Goal: Task Accomplishment & Management: Manage account settings

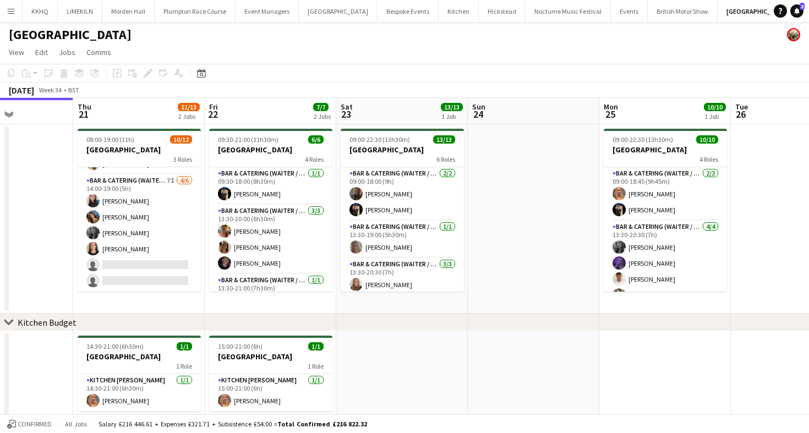
scroll to position [0, 242]
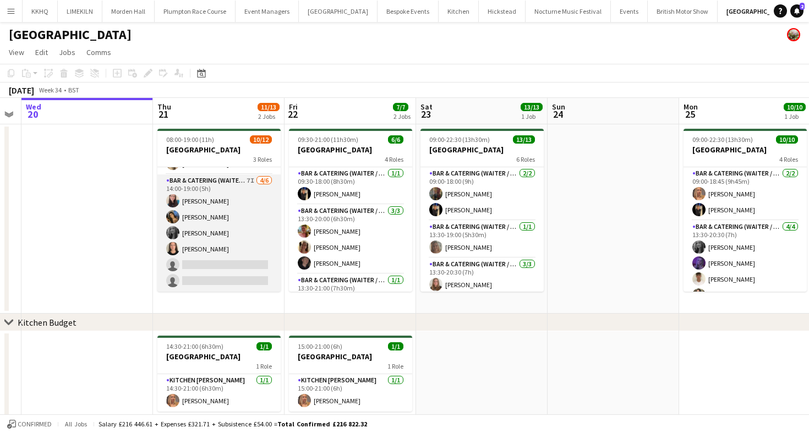
click at [231, 231] on app-card-role "Bar & Catering (Waiter / waitress) 7I [DATE] 14:00-19:00 (5h) [PERSON_NAME] [PE…" at bounding box center [218, 232] width 123 height 117
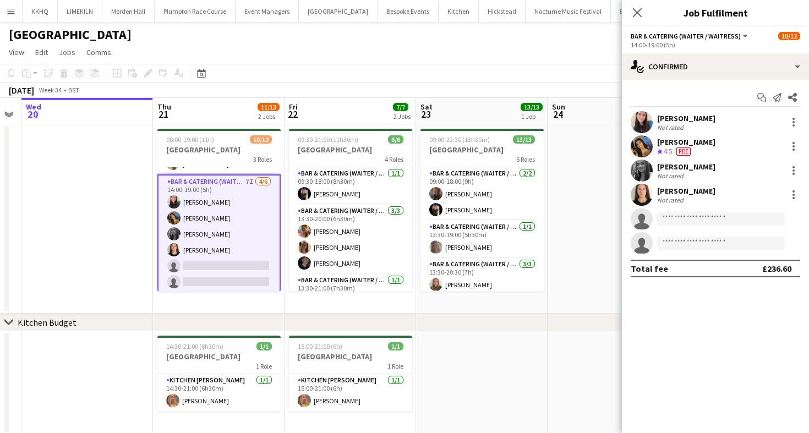
scroll to position [20, 0]
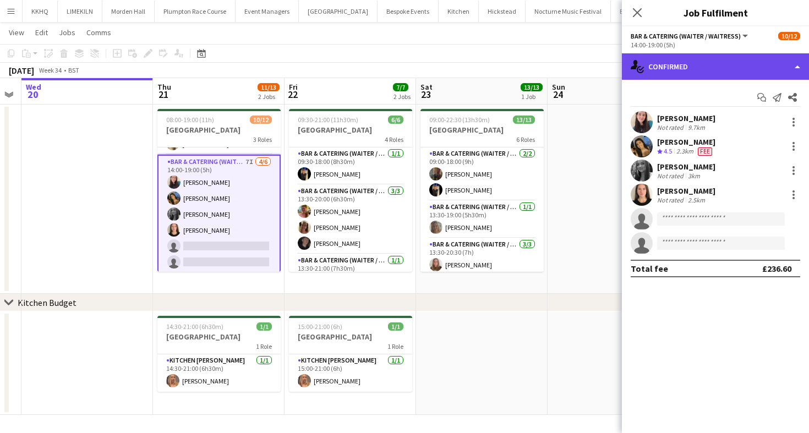
click at [665, 76] on div "single-neutral-actions-check-2 Confirmed" at bounding box center [715, 66] width 187 height 26
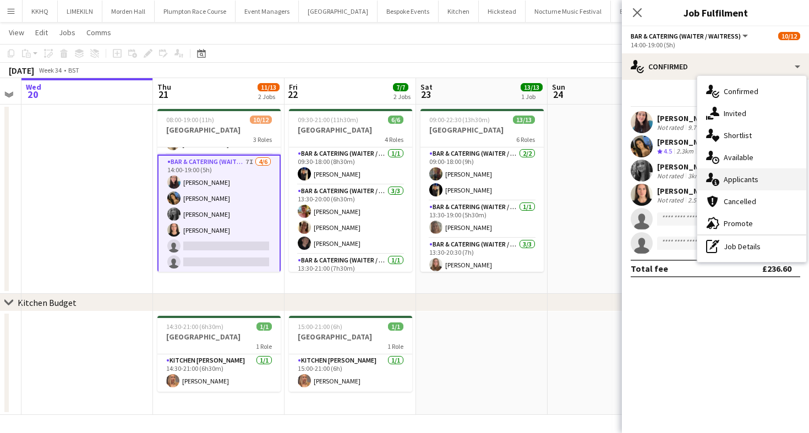
click at [734, 175] on div "single-neutral-actions-information Applicants" at bounding box center [751, 179] width 109 height 22
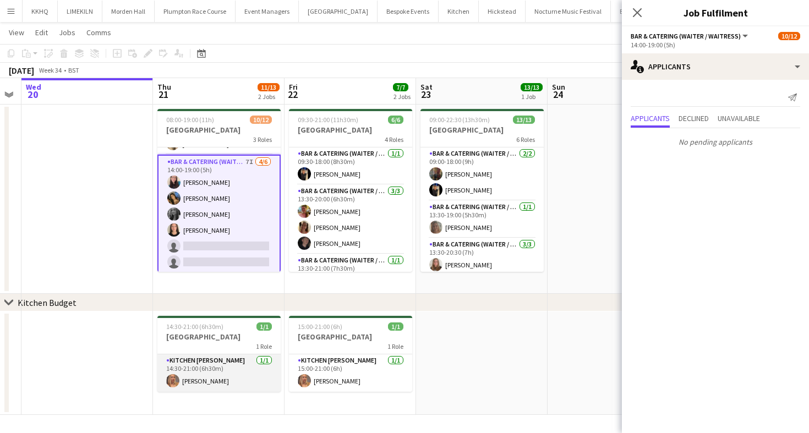
click at [204, 374] on app-card-role "Kitchen [PERSON_NAME] [DATE] 14:30-21:00 (6h30m) [PERSON_NAME]" at bounding box center [218, 372] width 123 height 37
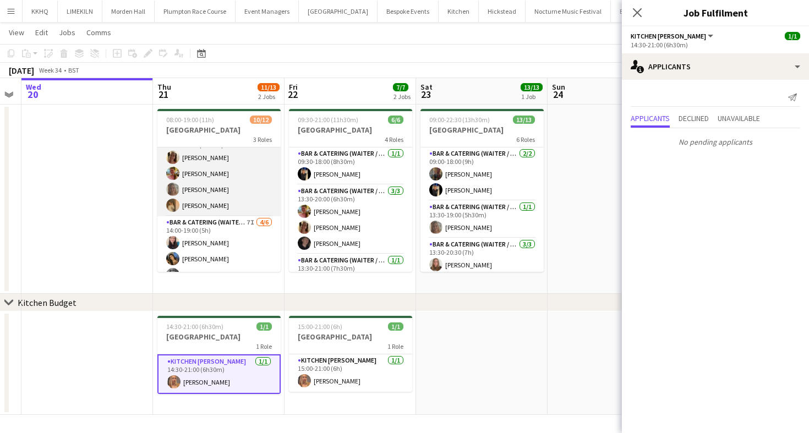
click at [241, 199] on app-card-role "Bar & Catering (Waiter / waitress) [DATE] 11:30-19:00 (7h30m) [PERSON_NAME] [PE…" at bounding box center [218, 173] width 123 height 85
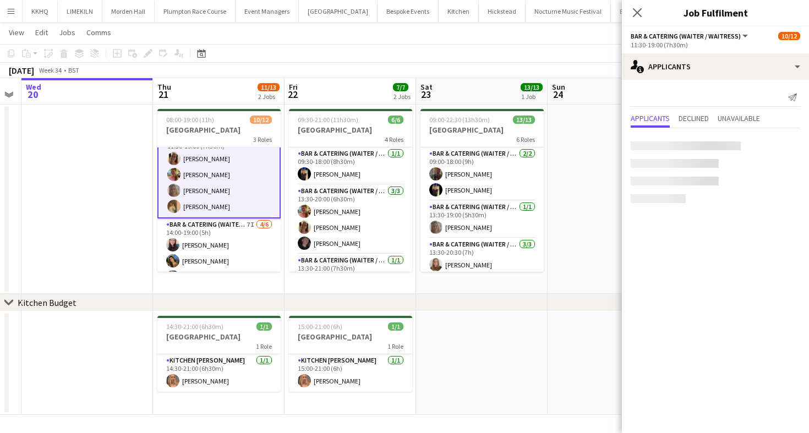
scroll to position [71, 0]
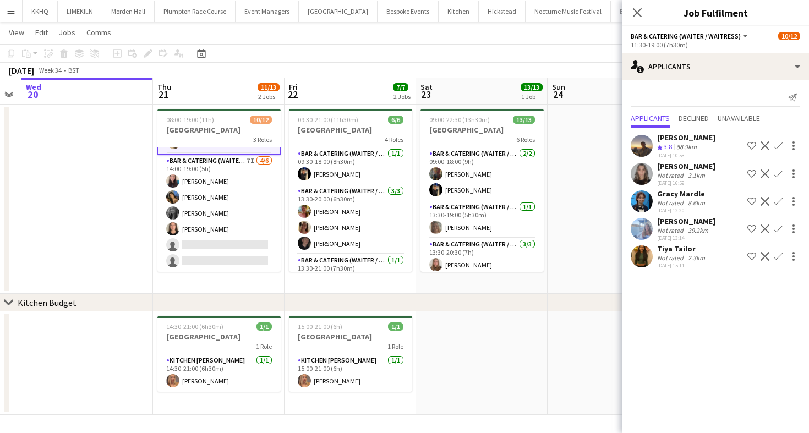
click at [205, 207] on app-card-role "Bar & Catering (Waiter / waitress) 7I [DATE] 14:00-19:00 (5h) [PERSON_NAME] [PE…" at bounding box center [218, 213] width 123 height 117
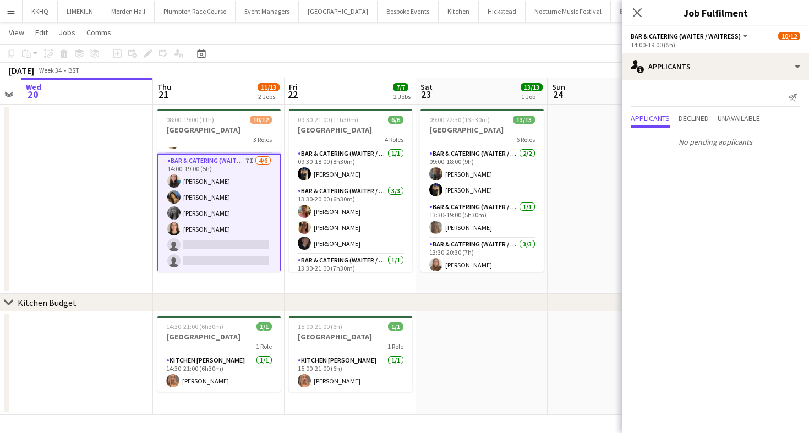
click at [477, 72] on div "[DATE] Week 34 • BST" at bounding box center [404, 70] width 809 height 15
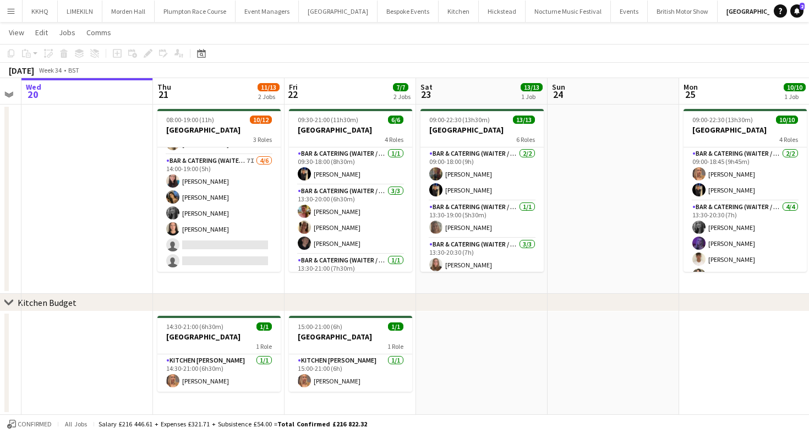
scroll to position [131, 0]
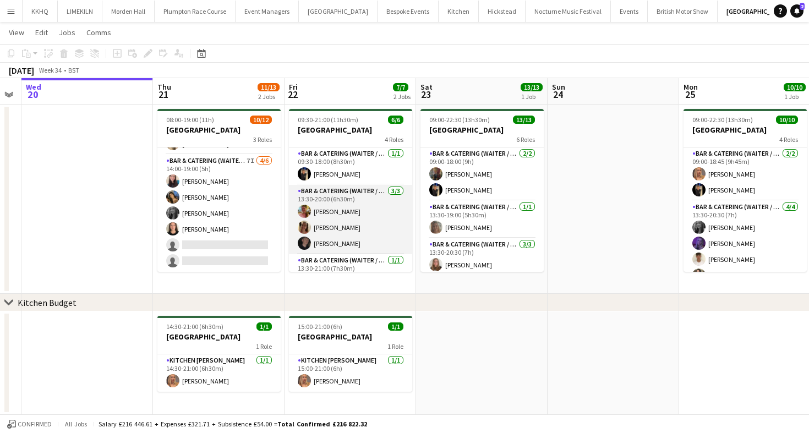
click at [319, 209] on app-card-role "Bar & Catering (Waiter / waitress) [DATE] 13:30-20:00 (6h30m) [PERSON_NAME] [PE…" at bounding box center [350, 219] width 123 height 69
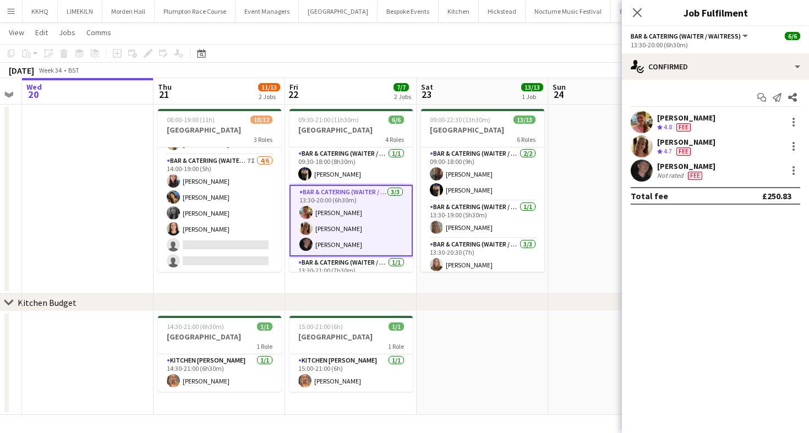
scroll to position [59, 0]
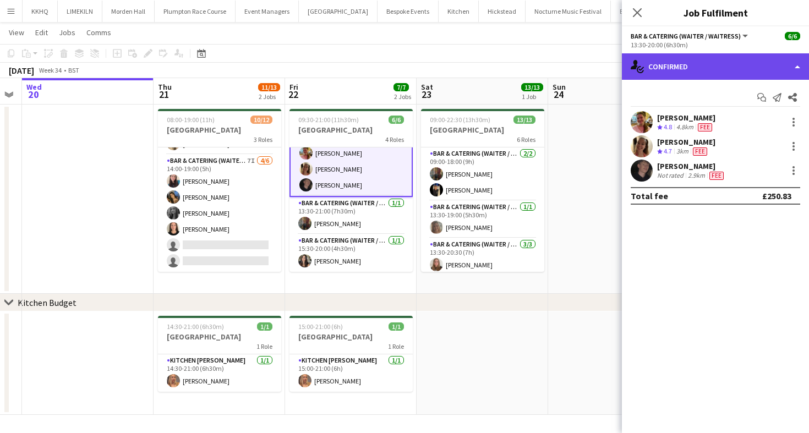
click at [663, 65] on div "single-neutral-actions-check-2 Confirmed" at bounding box center [715, 66] width 187 height 26
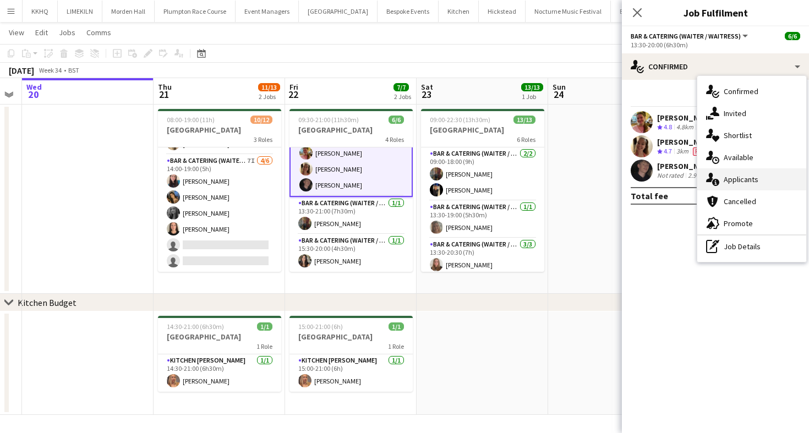
click at [766, 183] on div "single-neutral-actions-information Applicants" at bounding box center [751, 179] width 109 height 22
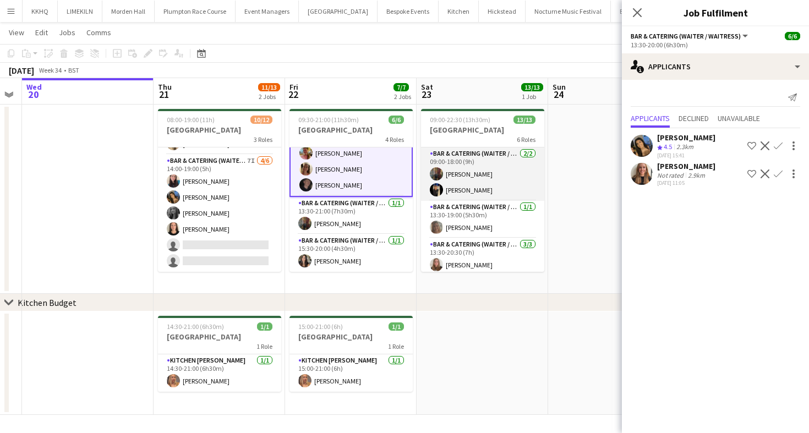
click at [469, 191] on app-card-role "Bar & Catering (Waiter / waitress) [DATE] 09:00-18:00 (9h) [PERSON_NAME]" at bounding box center [482, 173] width 123 height 53
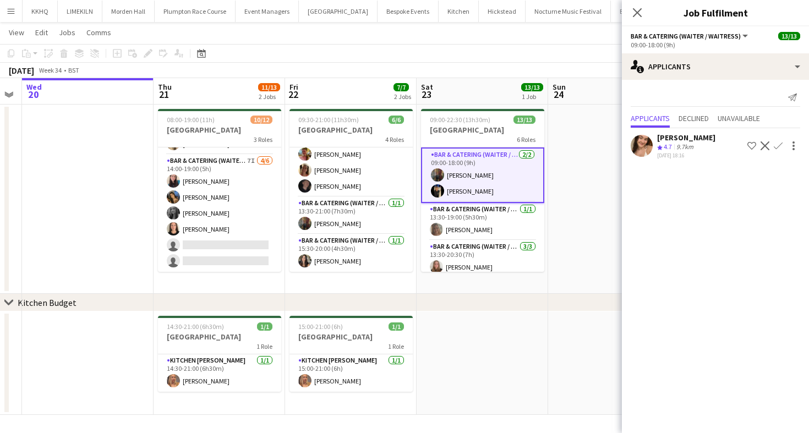
scroll to position [57, 0]
click at [472, 216] on app-card-role "Bar & Catering (Waiter / waitress) [DATE] 13:30-19:00 (5h30m) [PERSON_NAME]" at bounding box center [482, 221] width 123 height 37
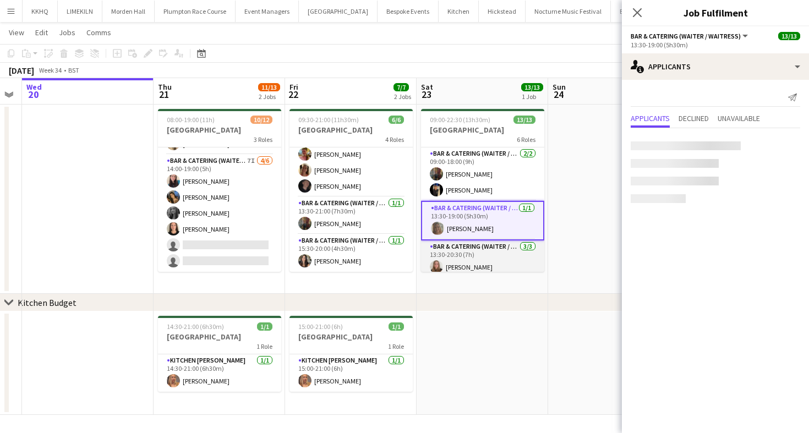
click at [472, 243] on app-card-role "Bar & Catering (Waiter / waitress) [DATE] 13:30-20:30 (7h) [PERSON_NAME] [PERSO…" at bounding box center [482, 274] width 123 height 69
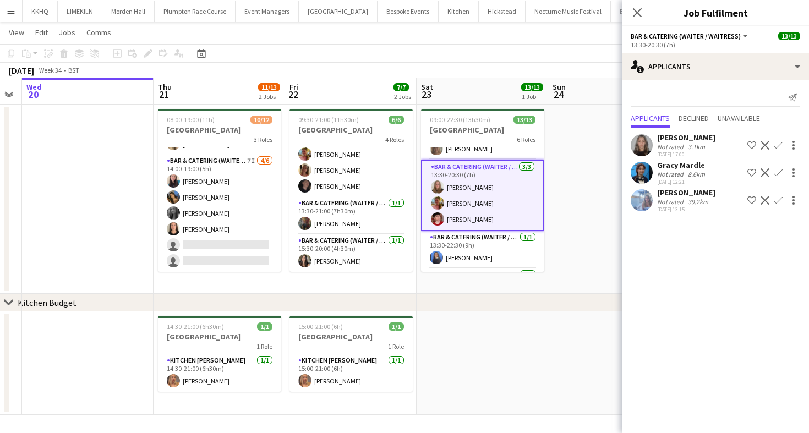
scroll to position [92, 0]
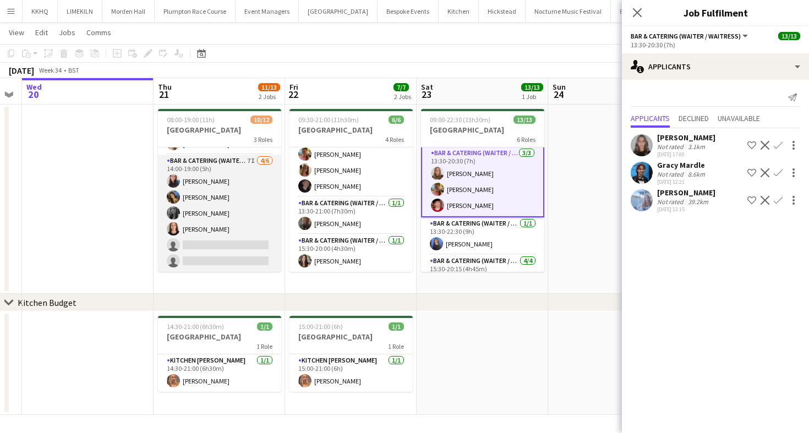
click at [189, 243] on app-card-role "Bar & Catering (Waiter / waitress) 7I [DATE] 14:00-19:00 (5h) [PERSON_NAME] [PE…" at bounding box center [219, 213] width 123 height 117
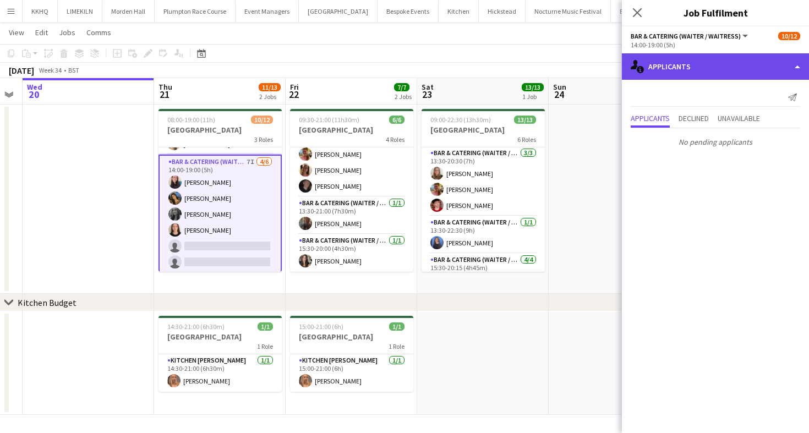
click at [784, 70] on div "single-neutral-actions-information Applicants" at bounding box center [715, 66] width 187 height 26
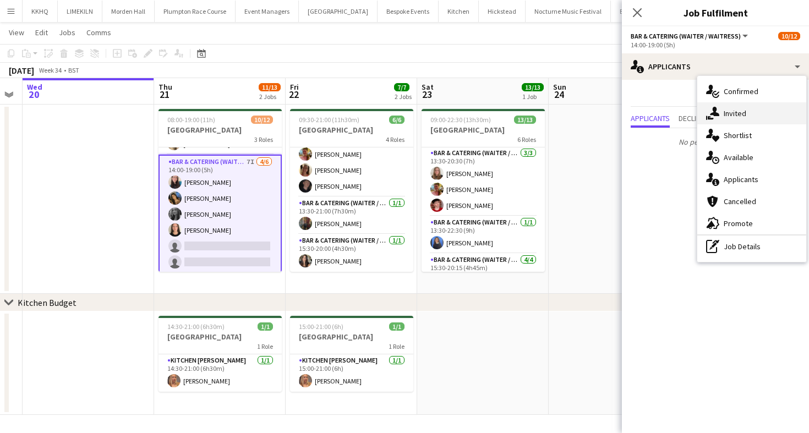
click at [770, 113] on div "single-neutral-actions-share-1 Invited" at bounding box center [751, 113] width 109 height 22
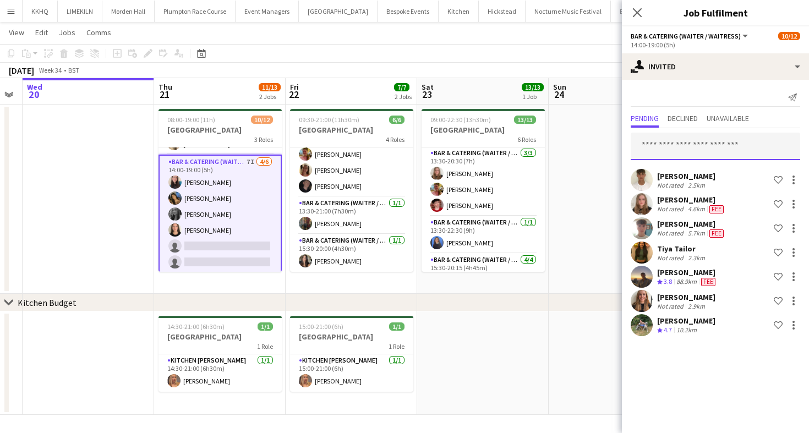
click at [705, 145] on input "text" at bounding box center [714, 147] width 169 height 28
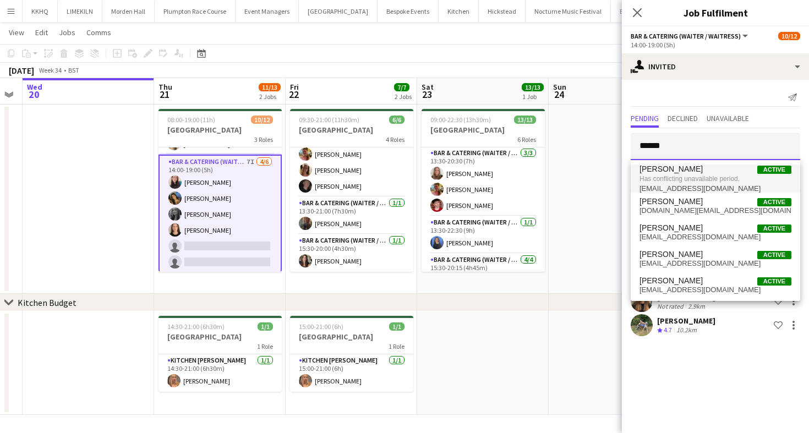
type input "******"
click at [671, 182] on span "Has conflicting unavailable period." at bounding box center [715, 179] width 152 height 10
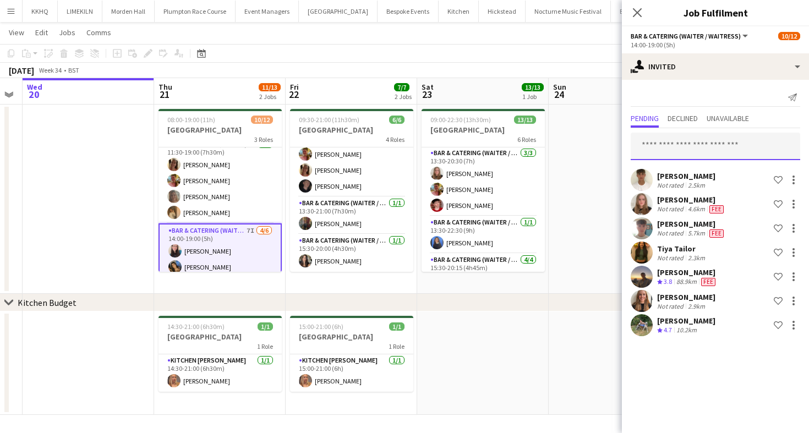
scroll to position [52, 0]
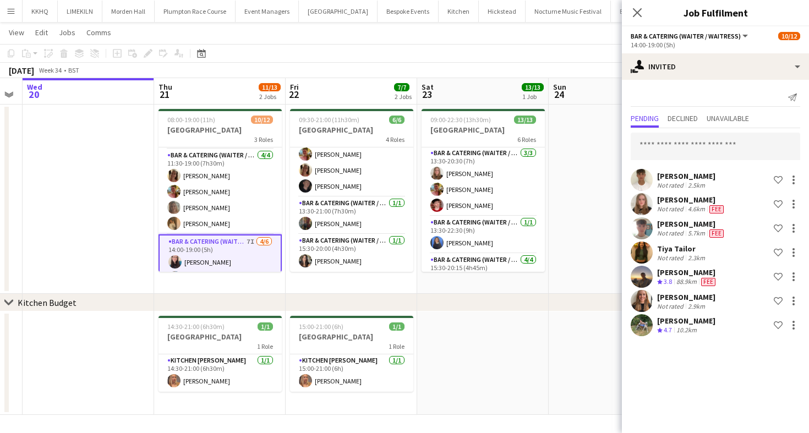
click at [372, 54] on app-toolbar "Copy Paste Paste Command V Paste with crew Command Shift V Paste linked Job [GE…" at bounding box center [404, 53] width 809 height 19
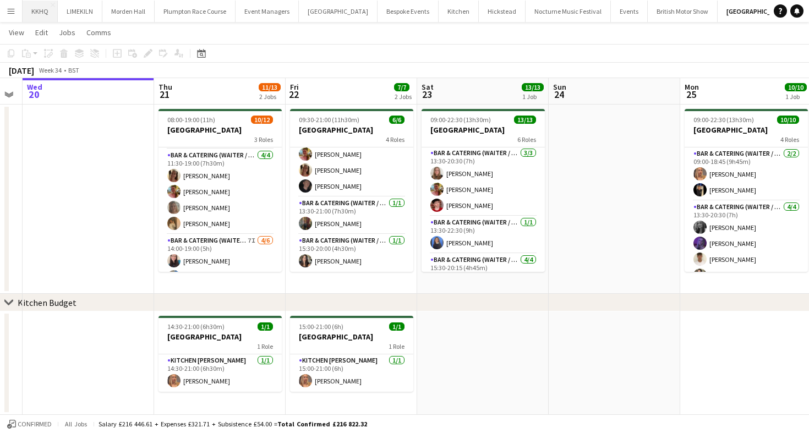
click at [45, 14] on button "KKHQ Close" at bounding box center [40, 11] width 35 height 21
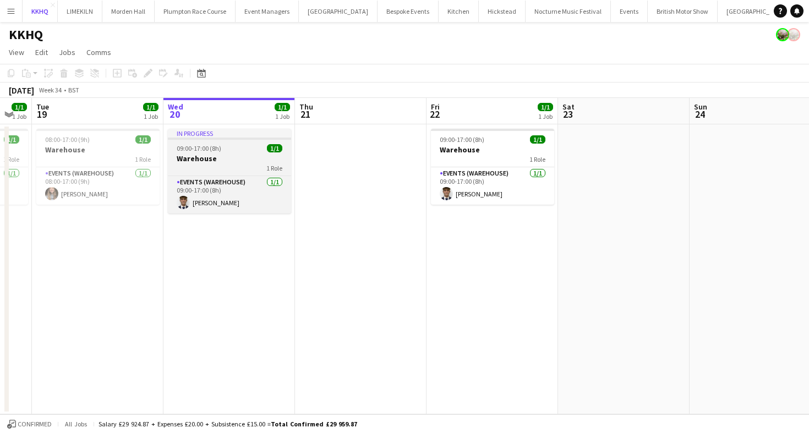
scroll to position [0, 231]
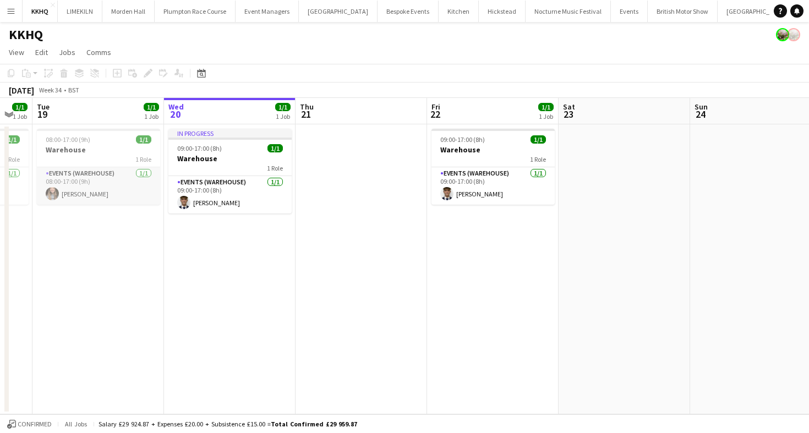
click at [109, 178] on app-card-role "Events (Warehouse) [DATE] 08:00-17:00 (9h) [PERSON_NAME]" at bounding box center [98, 185] width 123 height 37
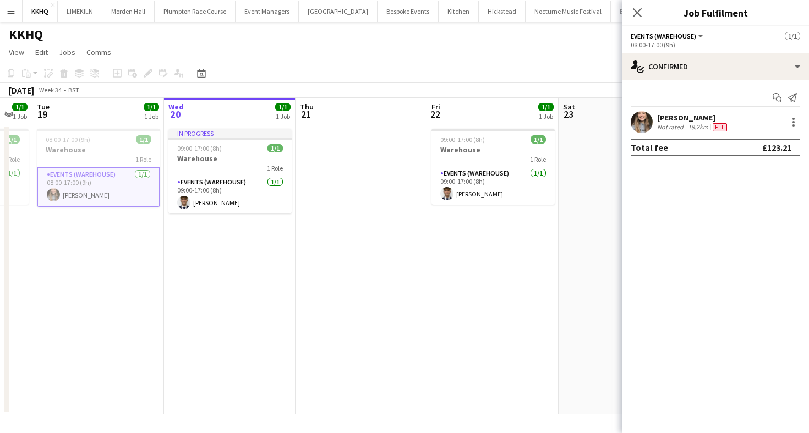
click at [696, 116] on div "[PERSON_NAME]" at bounding box center [693, 118] width 72 height 10
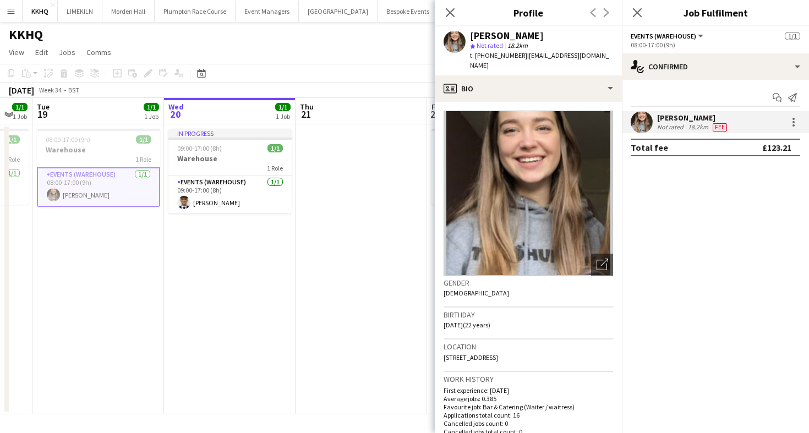
click at [422, 78] on app-toolbar "Copy Paste Paste Command V Paste with crew Command Shift V Paste linked Job [GE…" at bounding box center [404, 73] width 809 height 19
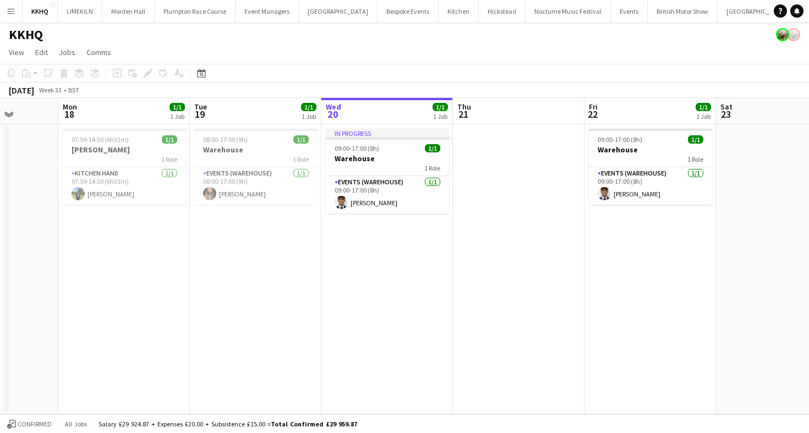
scroll to position [0, 380]
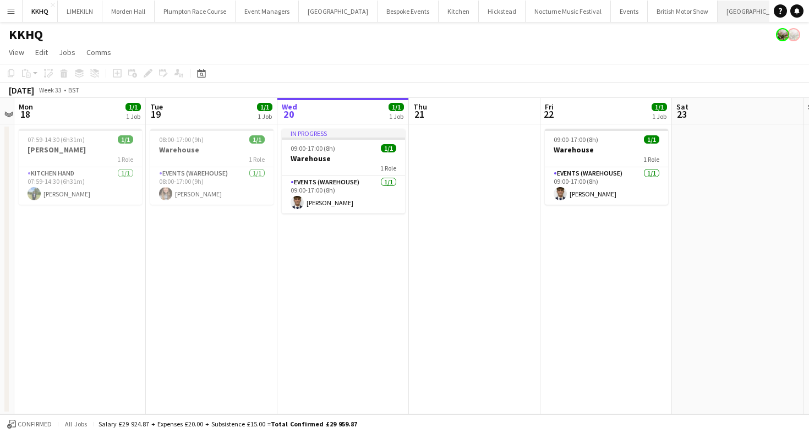
click at [717, 18] on button "[GEOGRAPHIC_DATA] Close" at bounding box center [756, 11] width 79 height 21
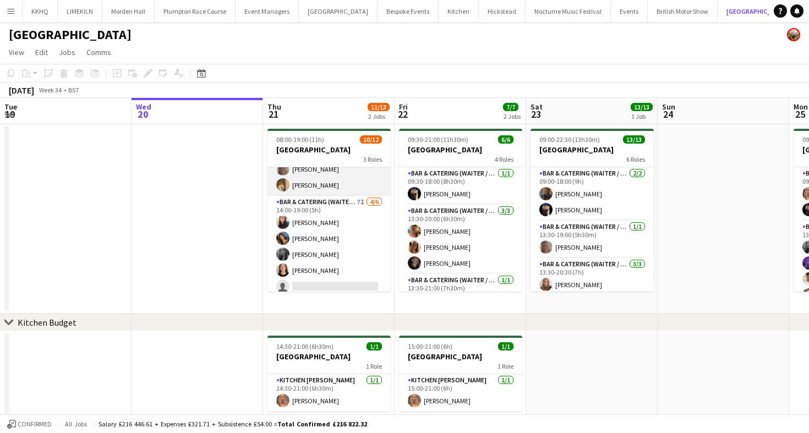
scroll to position [131, 0]
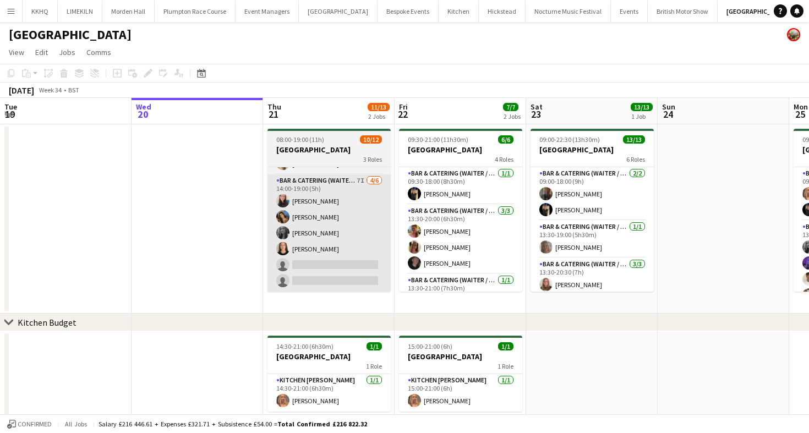
click at [327, 241] on app-card-role "Bar & Catering (Waiter / waitress) 7I [DATE] 14:00-19:00 (5h) [PERSON_NAME] [PE…" at bounding box center [328, 232] width 123 height 117
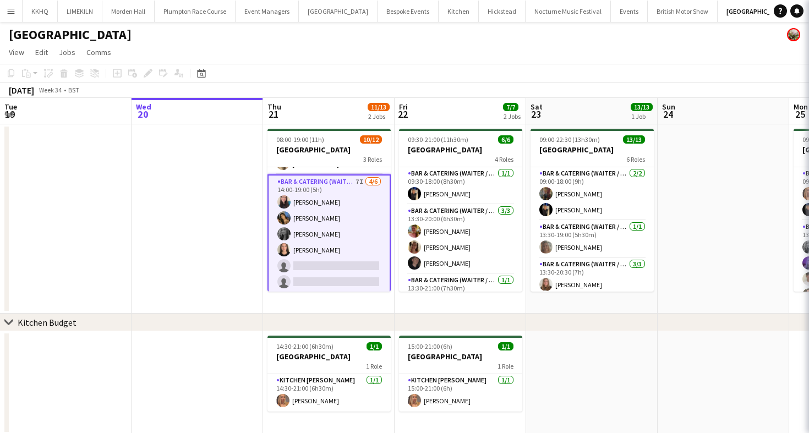
click at [337, 211] on app-card-role "Bar & Catering (Waiter / waitress) 7I [DATE] 14:00-19:00 (5h) [PERSON_NAME] [PE…" at bounding box center [328, 233] width 123 height 119
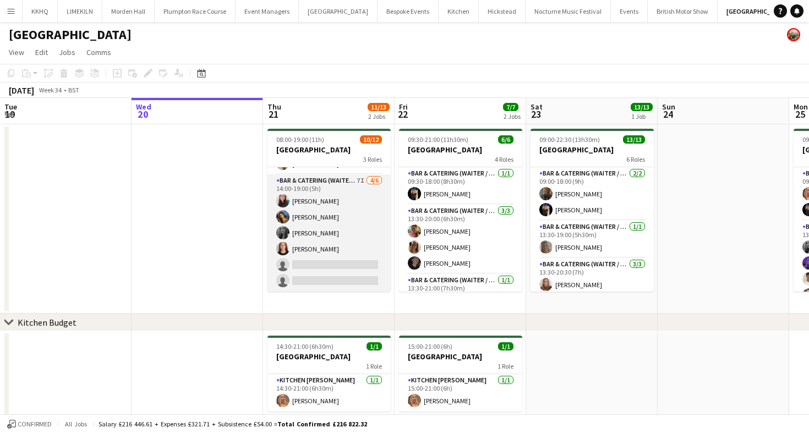
click at [363, 239] on app-card-role "Bar & Catering (Waiter / waitress) 7I [DATE] 14:00-19:00 (5h) [PERSON_NAME] [PE…" at bounding box center [328, 232] width 123 height 117
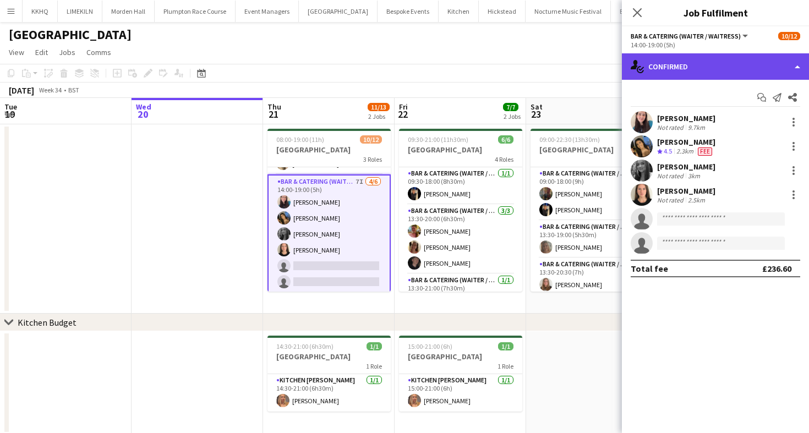
click at [698, 60] on div "single-neutral-actions-check-2 Confirmed" at bounding box center [715, 66] width 187 height 26
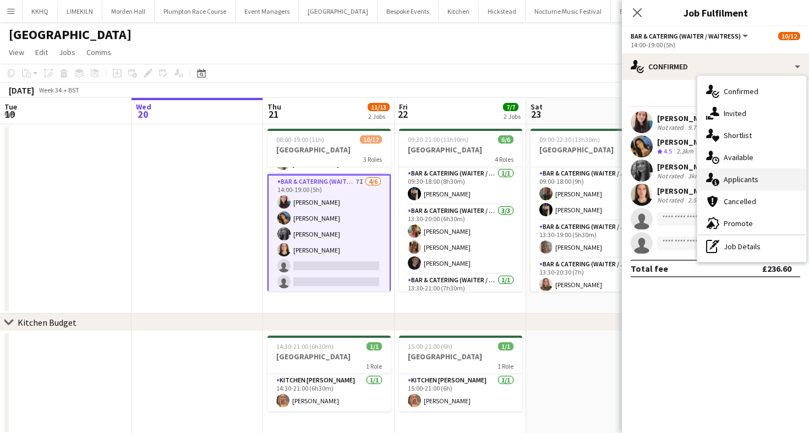
click at [769, 179] on div "single-neutral-actions-information Applicants" at bounding box center [751, 179] width 109 height 22
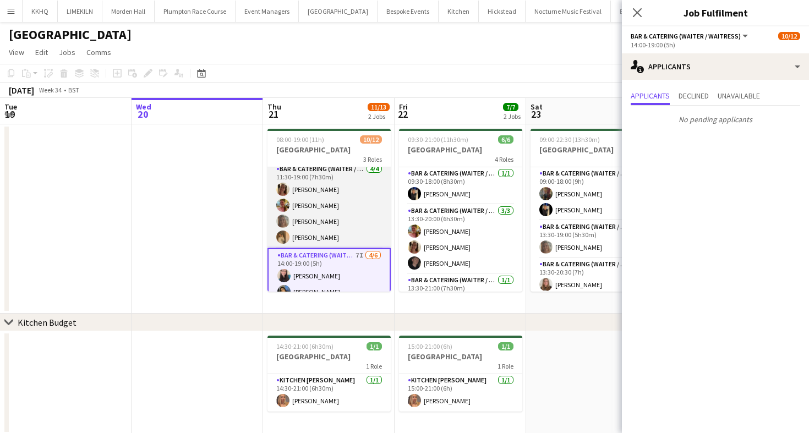
click at [315, 185] on app-card-role "Bar & Catering (Waiter / waitress) [DATE] 11:30-19:00 (7h30m) [PERSON_NAME] [PE…" at bounding box center [328, 205] width 123 height 85
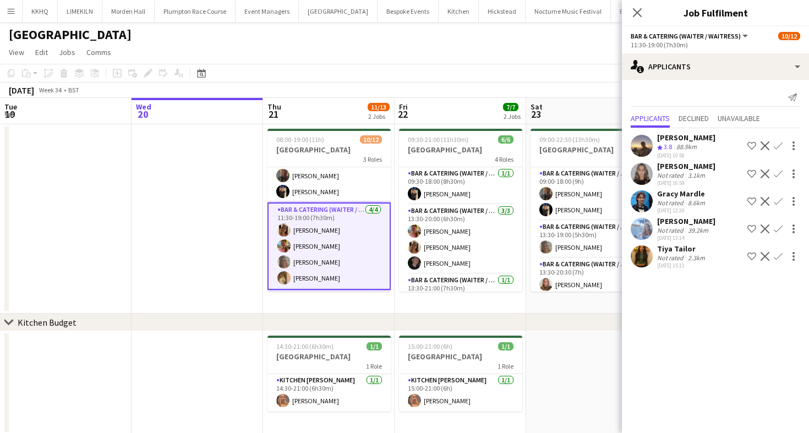
scroll to position [0, 0]
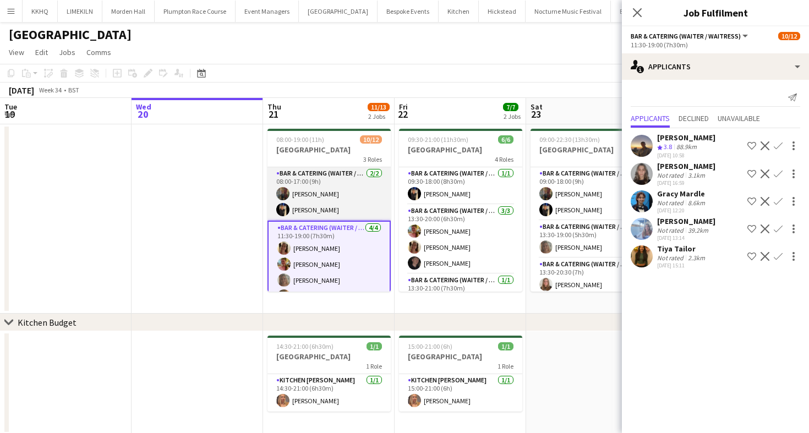
click at [316, 191] on app-card-role "Bar & Catering (Waiter / waitress) [DATE] 08:00-17:00 (9h) [PERSON_NAME]" at bounding box center [328, 193] width 123 height 53
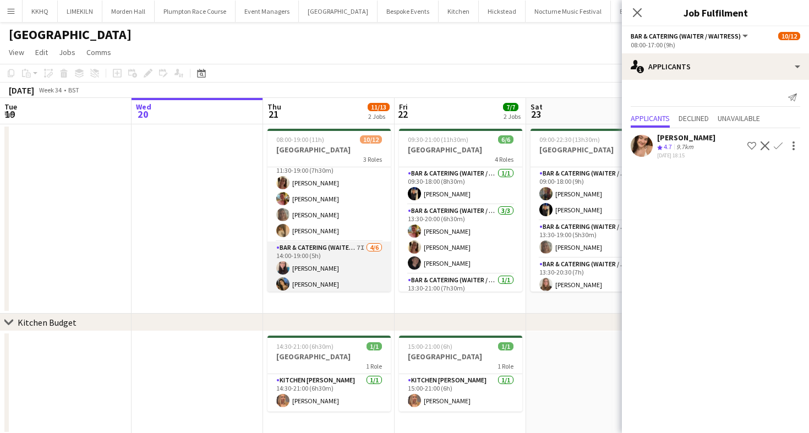
click at [354, 261] on app-card-role "Bar & Catering (Waiter / waitress) 7I [DATE] 14:00-19:00 (5h) [PERSON_NAME] [PE…" at bounding box center [328, 300] width 123 height 117
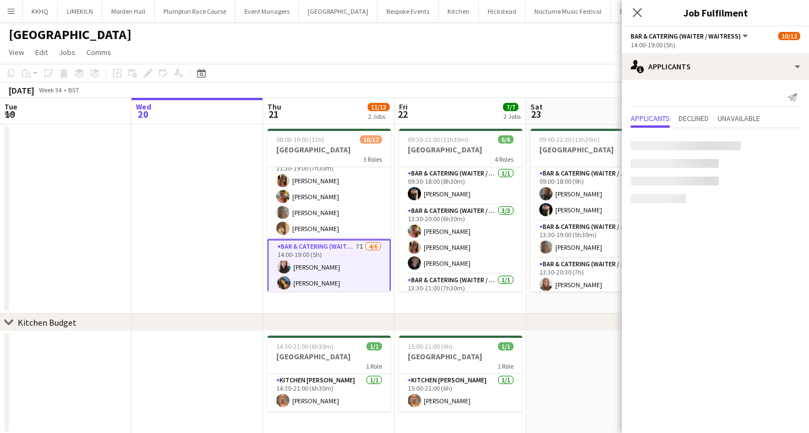
scroll to position [64, 0]
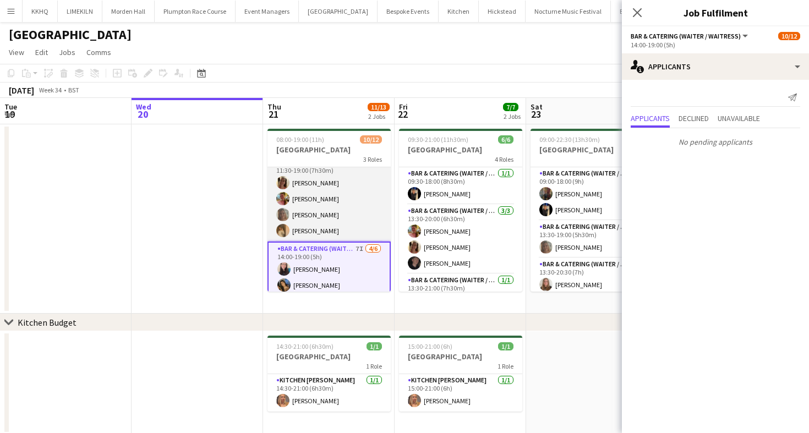
click at [319, 209] on app-card-role "Bar & Catering (Waiter / waitress) [DATE] 11:30-19:00 (7h30m) [PERSON_NAME] [PE…" at bounding box center [328, 198] width 123 height 85
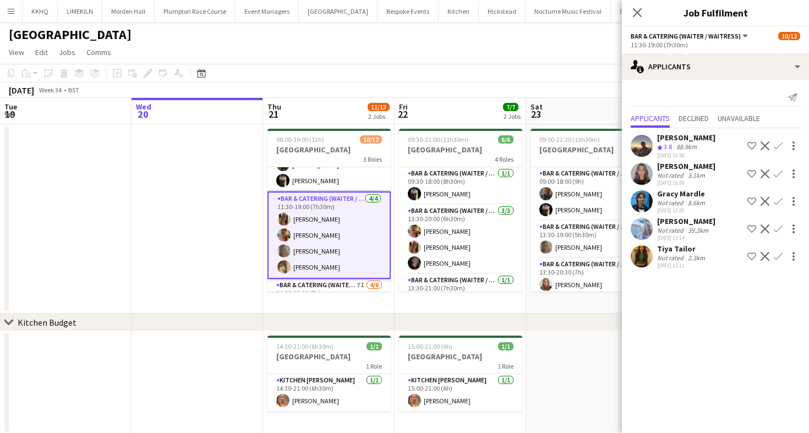
scroll to position [0, 0]
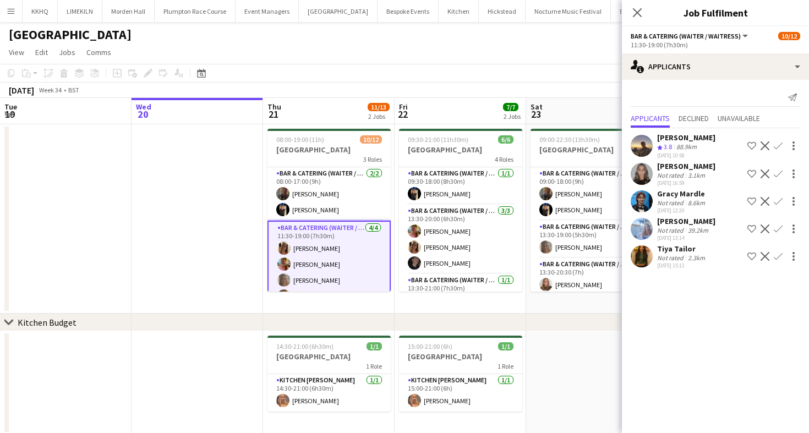
click at [654, 179] on div "[PERSON_NAME] Not rated 3.1km [DATE] 16:59 Shortlist crew Decline Confirm" at bounding box center [715, 173] width 187 height 25
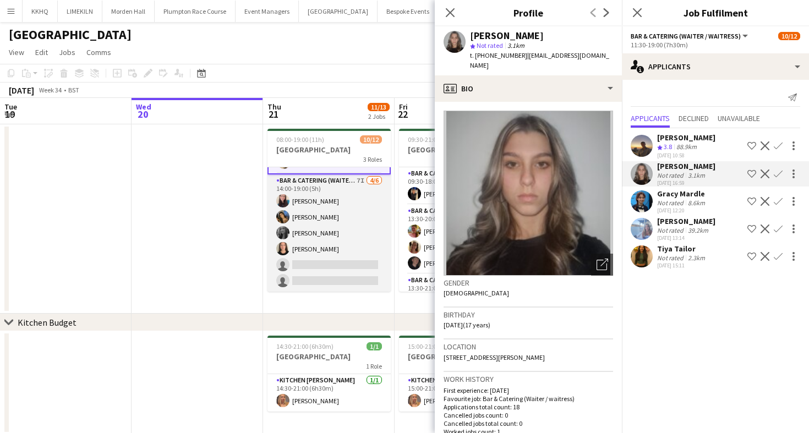
scroll to position [20, 0]
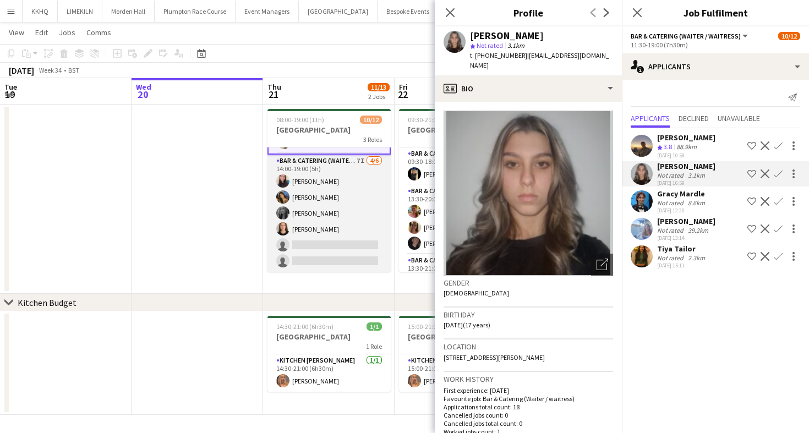
click at [363, 227] on app-card-role "Bar & Catering (Waiter / waitress) 7I [DATE] 14:00-19:00 (5h) [PERSON_NAME] [PE…" at bounding box center [328, 213] width 123 height 117
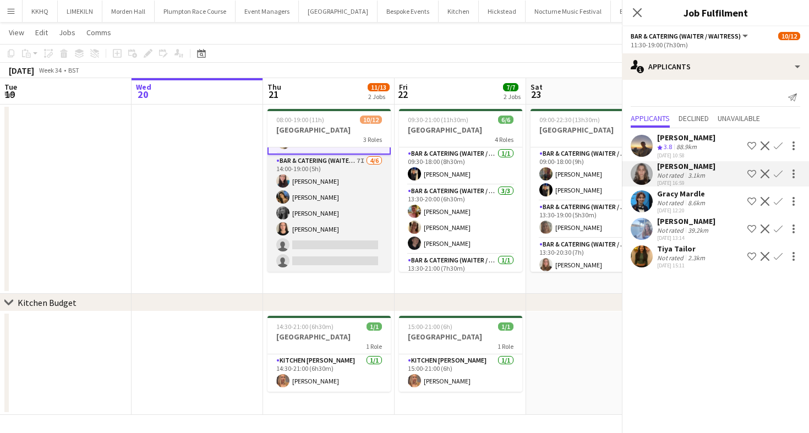
scroll to position [133, 0]
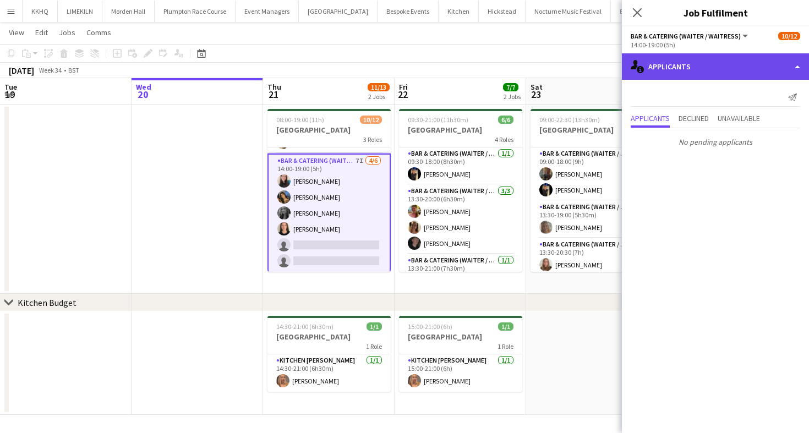
click at [704, 76] on div "single-neutral-actions-information Applicants" at bounding box center [715, 66] width 187 height 26
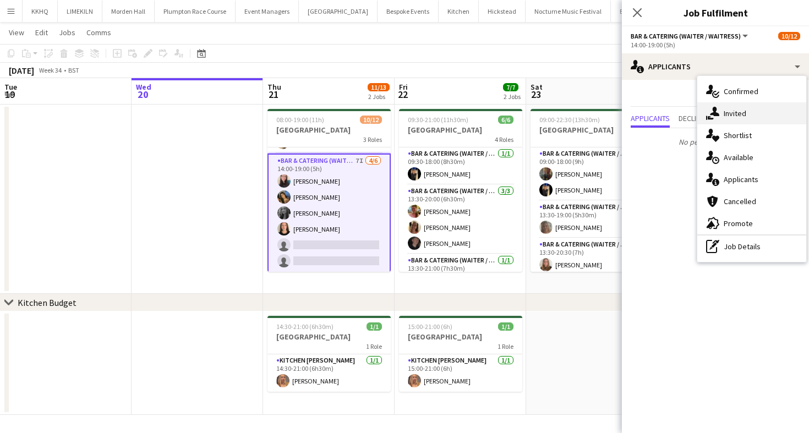
click at [720, 113] on div "single-neutral-actions-share-1 Invited" at bounding box center [751, 113] width 109 height 22
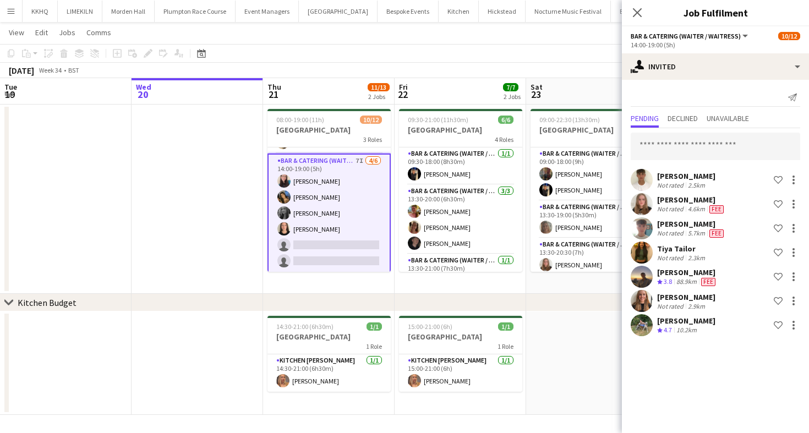
click at [699, 168] on div "[PERSON_NAME] Not rated 2.5km Shortlist crew [PERSON_NAME] Not rated 4.6km Fee …" at bounding box center [715, 233] width 187 height 210
click at [687, 157] on input "text" at bounding box center [714, 147] width 169 height 28
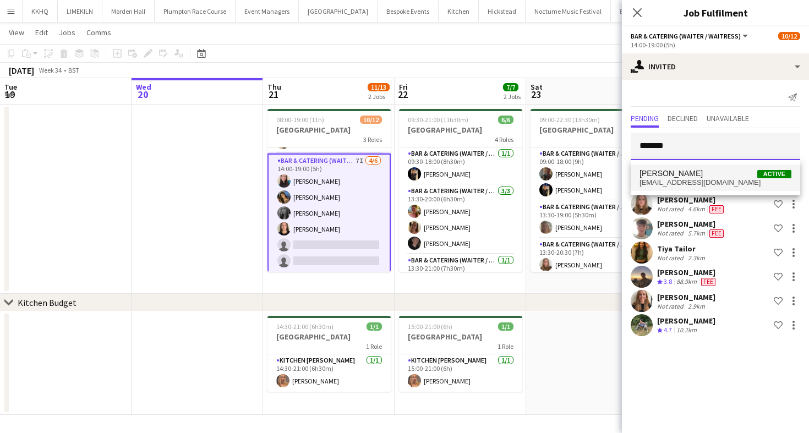
type input "*******"
click at [712, 181] on span "[EMAIL_ADDRESS][DOMAIN_NAME]" at bounding box center [715, 182] width 152 height 9
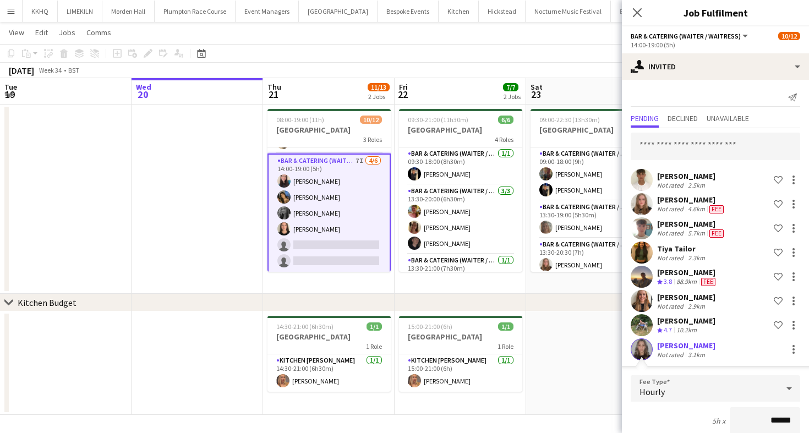
click at [662, 411] on div "5h x ******" at bounding box center [714, 421] width 169 height 28
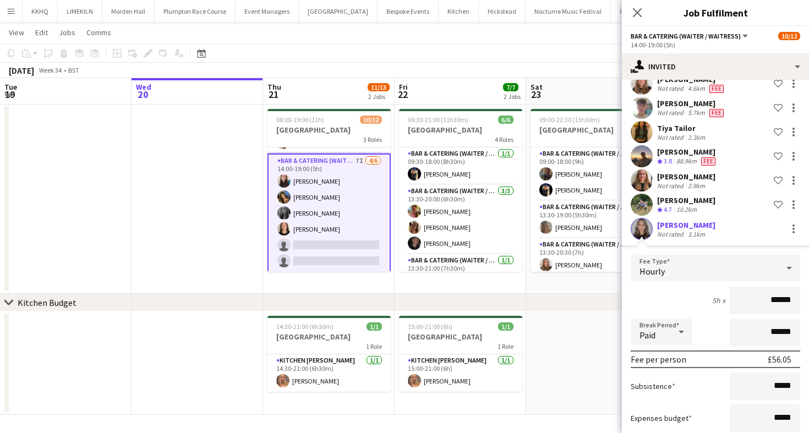
scroll to position [188, 0]
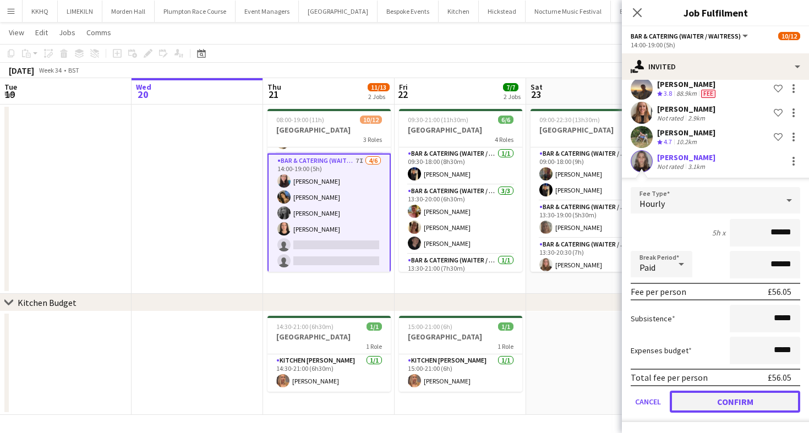
click at [706, 394] on button "Confirm" at bounding box center [735, 402] width 130 height 22
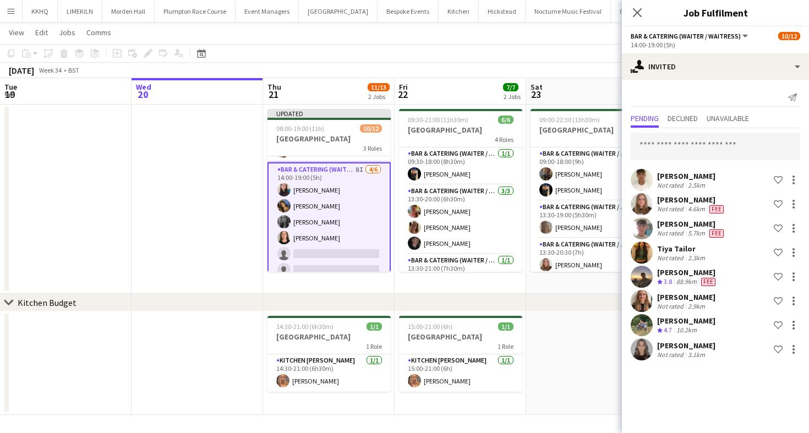
click at [467, 56] on app-toolbar "Copy Paste Paste Command V Paste with crew Command Shift V Paste linked Job [GE…" at bounding box center [404, 53] width 809 height 19
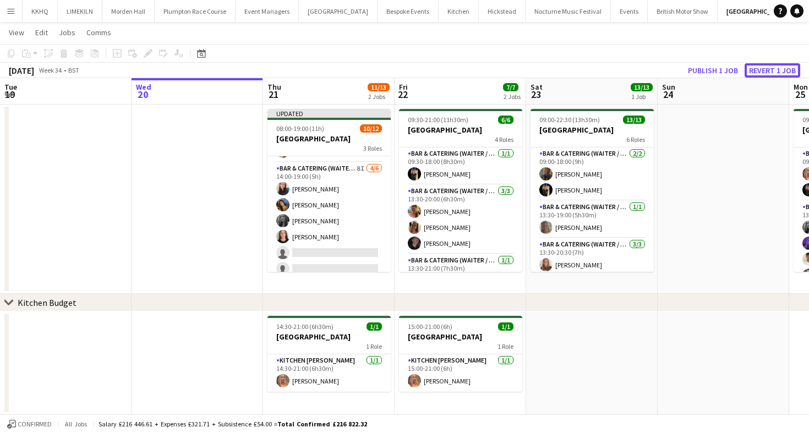
click at [756, 69] on button "Revert 1 job" at bounding box center [772, 70] width 56 height 14
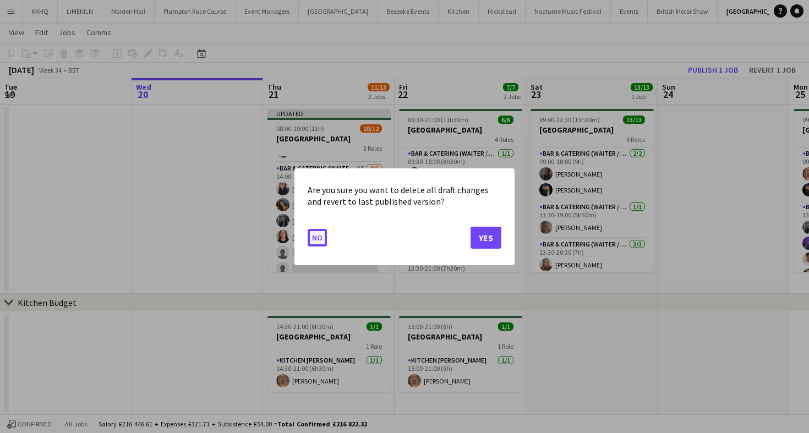
click at [317, 240] on button "No" at bounding box center [317, 237] width 19 height 18
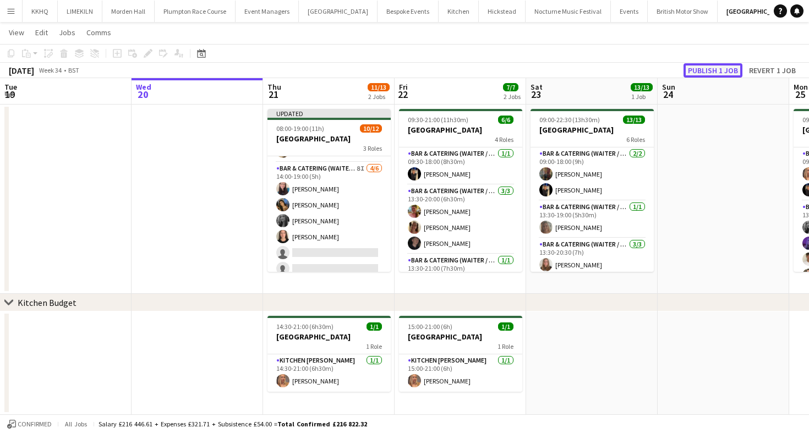
click at [704, 67] on button "Publish 1 job" at bounding box center [712, 70] width 59 height 14
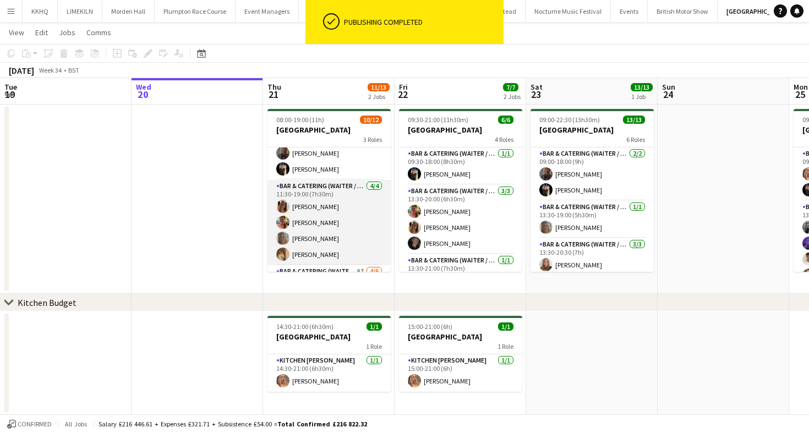
scroll to position [0, 0]
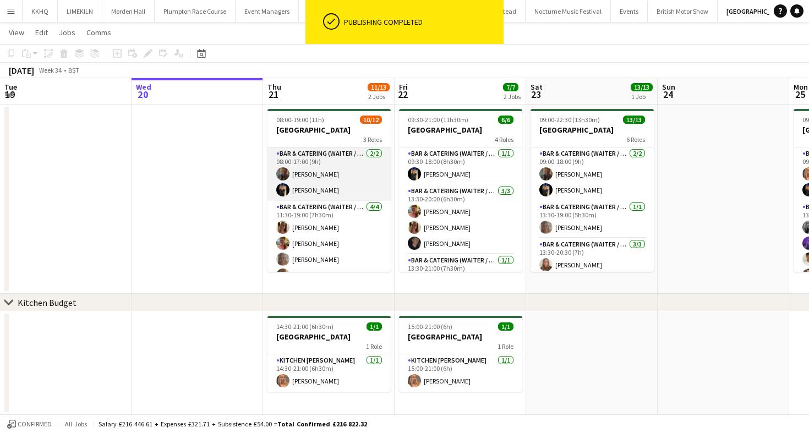
click at [326, 193] on app-card-role "Bar & Catering (Waiter / waitress) [DATE] 08:00-17:00 (9h) [PERSON_NAME]" at bounding box center [328, 173] width 123 height 53
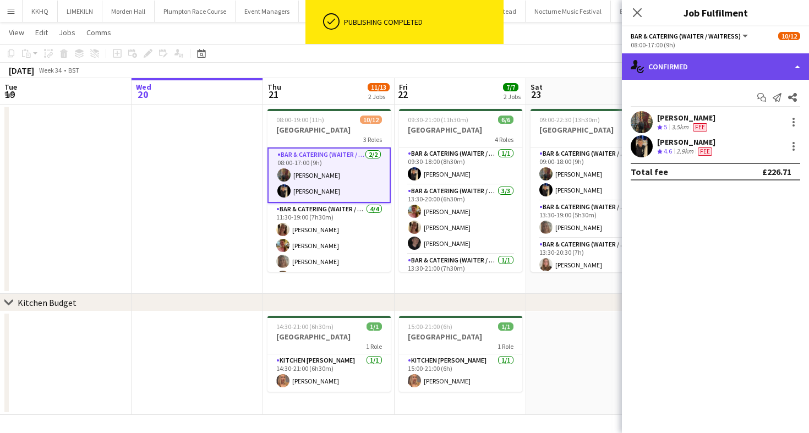
click at [691, 78] on div "single-neutral-actions-check-2 Confirmed" at bounding box center [715, 66] width 187 height 26
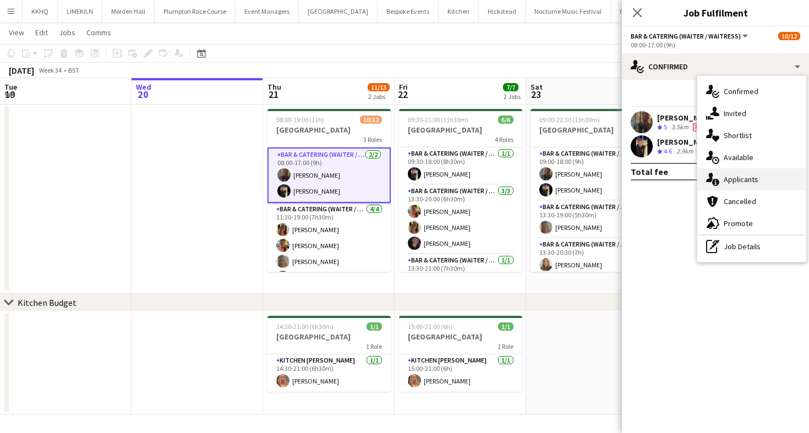
click at [725, 175] on div "single-neutral-actions-information Applicants" at bounding box center [751, 179] width 109 height 22
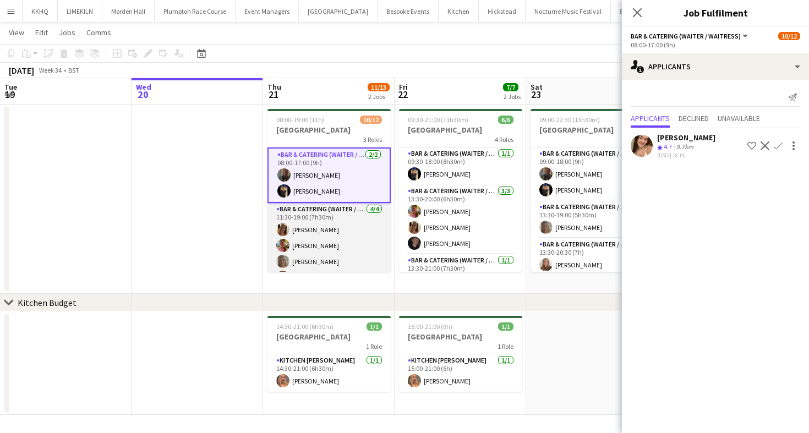
click at [311, 253] on app-card-role "Bar & Catering (Waiter / waitress) [DATE] 11:30-19:00 (7h30m) [PERSON_NAME] [PE…" at bounding box center [328, 245] width 123 height 85
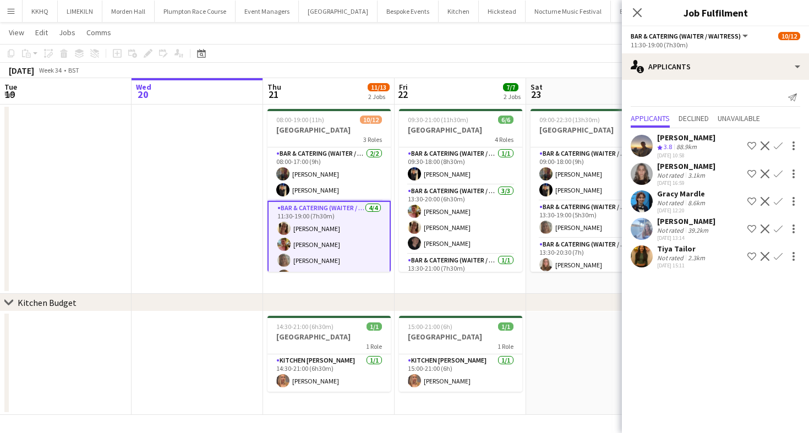
click at [676, 227] on div "Not rated" at bounding box center [671, 230] width 29 height 8
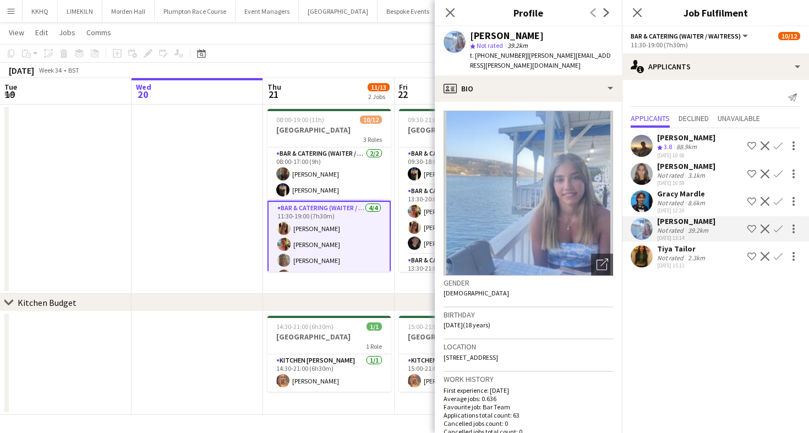
click at [382, 61] on app-toolbar "Copy Paste Paste Command V Paste with crew Command Shift V Paste linked Job [GE…" at bounding box center [404, 53] width 809 height 19
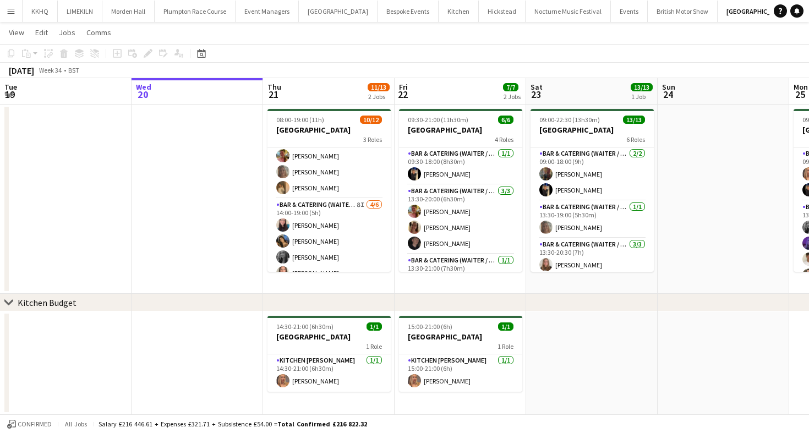
scroll to position [113, 0]
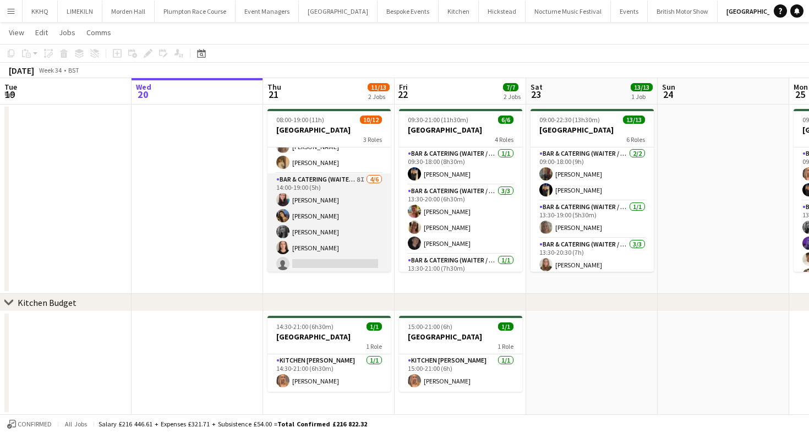
click at [364, 210] on app-card-role "Bar & Catering (Waiter / waitress) 8I [DATE] 14:00-19:00 (5h) [PERSON_NAME] [PE…" at bounding box center [328, 231] width 123 height 117
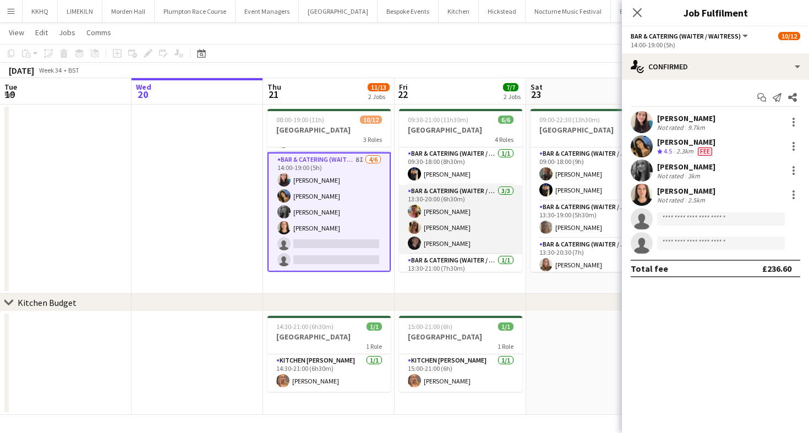
scroll to position [18, 0]
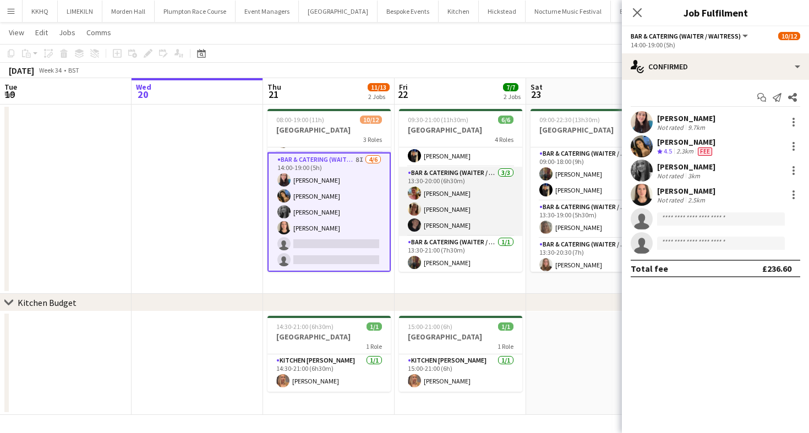
click at [438, 199] on app-card-role "Bar & Catering (Waiter / waitress) [DATE] 13:30-20:00 (6h30m) [PERSON_NAME] [PE…" at bounding box center [460, 201] width 123 height 69
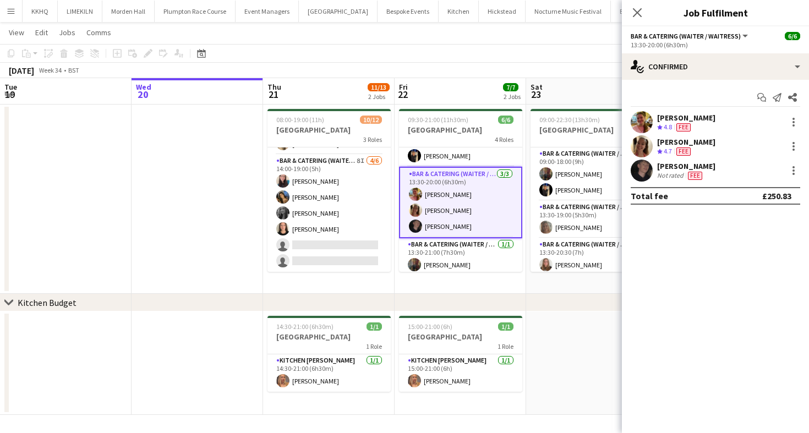
scroll to position [131, 0]
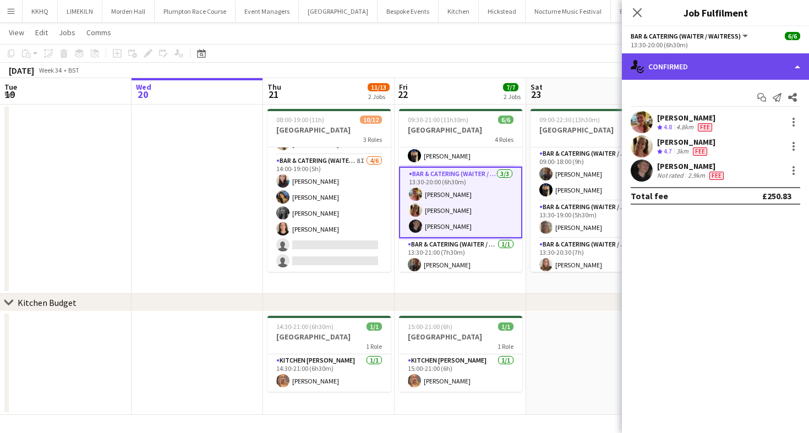
click at [719, 59] on div "single-neutral-actions-check-2 Confirmed" at bounding box center [715, 66] width 187 height 26
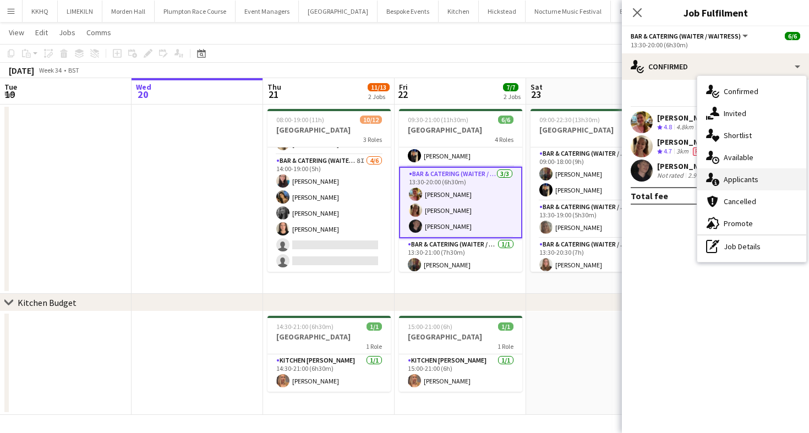
click at [734, 170] on div "single-neutral-actions-information Applicants" at bounding box center [751, 179] width 109 height 22
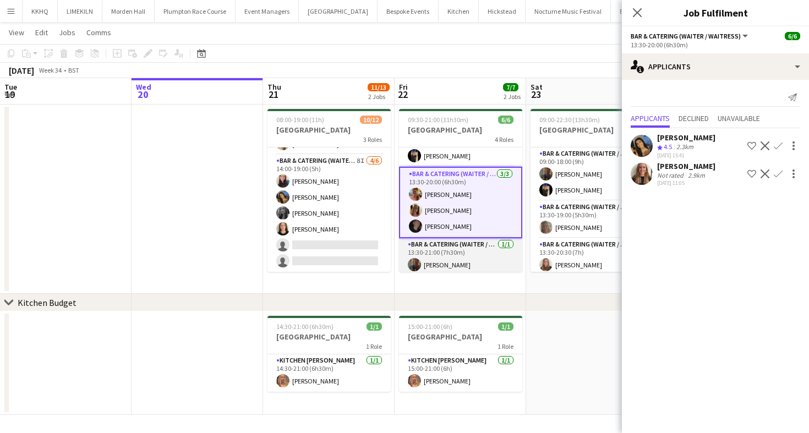
click at [476, 247] on app-card-role "Bar & Catering (Waiter / waitress) [DATE] 13:30-21:00 (7h30m) [PERSON_NAME]" at bounding box center [460, 256] width 123 height 37
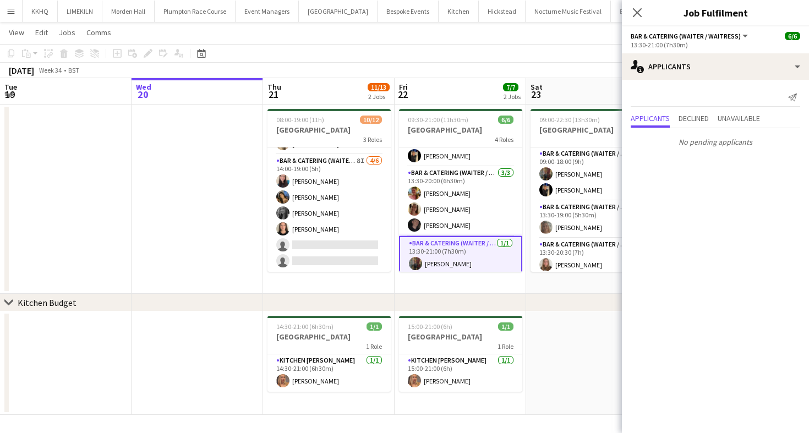
scroll to position [0, 0]
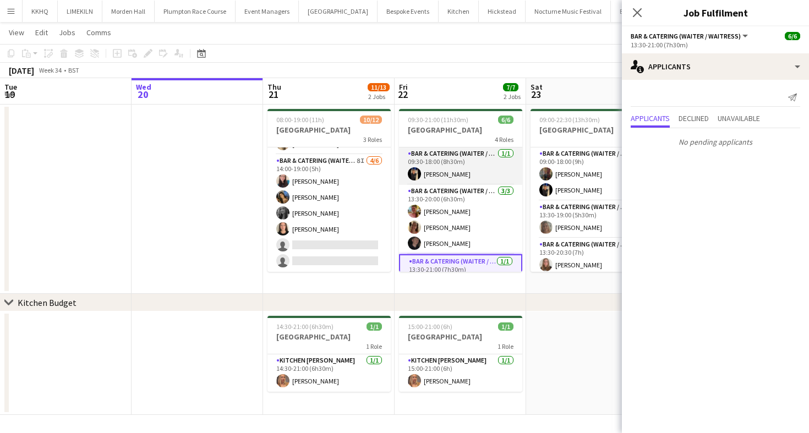
click at [446, 176] on app-card-role "Bar & Catering (Waiter / waitress) [DATE] 09:30-18:00 (8h30m) [PERSON_NAME]" at bounding box center [460, 165] width 123 height 37
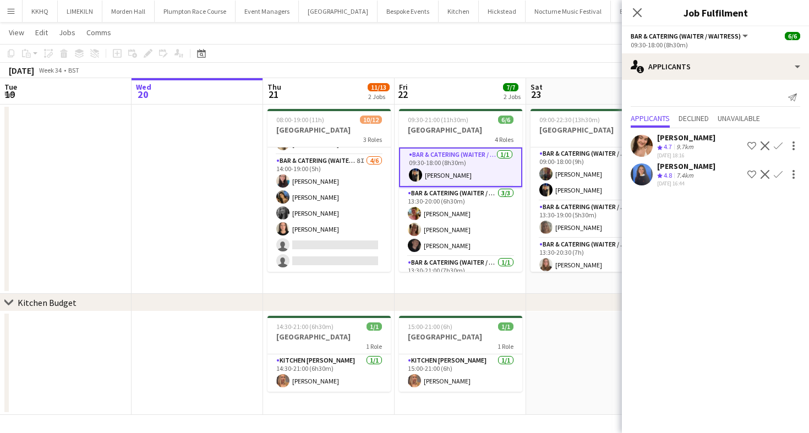
click at [507, 39] on app-page-menu "View Day view expanded Day view collapsed Month view Date picker Jump to [DATE]…" at bounding box center [404, 33] width 809 height 21
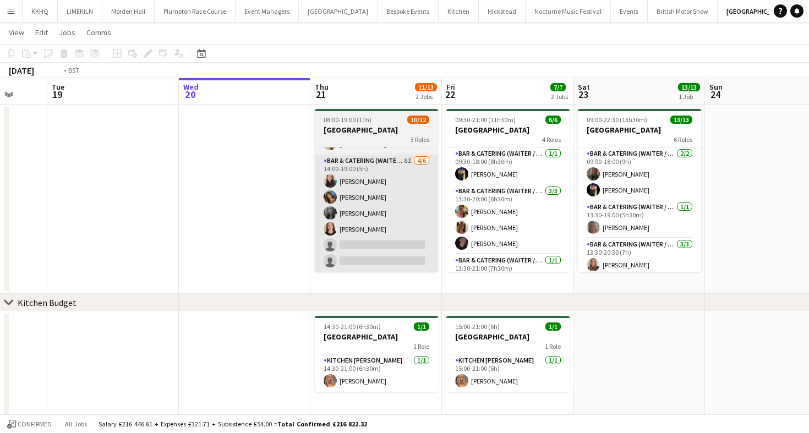
scroll to position [0, 258]
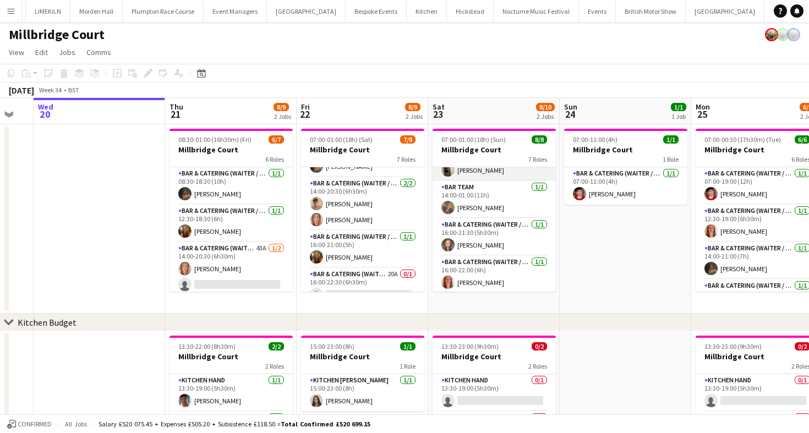
scroll to position [153, 0]
click at [54, 21] on button "LIMEKILN Close" at bounding box center [48, 11] width 45 height 21
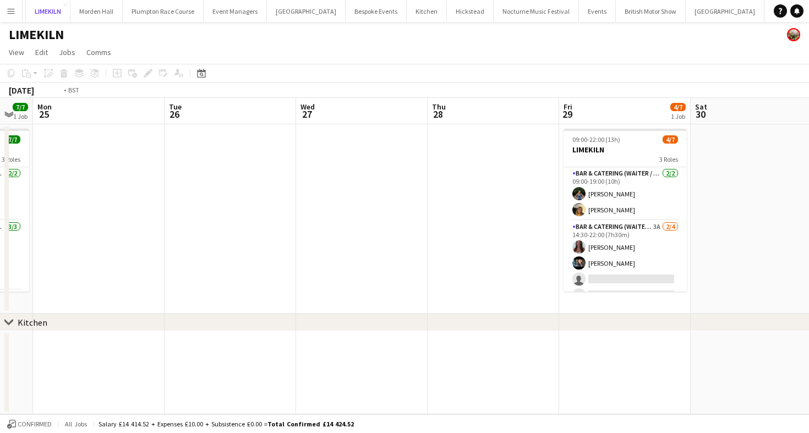
scroll to position [0, 545]
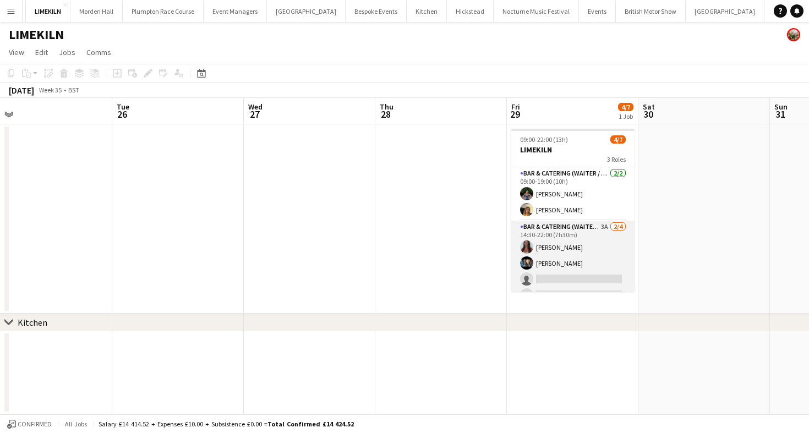
click at [592, 275] on app-card-role "Bar & Catering (Waiter / waitress) 3A [DATE] 14:30-22:00 (7h30m) [PERSON_NAME] …" at bounding box center [572, 263] width 123 height 85
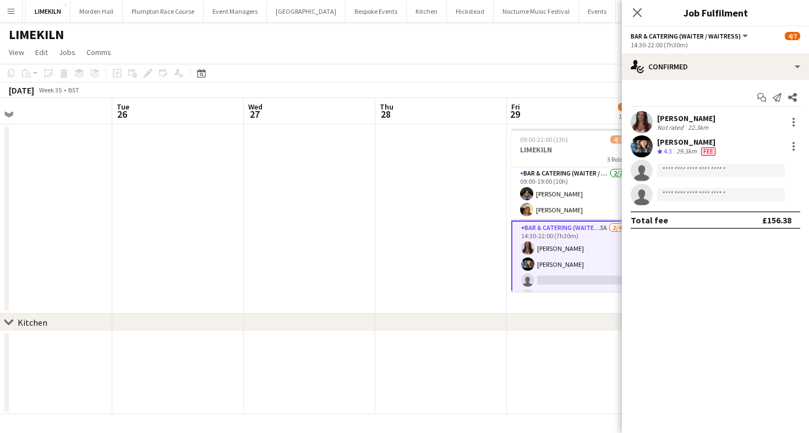
scroll to position [54, 0]
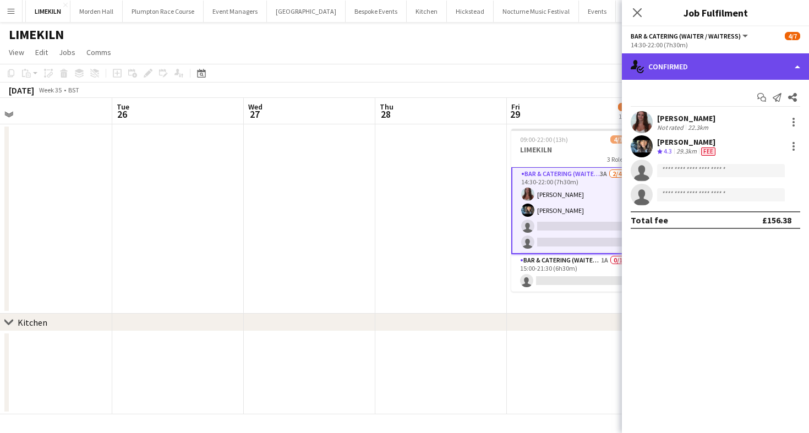
click at [695, 79] on div "single-neutral-actions-check-2 Confirmed" at bounding box center [715, 66] width 187 height 26
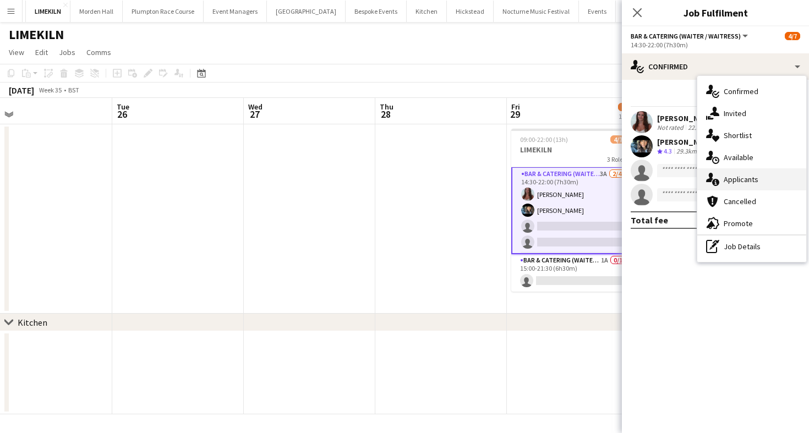
click at [784, 179] on div "single-neutral-actions-information Applicants" at bounding box center [751, 179] width 109 height 22
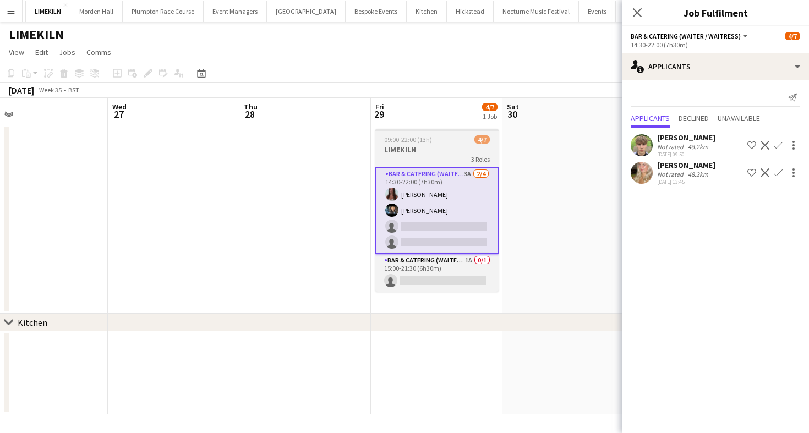
scroll to position [0, 498]
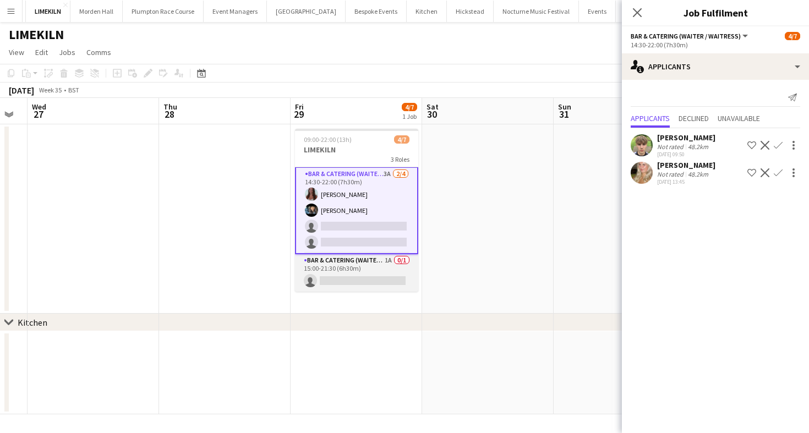
click at [367, 283] on app-card-role "Bar & Catering (Waiter / waitress) 1A 0/1 15:00-21:30 (6h30m) single-neutral-ac…" at bounding box center [356, 272] width 123 height 37
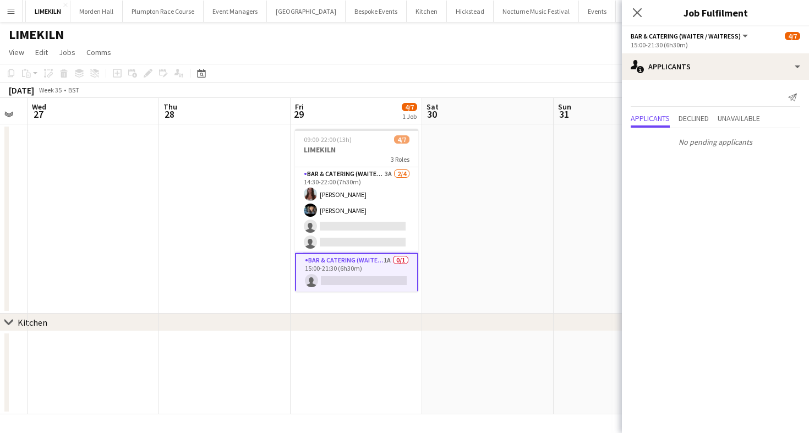
scroll to position [0, 0]
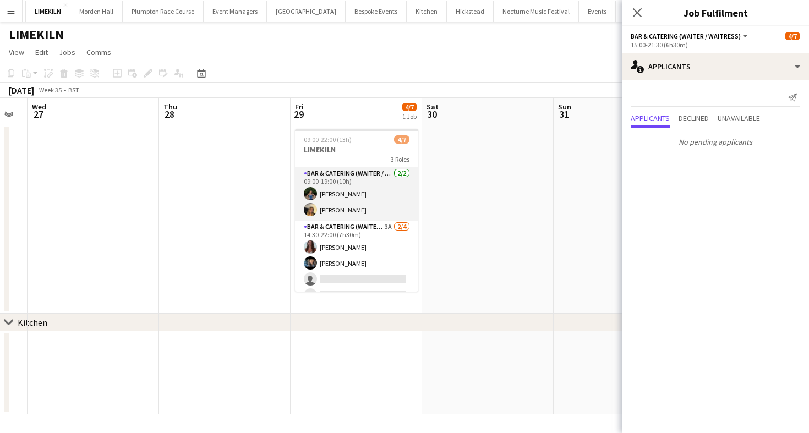
click at [359, 185] on app-card-role "Bar & Catering (Waiter / waitress) [DATE] 09:00-19:00 (10h) [PERSON_NAME] [PERS…" at bounding box center [356, 193] width 123 height 53
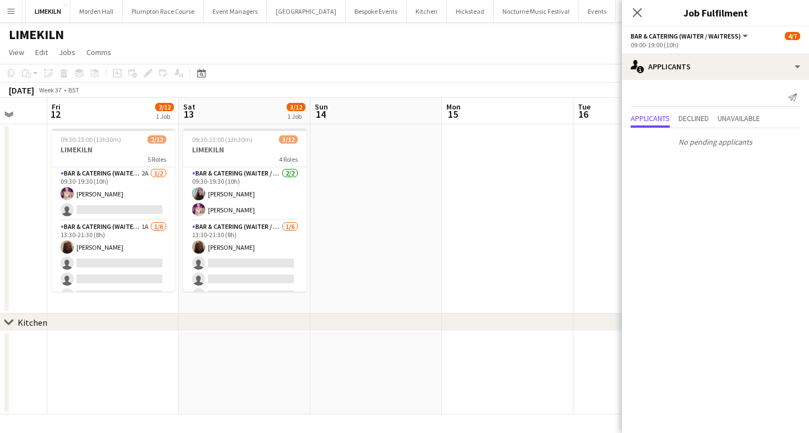
scroll to position [0, 534]
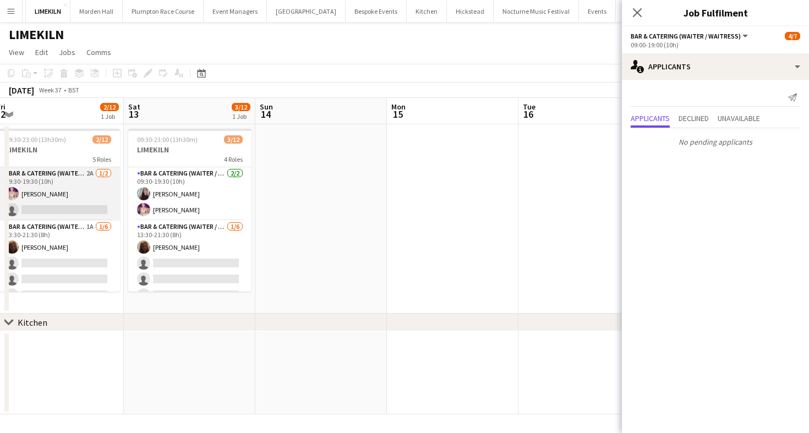
click at [80, 195] on app-card-role "Bar & Catering (Waiter / waitress) 2A [DATE] 09:30-19:30 (10h) [PERSON_NAME] si…" at bounding box center [58, 193] width 123 height 53
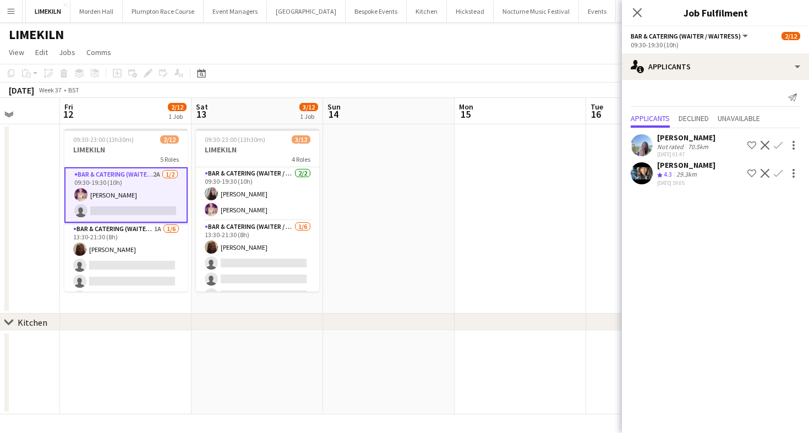
scroll to position [0, 461]
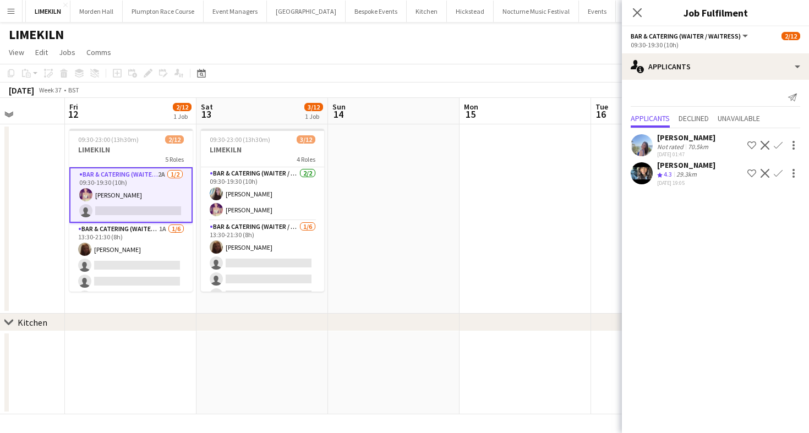
click at [776, 172] on app-icon "Confirm" at bounding box center [777, 173] width 9 height 9
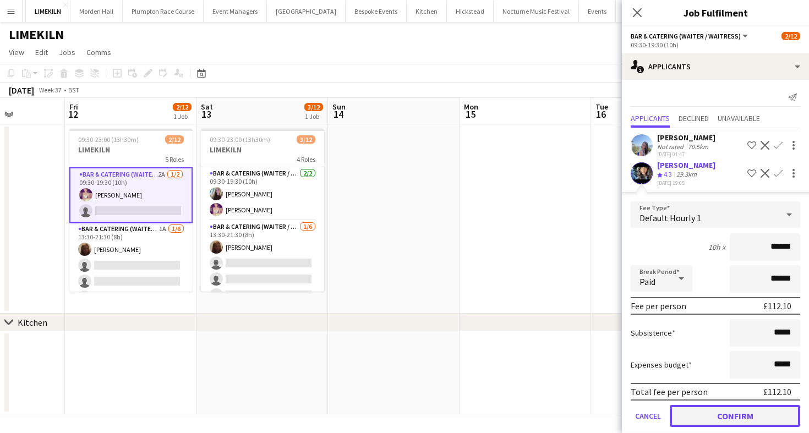
click at [698, 414] on button "Confirm" at bounding box center [735, 416] width 130 height 22
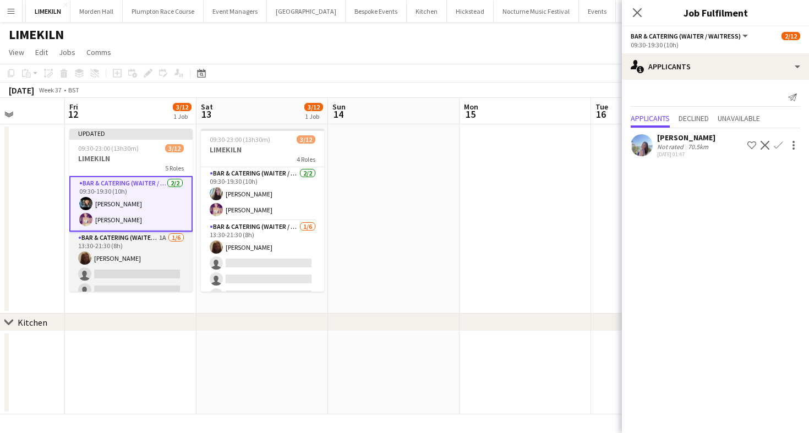
click at [149, 255] on app-card-role "Bar & Catering (Waiter / waitress) 1A [DATE] 13:30-21:30 (8h) [PERSON_NAME] sin…" at bounding box center [130, 290] width 123 height 117
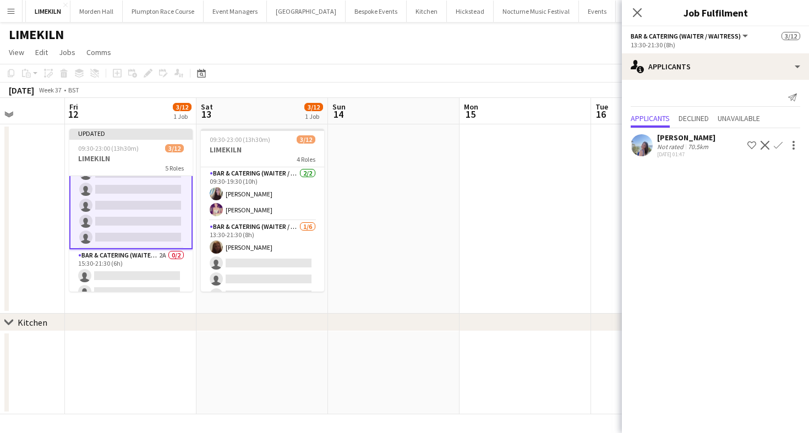
scroll to position [110, 0]
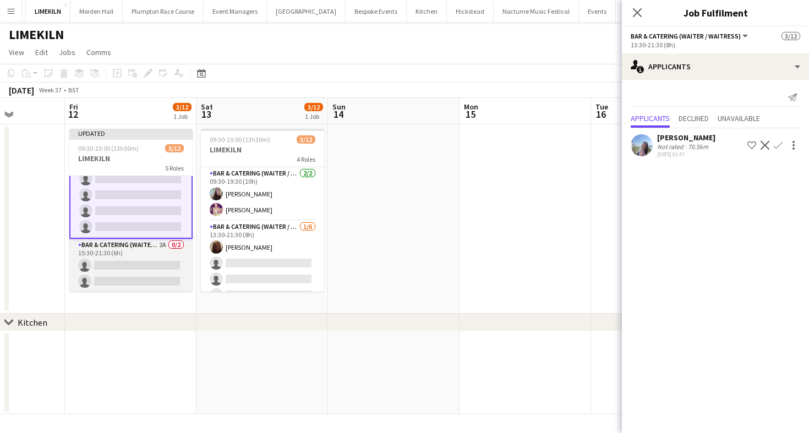
click at [167, 271] on app-card-role "Bar & Catering (Waiter / waitress) 2A 0/2 15:30-21:30 (6h) single-neutral-actio…" at bounding box center [130, 265] width 123 height 53
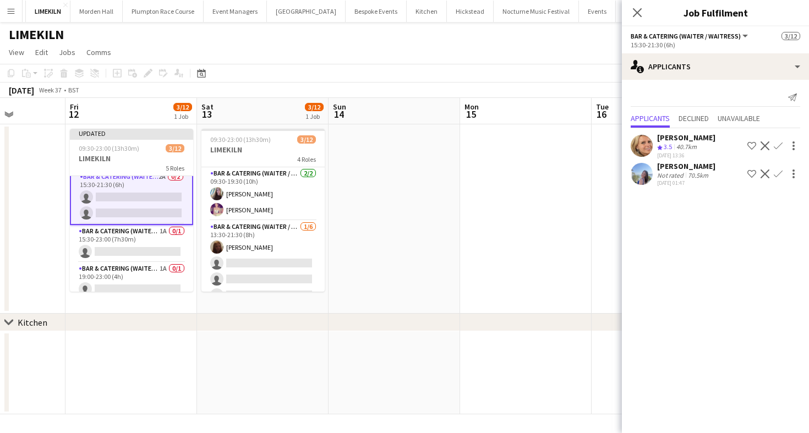
scroll to position [182, 0]
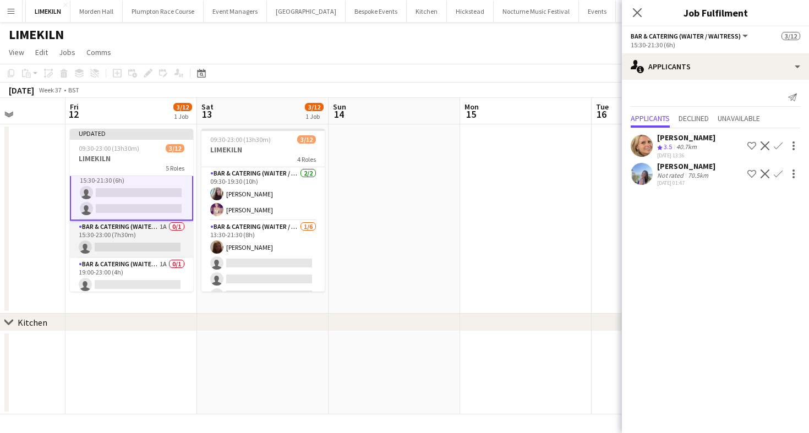
click at [123, 242] on app-card-role "Bar & Catering (Waiter / waitress) 1A 0/1 15:30-23:00 (7h30m) single-neutral-ac…" at bounding box center [131, 239] width 123 height 37
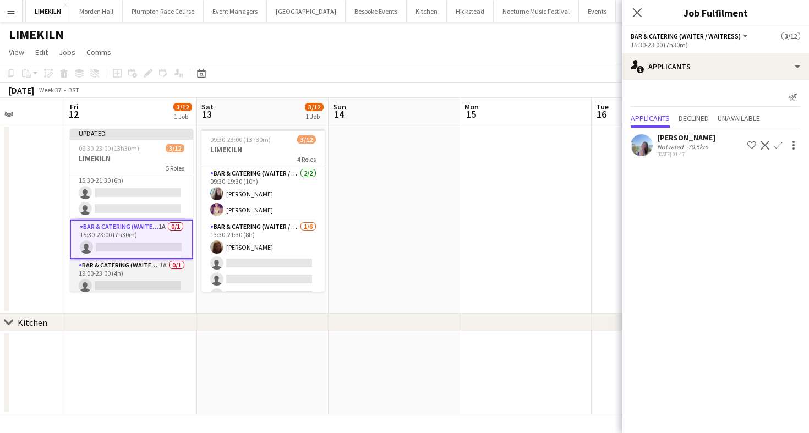
scroll to position [185, 0]
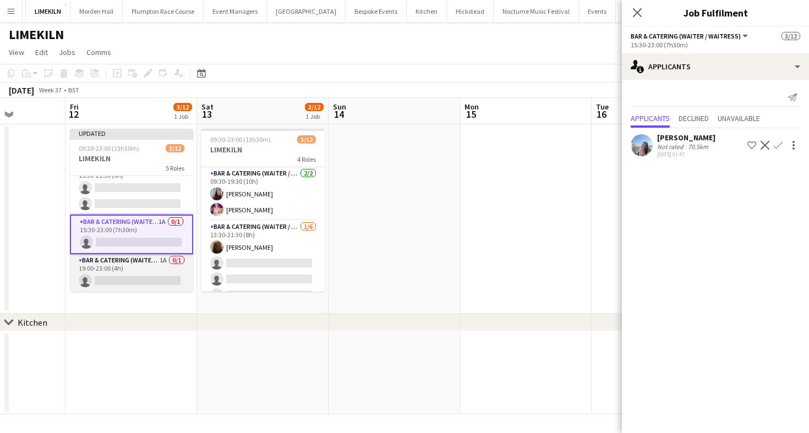
click at [153, 270] on app-card-role "Bar & Catering (Waiter / waitress) 1A 0/1 19:00-23:00 (4h) single-neutral-actio…" at bounding box center [131, 272] width 123 height 37
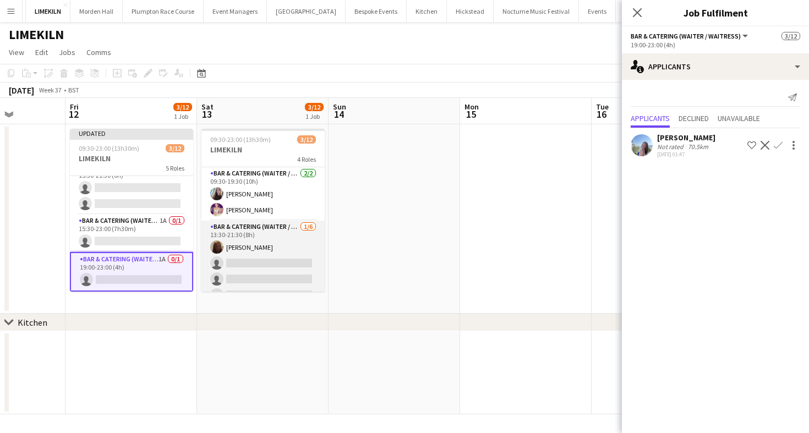
click at [277, 236] on app-card-role "Bar & Catering (Waiter / waitress) [DATE] 13:30-21:30 (8h) [PERSON_NAME] single…" at bounding box center [262, 279] width 123 height 117
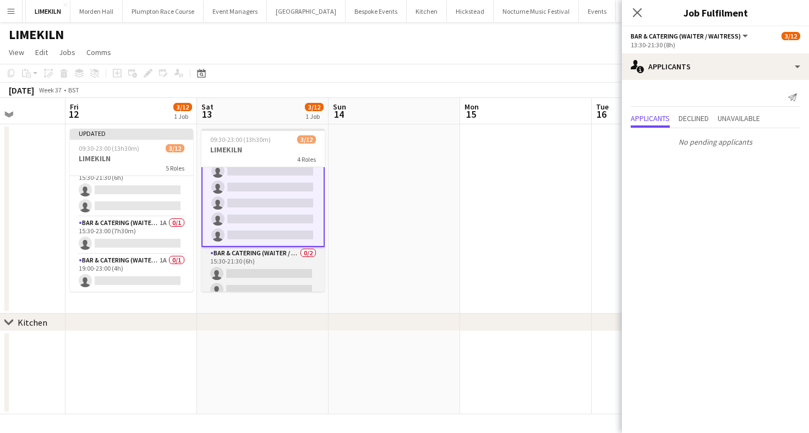
click at [284, 259] on app-card-role "Bar & Catering (Waiter / waitress) 0/2 15:30-21:30 (6h) single-neutral-actions …" at bounding box center [262, 273] width 123 height 53
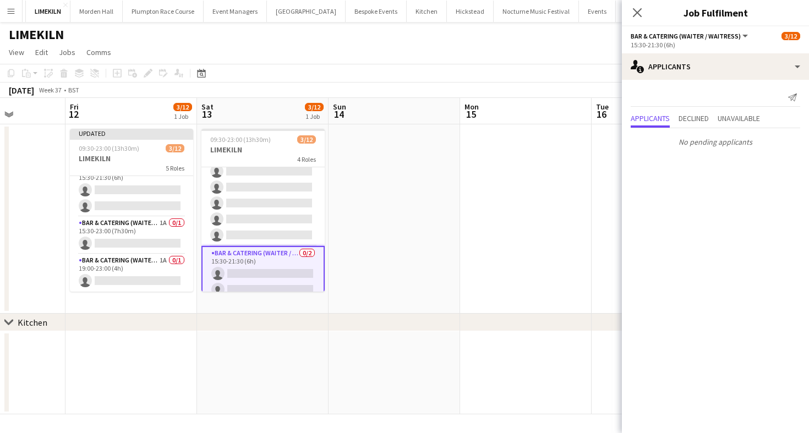
scroll to position [155, 0]
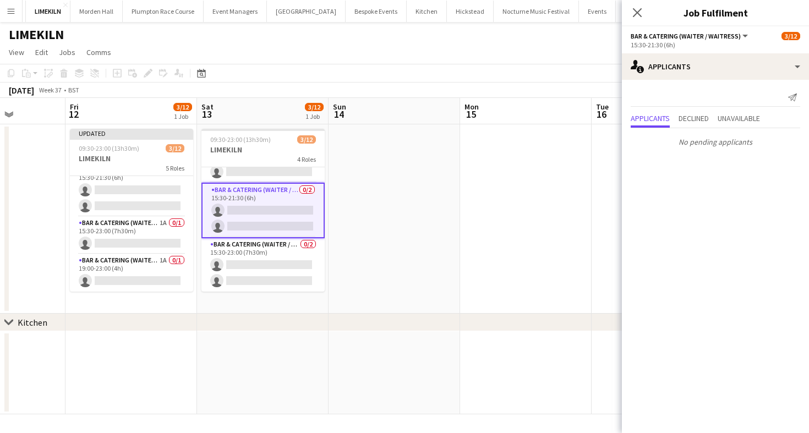
click at [284, 259] on app-card-role "Bar & Catering (Waiter / waitress) 0/2 15:30-23:00 (7h30m) single-neutral-actio…" at bounding box center [262, 264] width 123 height 53
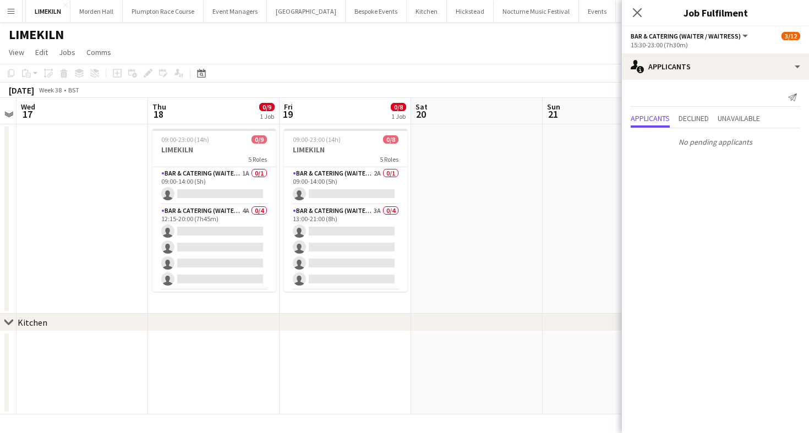
scroll to position [0, 360]
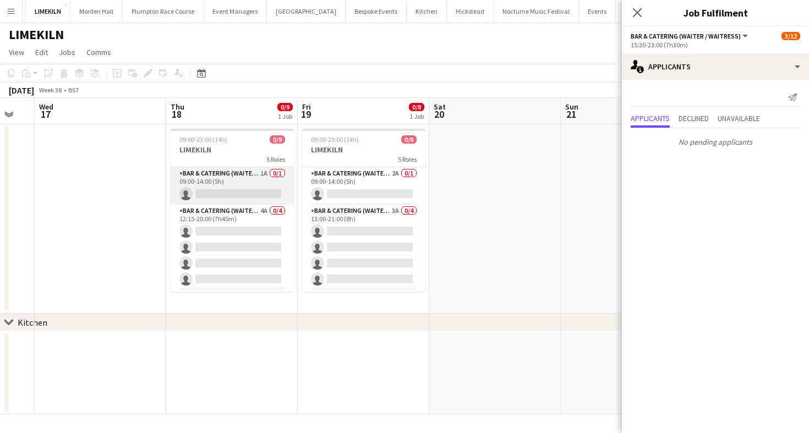
click at [249, 174] on app-card-role "Bar & Catering (Waiter / waitress) 1A 0/1 09:00-14:00 (5h) single-neutral-actio…" at bounding box center [232, 185] width 123 height 37
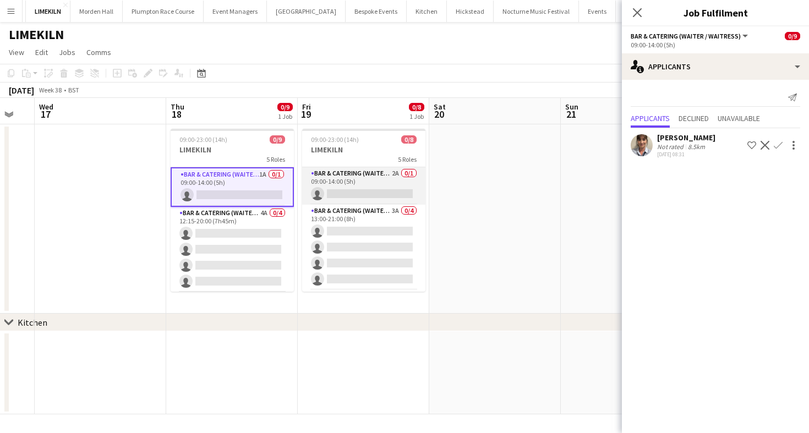
click at [366, 180] on app-card-role "Bar & Catering (Waiter / waitress) 2A 0/1 09:00-14:00 (5h) single-neutral-actio…" at bounding box center [363, 185] width 123 height 37
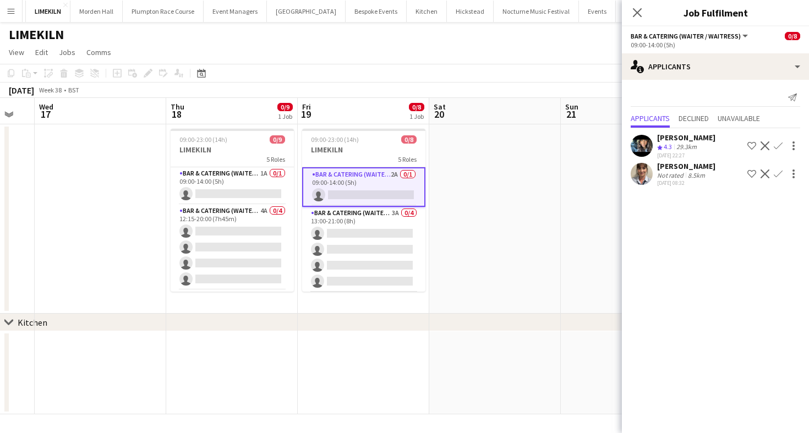
click at [777, 146] on app-icon "Confirm" at bounding box center [777, 145] width 9 height 9
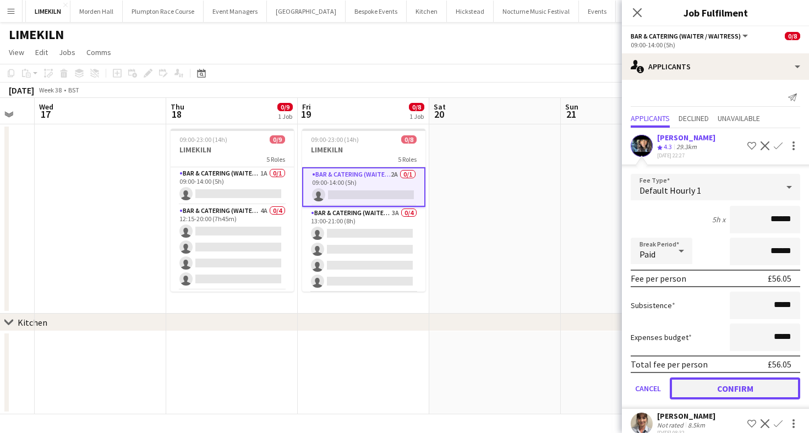
click at [711, 391] on button "Confirm" at bounding box center [735, 388] width 130 height 22
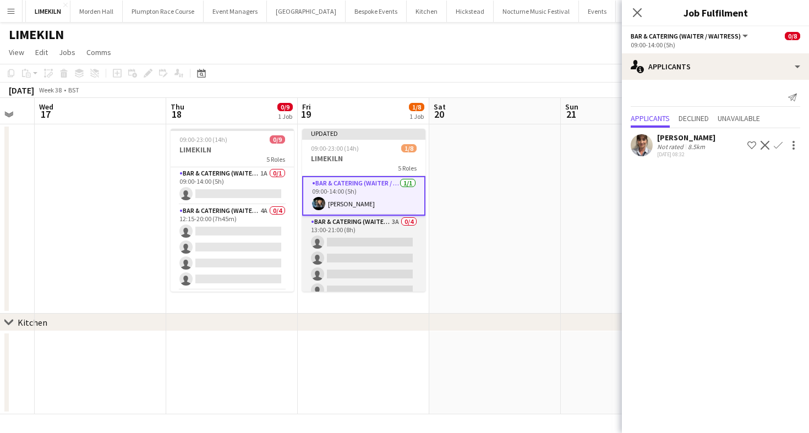
click at [383, 262] on app-card-role "Bar & Catering (Waiter / waitress) 3A 0/4 13:00-21:00 (8h) single-neutral-actio…" at bounding box center [363, 258] width 123 height 85
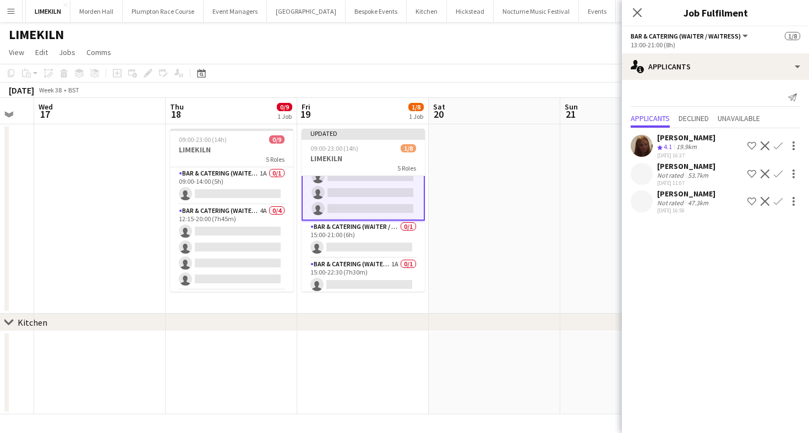
scroll to position [122, 0]
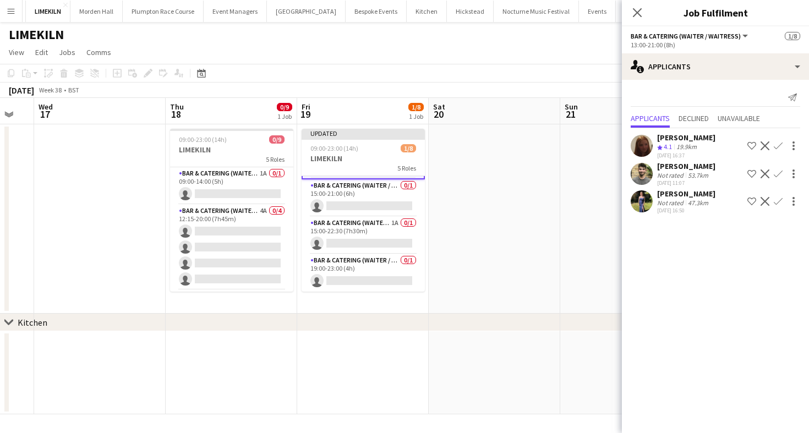
click at [776, 143] on app-icon "Confirm" at bounding box center [777, 145] width 9 height 9
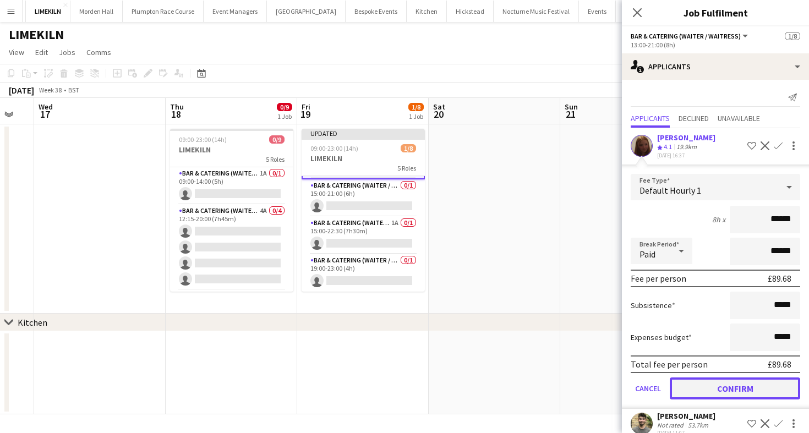
click at [693, 381] on button "Confirm" at bounding box center [735, 388] width 130 height 22
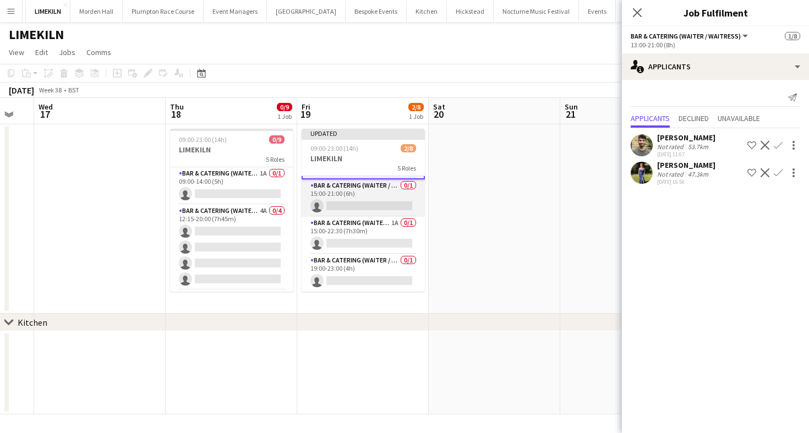
click at [374, 196] on app-card-role "Bar & Catering (Waiter / waitress) 0/1 15:00-21:00 (6h) single-neutral-actions" at bounding box center [362, 197] width 123 height 37
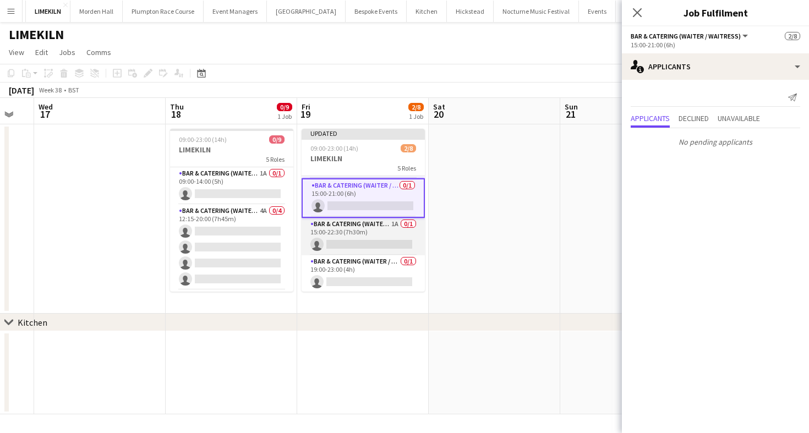
click at [374, 234] on app-card-role "Bar & Catering (Waiter / waitress) 1A 0/1 15:00-22:30 (7h30m) single-neutral-ac…" at bounding box center [362, 236] width 123 height 37
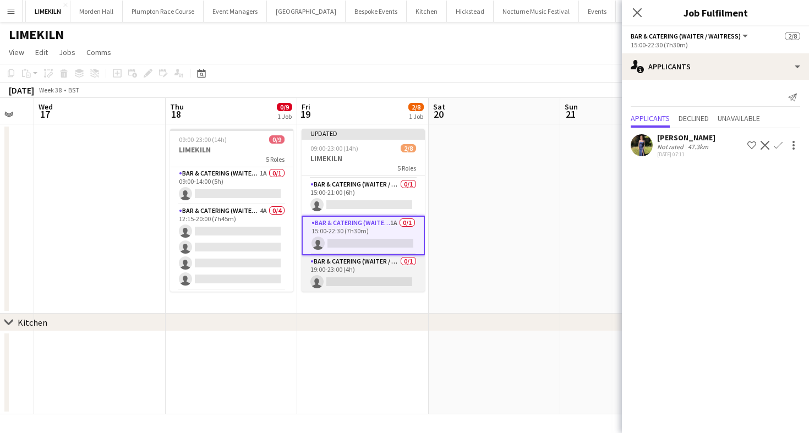
click at [385, 273] on app-card-role "Bar & Catering (Waiter / waitress) 0/1 19:00-23:00 (4h) single-neutral-actions" at bounding box center [362, 273] width 123 height 37
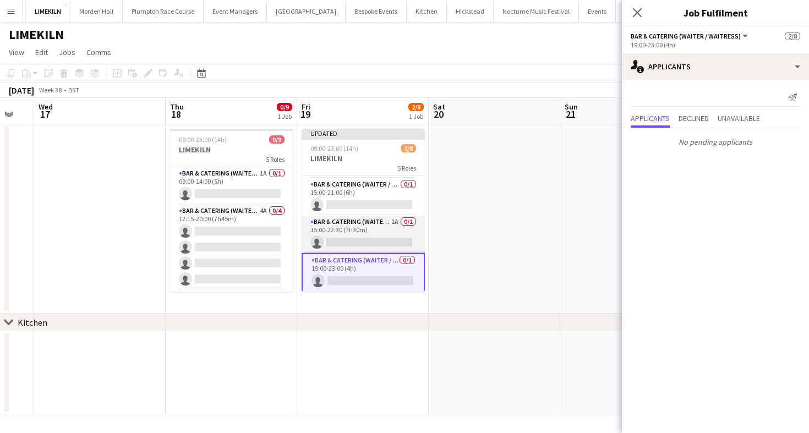
click at [371, 227] on app-card-role "Bar & Catering (Waiter / waitress) 1A 0/1 15:00-22:30 (7h30m) single-neutral-ac…" at bounding box center [362, 234] width 123 height 37
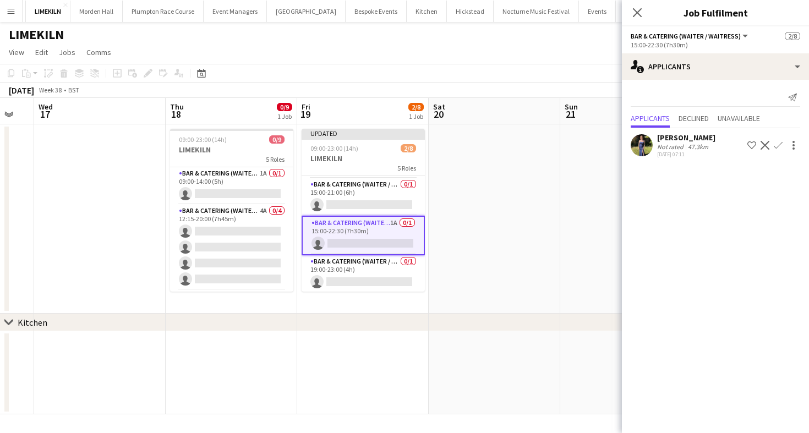
click at [688, 155] on div "[DATE] 07:11" at bounding box center [686, 154] width 58 height 7
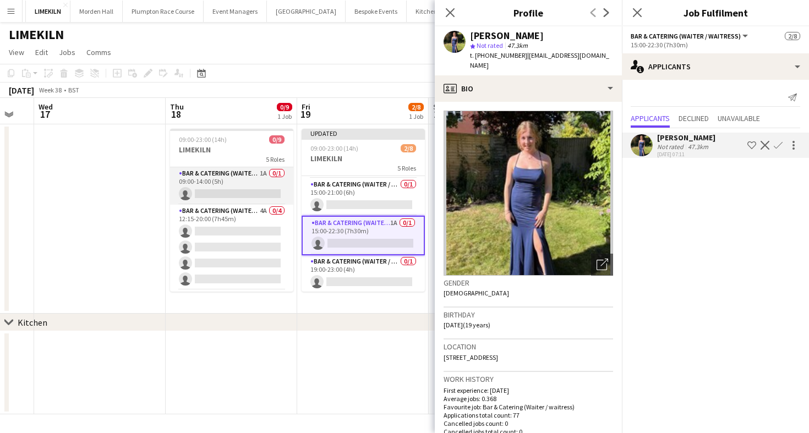
click at [232, 202] on app-card-role "Bar & Catering (Waiter / waitress) 1A 0/1 09:00-14:00 (5h) single-neutral-actio…" at bounding box center [231, 185] width 123 height 37
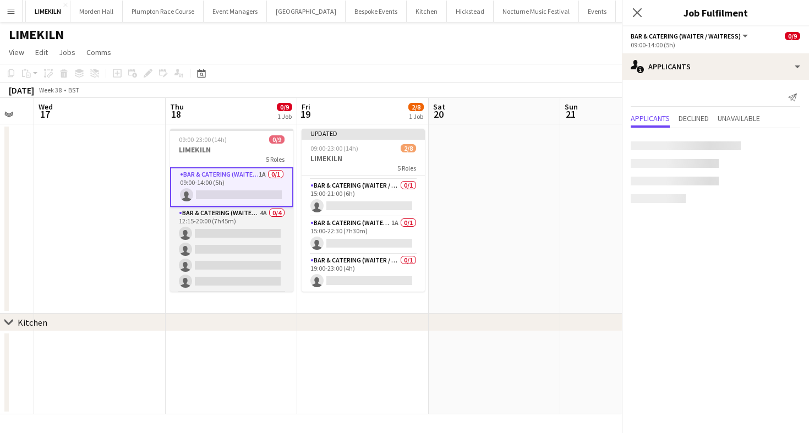
scroll to position [119, 0]
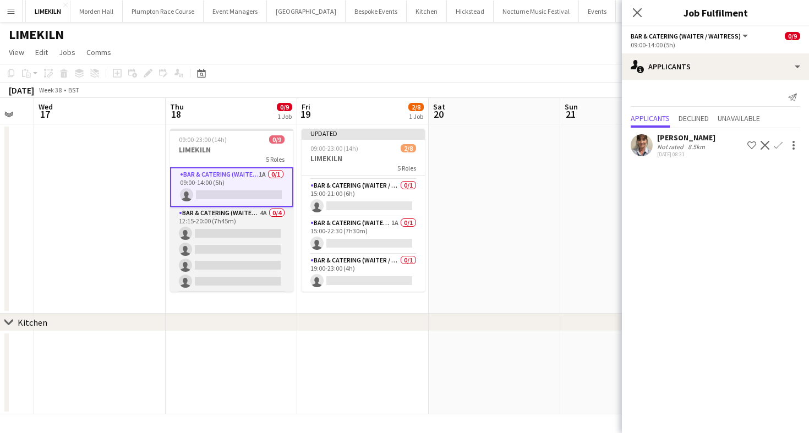
click at [239, 234] on app-card-role "Bar & Catering (Waiter / waitress) 4A 0/4 12:15-20:00 (7h45m) single-neutral-ac…" at bounding box center [231, 249] width 123 height 85
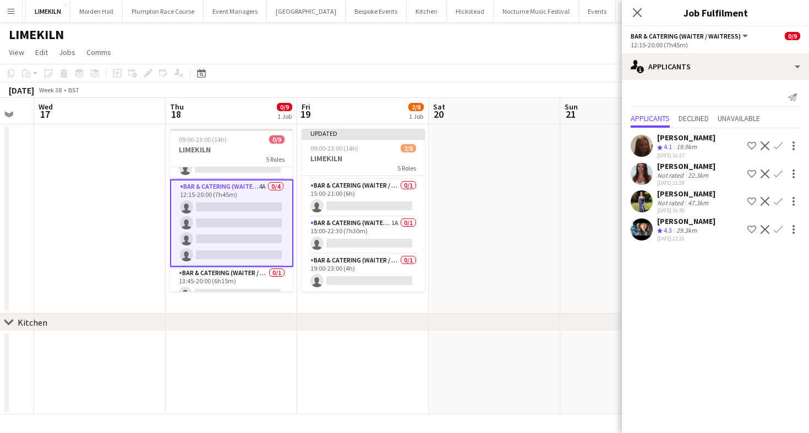
scroll to position [0, 0]
click at [779, 230] on app-icon "Confirm" at bounding box center [777, 229] width 9 height 9
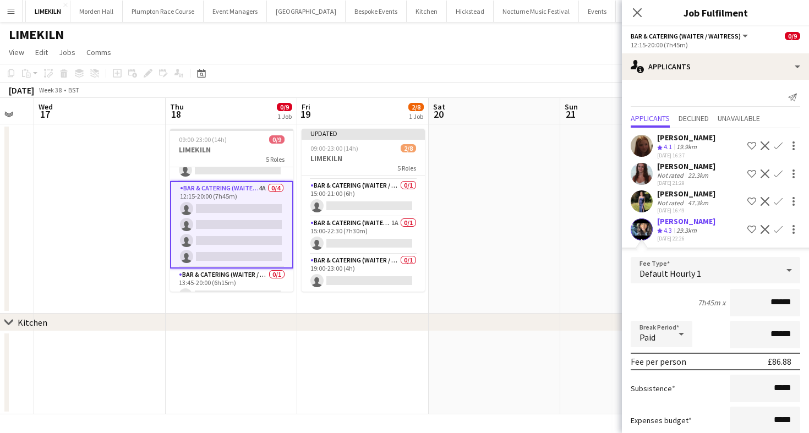
click at [682, 317] on form "Fee Type Default Hourly 1 7h45m x ****** Break Period Paid ****** Fee per perso…" at bounding box center [715, 374] width 187 height 235
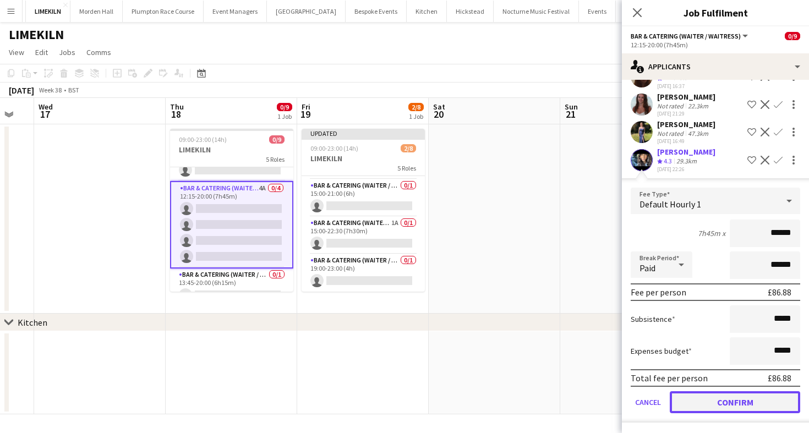
click at [723, 392] on button "Confirm" at bounding box center [735, 402] width 130 height 22
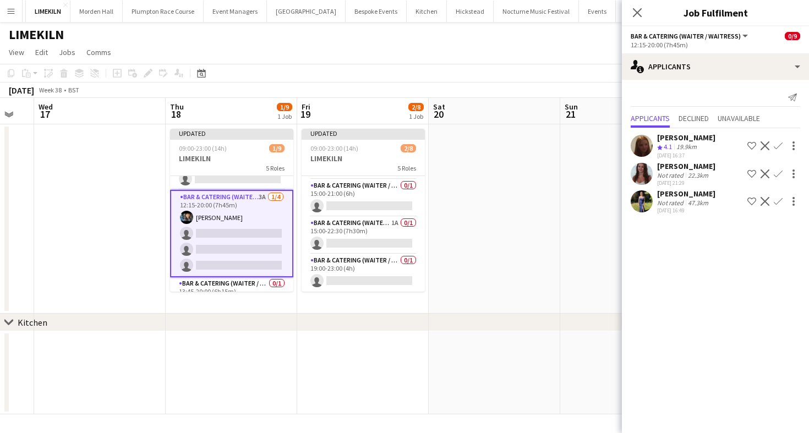
click at [778, 171] on app-icon "Confirm" at bounding box center [777, 173] width 9 height 9
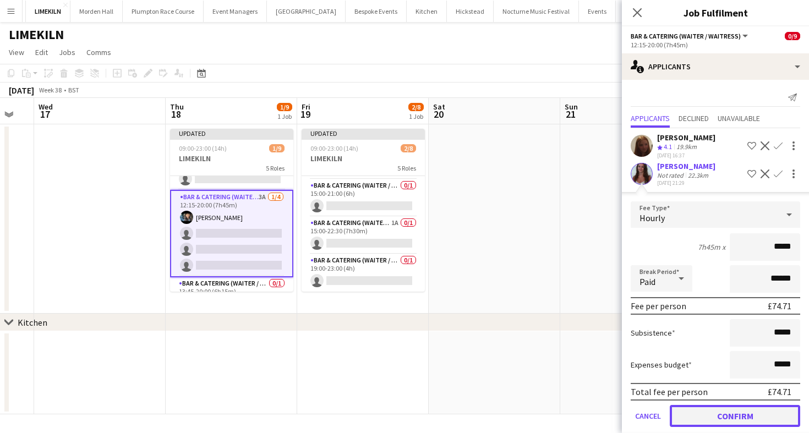
click at [736, 418] on button "Confirm" at bounding box center [735, 416] width 130 height 22
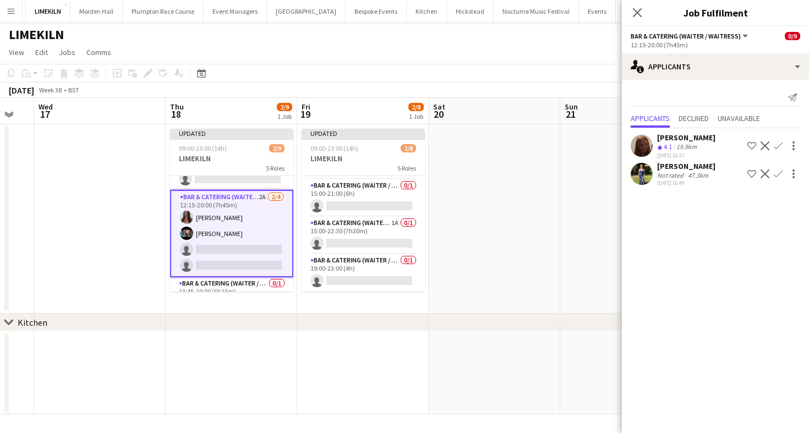
click at [777, 140] on button "Confirm" at bounding box center [777, 145] width 13 height 13
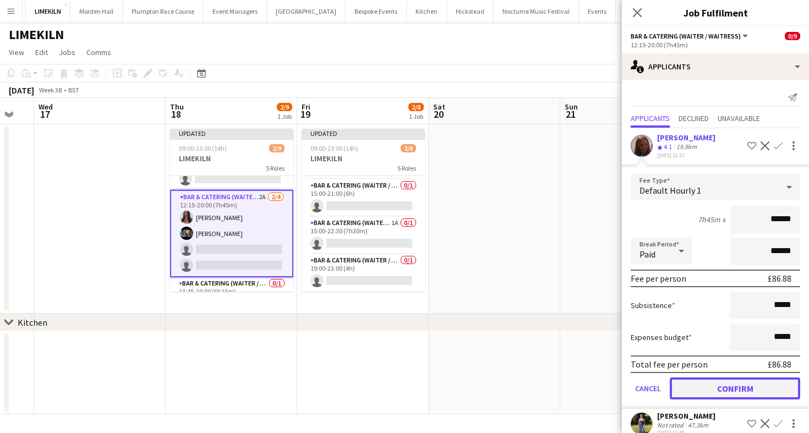
click at [698, 390] on button "Confirm" at bounding box center [735, 388] width 130 height 22
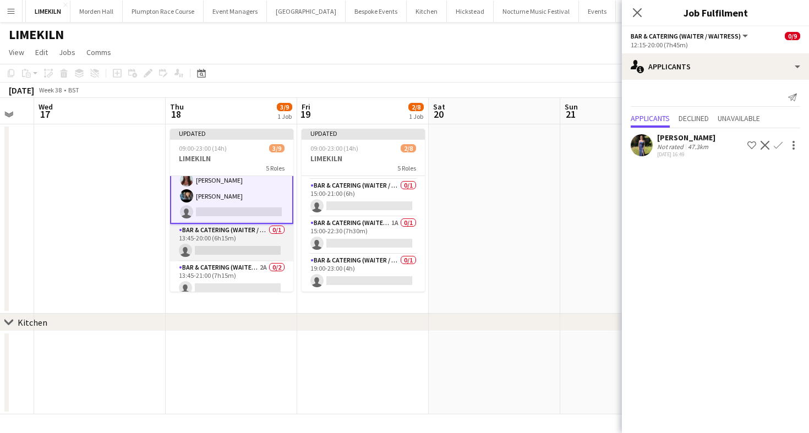
click at [219, 241] on app-card-role "Bar & Catering (Waiter / waitress) 0/1 13:45-20:00 (6h15m) single-neutral-actio…" at bounding box center [231, 242] width 123 height 37
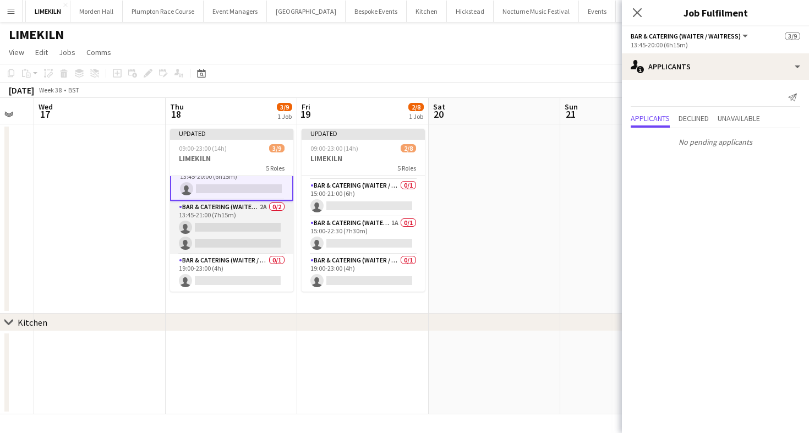
scroll to position [0, 361]
click at [214, 230] on app-card-role "Bar & Catering (Waiter / waitress) 2A 0/2 13:45-21:00 (7h15m) single-neutral-ac…" at bounding box center [230, 227] width 123 height 53
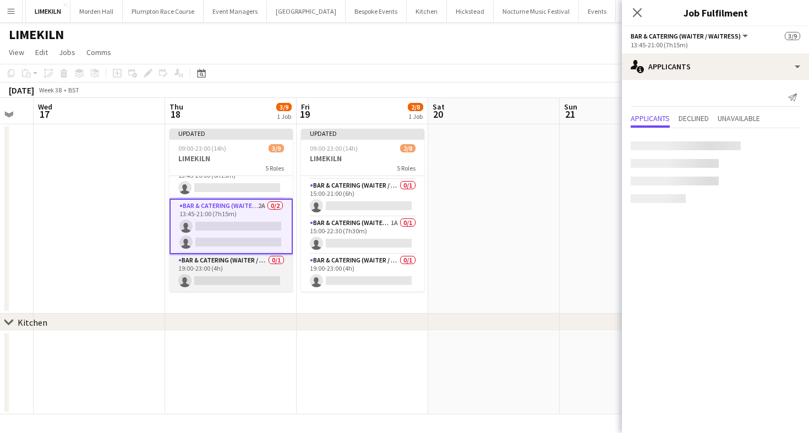
scroll to position [136, 0]
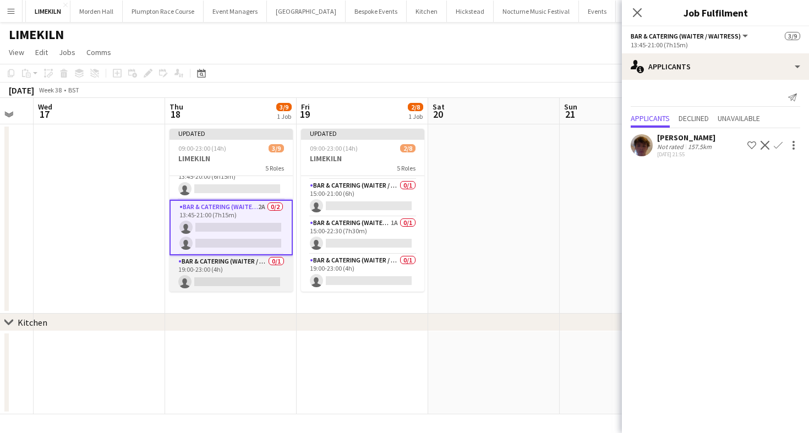
click at [229, 260] on app-card-role "Bar & Catering (Waiter / waitress) 0/1 19:00-23:00 (4h) single-neutral-actions" at bounding box center [230, 273] width 123 height 37
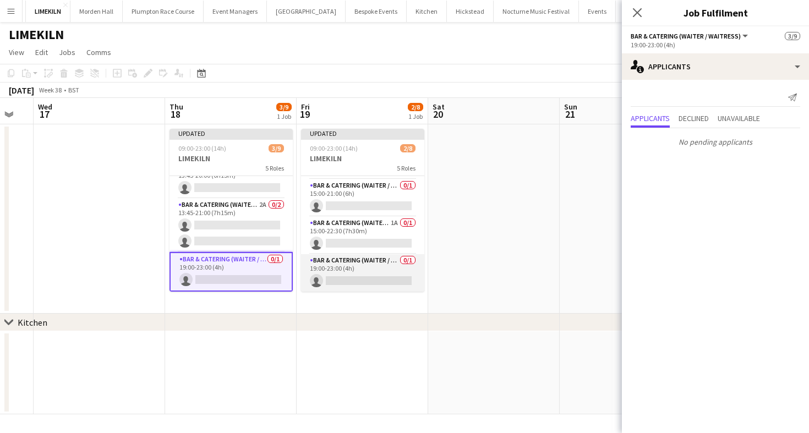
click at [354, 255] on app-card-role "Bar & Catering (Waiter / waitress) 0/1 19:00-23:00 (4h) single-neutral-actions" at bounding box center [362, 272] width 123 height 37
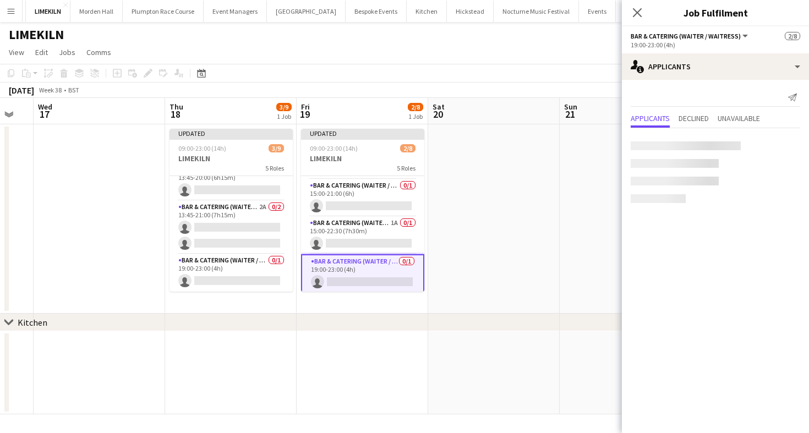
click at [354, 267] on app-card-role "Bar & Catering (Waiter / waitress) 0/1 19:00-23:00 (4h) single-neutral-actions" at bounding box center [362, 274] width 123 height 40
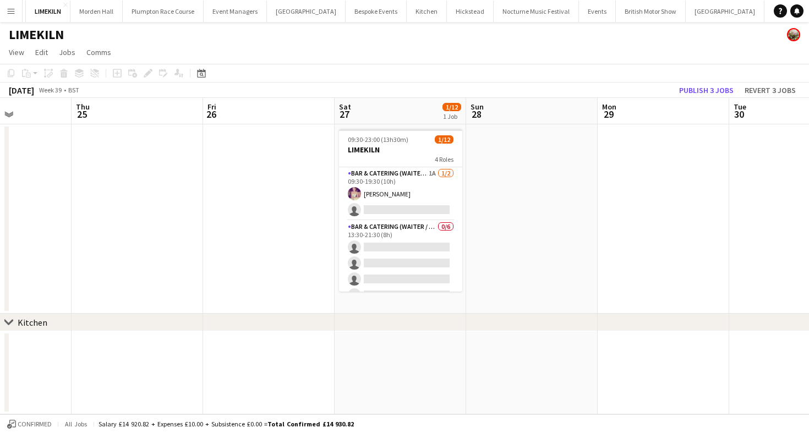
scroll to position [0, 394]
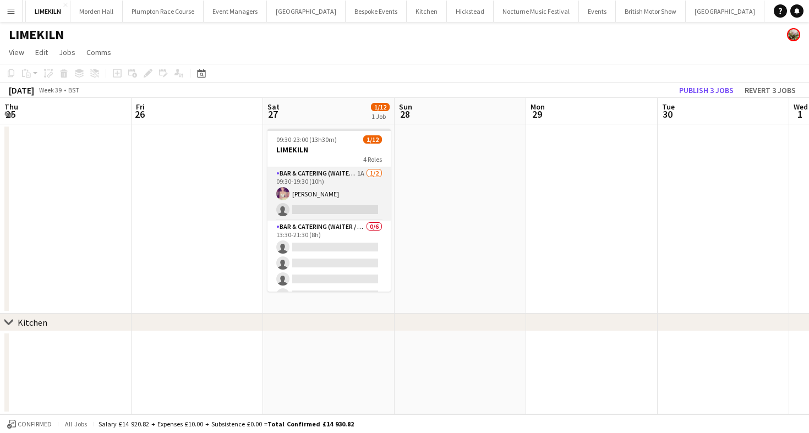
click at [364, 197] on app-card-role "Bar & Catering (Waiter / waitress) 1A [DATE] 09:30-19:30 (10h) [PERSON_NAME] si…" at bounding box center [328, 193] width 123 height 53
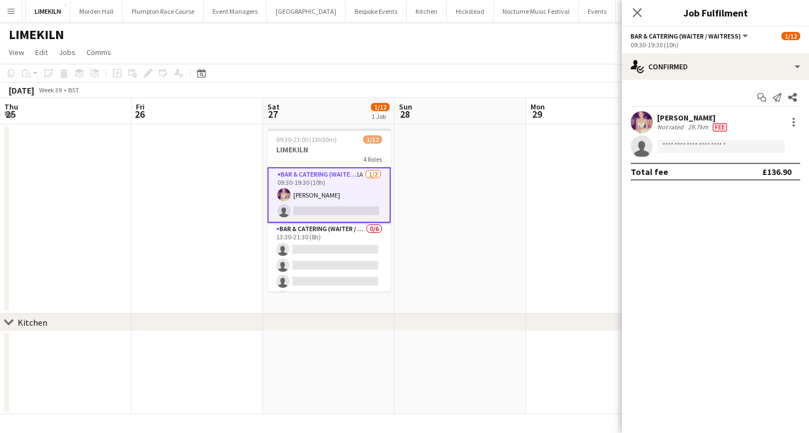
click at [733, 80] on div "Start chat Send notification Share [PERSON_NAME] Not rated 29.7km Fee single-ne…" at bounding box center [715, 134] width 187 height 109
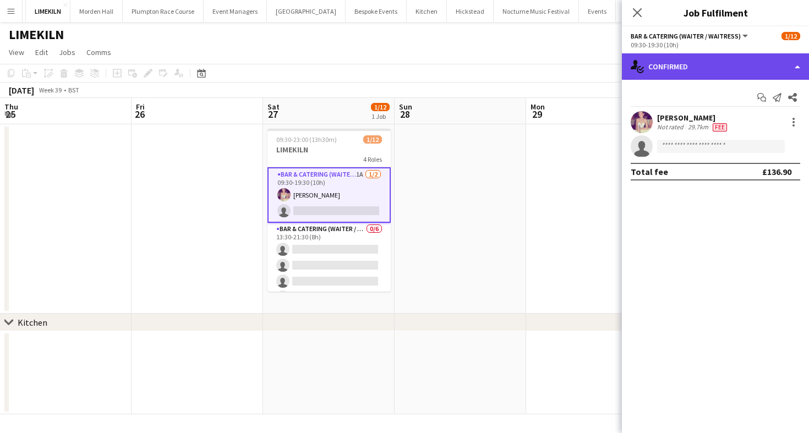
click at [708, 64] on div "single-neutral-actions-check-2 Confirmed" at bounding box center [715, 66] width 187 height 26
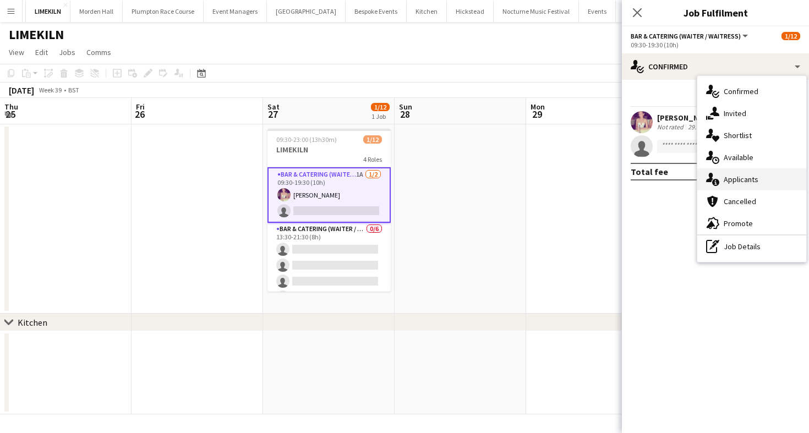
click at [761, 172] on div "single-neutral-actions-information Applicants" at bounding box center [751, 179] width 109 height 22
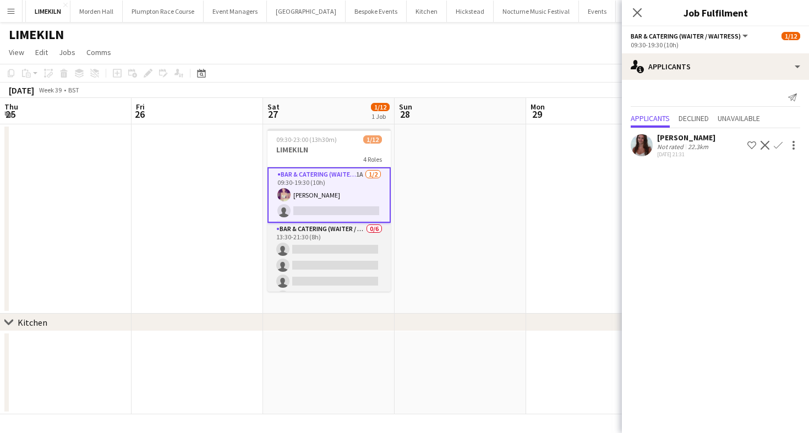
click at [327, 247] on app-card-role "Bar & Catering (Waiter / waitress) 0/6 13:30-21:30 (8h) single-neutral-actions …" at bounding box center [328, 281] width 123 height 117
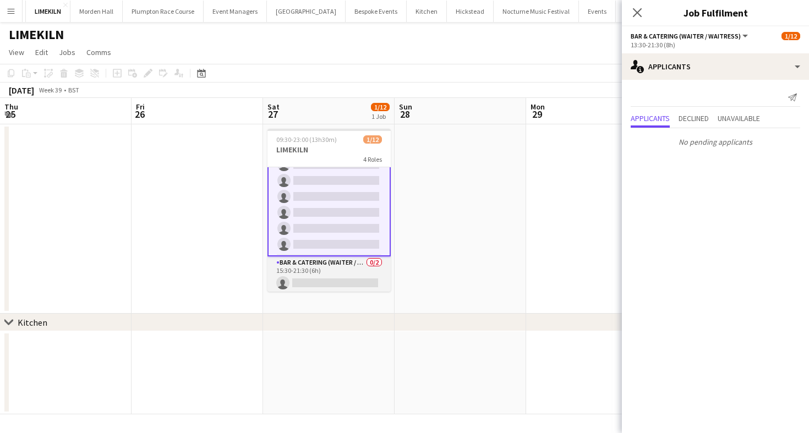
click at [356, 278] on app-card-role "Bar & Catering (Waiter / waitress) 0/2 15:30-21:30 (6h) single-neutral-actions …" at bounding box center [328, 282] width 123 height 53
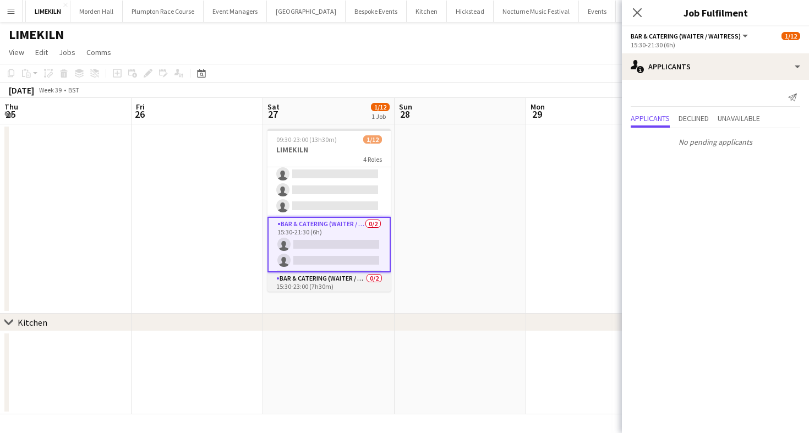
scroll to position [155, 0]
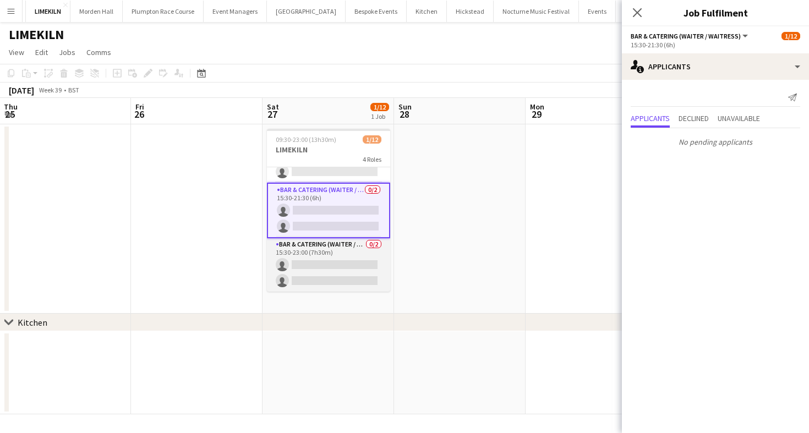
click at [344, 264] on app-card-role "Bar & Catering (Waiter / waitress) 0/2 15:30-23:00 (7h30m) single-neutral-actio…" at bounding box center [328, 264] width 123 height 53
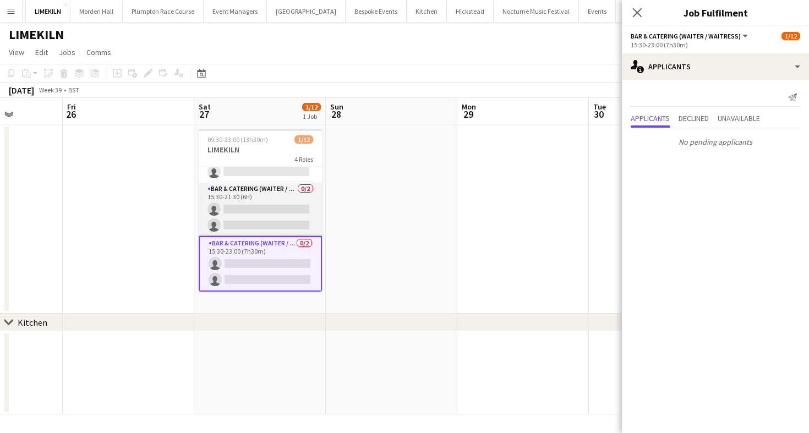
scroll to position [0, 0]
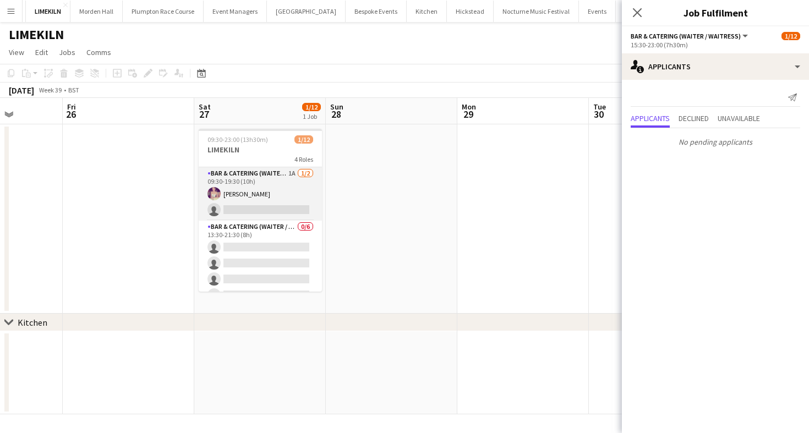
click at [266, 194] on app-card-role "Bar & Catering (Waiter / waitress) 1A [DATE] 09:30-19:30 (10h) [PERSON_NAME] si…" at bounding box center [260, 193] width 123 height 53
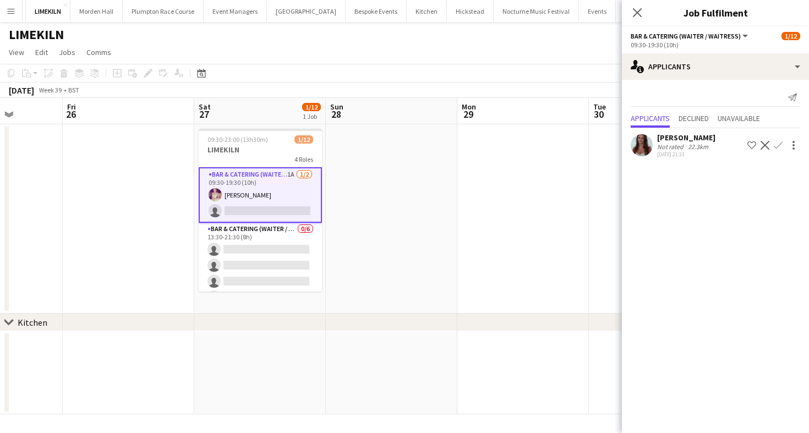
click at [781, 141] on app-icon "Confirm" at bounding box center [777, 145] width 9 height 9
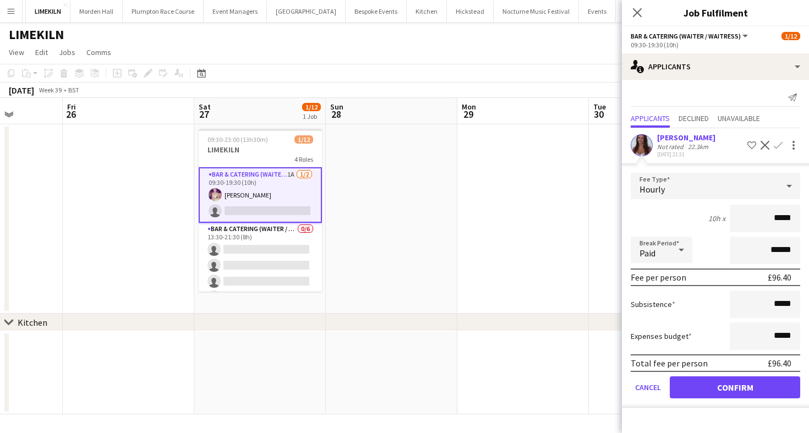
click at [761, 145] on app-icon "Decline" at bounding box center [764, 145] width 9 height 9
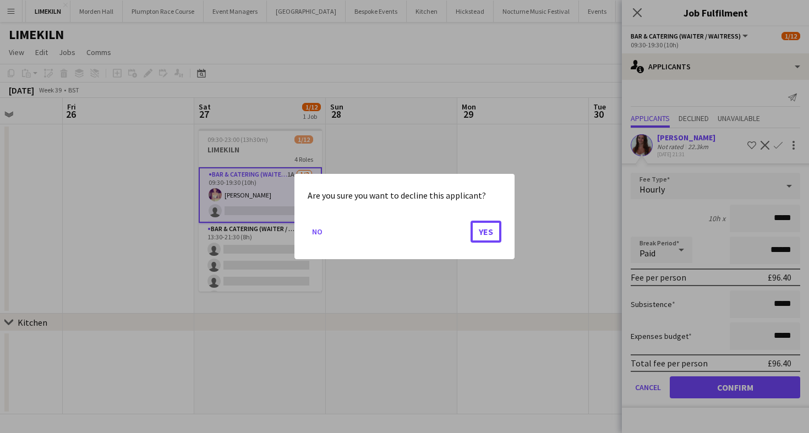
drag, startPoint x: 485, startPoint y: 232, endPoint x: 350, endPoint y: 228, distance: 134.8
click at [350, 228] on mat-dialog-actions "No Yes" at bounding box center [405, 235] width 194 height 47
click at [319, 227] on button "No" at bounding box center [317, 232] width 19 height 18
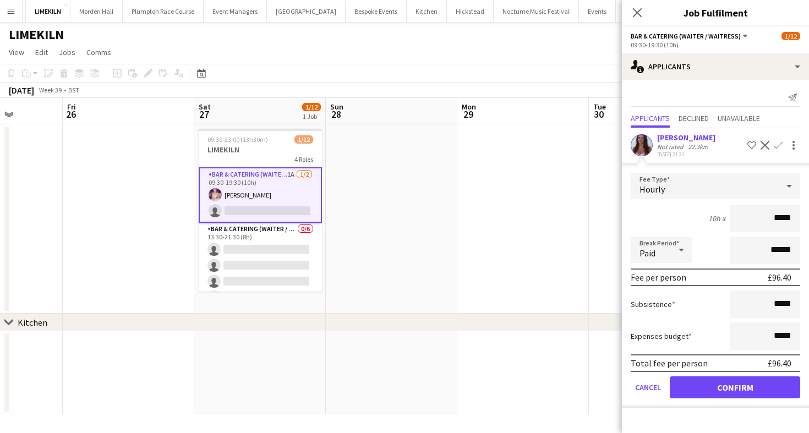
click at [514, 89] on div "[DATE] Week 39 • BST Publish 3 jobs Revert 3 jobs" at bounding box center [404, 90] width 809 height 15
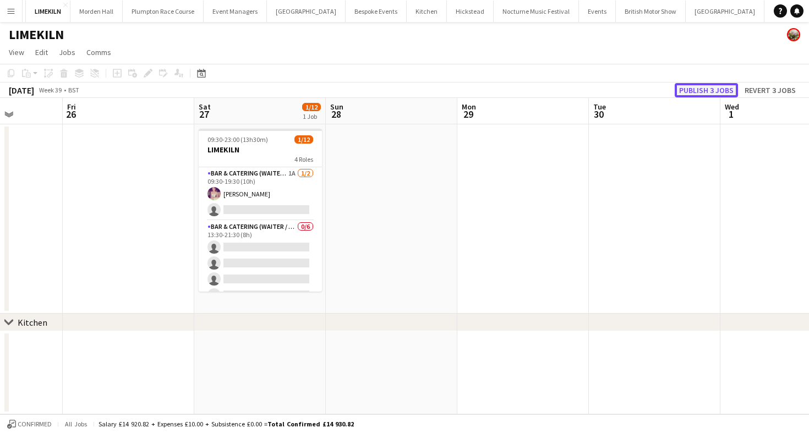
click at [705, 84] on button "Publish 3 jobs" at bounding box center [705, 90] width 63 height 14
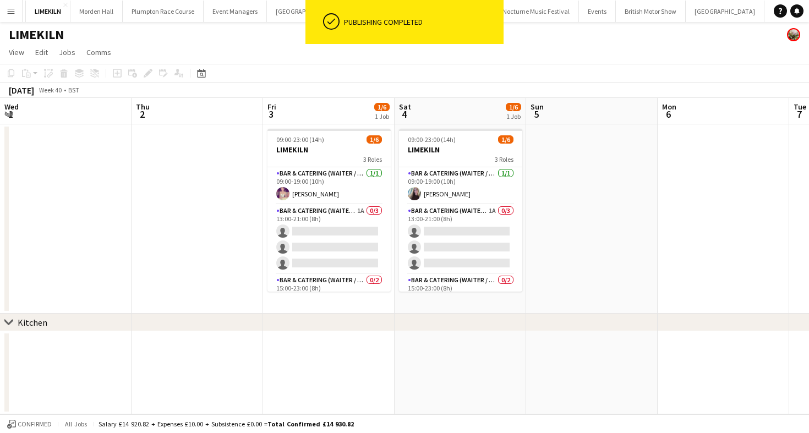
scroll to position [0, 479]
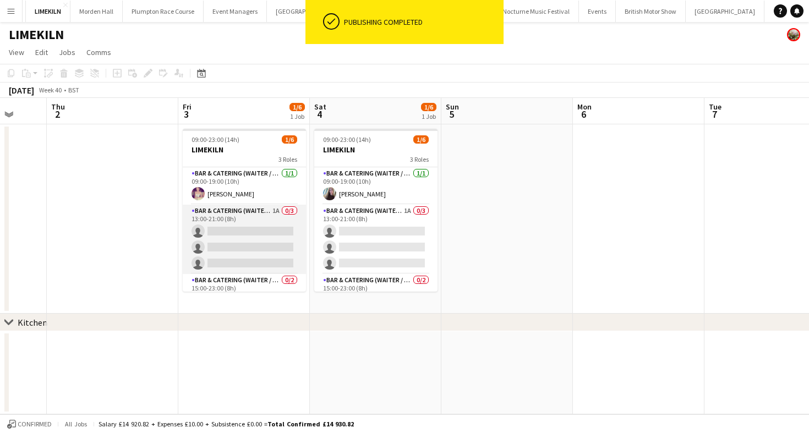
click at [256, 223] on app-card-role "Bar & Catering (Waiter / waitress) 1A 0/3 13:00-21:00 (8h) single-neutral-actio…" at bounding box center [244, 239] width 123 height 69
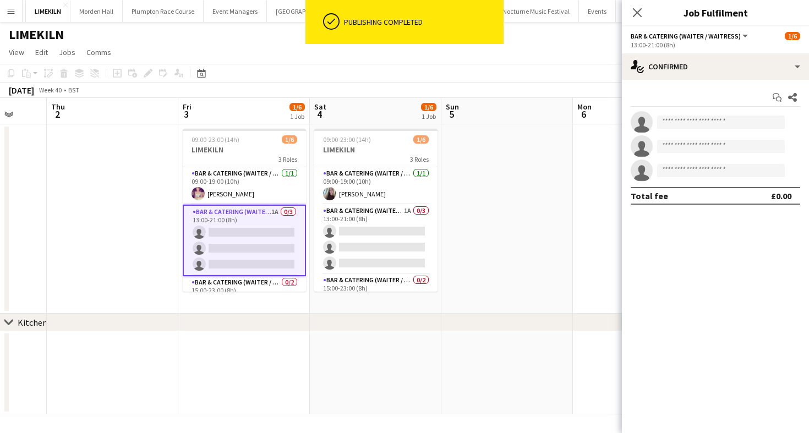
click at [679, 86] on div "Start chat Share single-neutral-actions single-neutral-actions single-neutral-a…" at bounding box center [715, 147] width 187 height 134
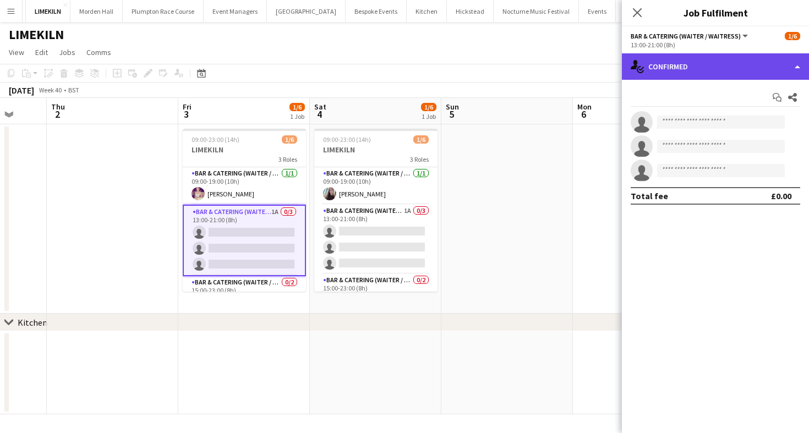
click at [683, 76] on div "single-neutral-actions-check-2 Confirmed" at bounding box center [715, 66] width 187 height 26
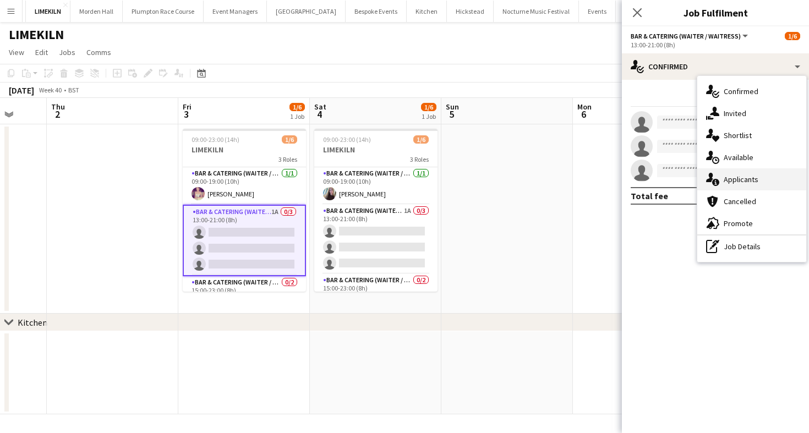
click at [757, 178] on div "single-neutral-actions-information Applicants" at bounding box center [751, 179] width 109 height 22
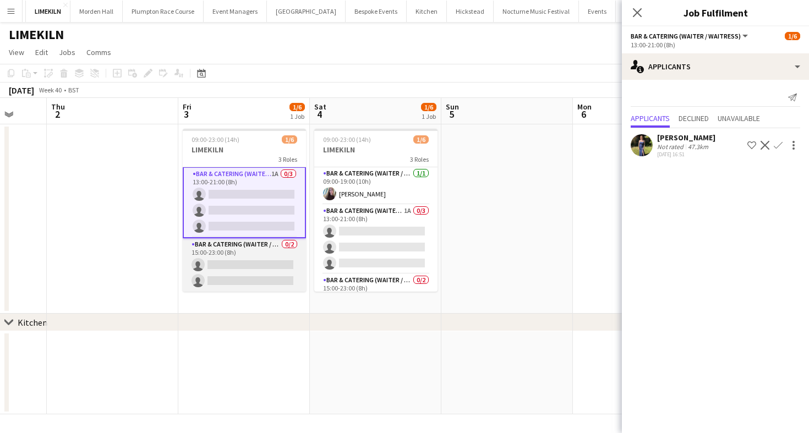
click at [270, 261] on app-card-role "Bar & Catering (Waiter / waitress) 0/2 15:00-23:00 (8h) single-neutral-actions …" at bounding box center [244, 264] width 123 height 53
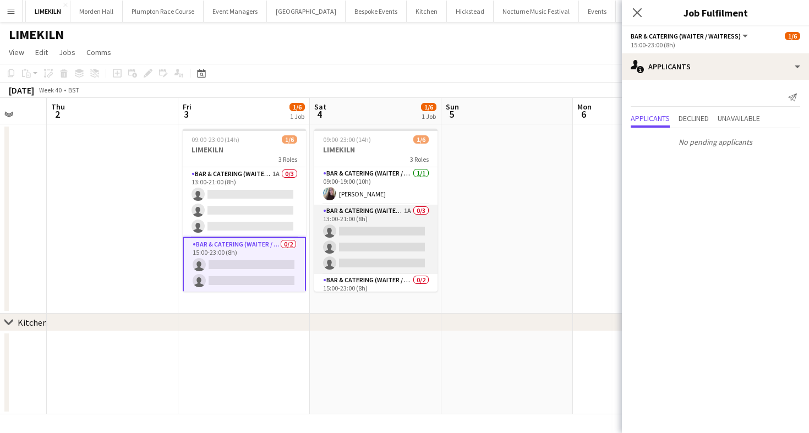
click at [391, 237] on app-card-role "Bar & Catering (Waiter / waitress) 1A 0/3 13:00-21:00 (8h) single-neutral-actio…" at bounding box center [375, 239] width 123 height 69
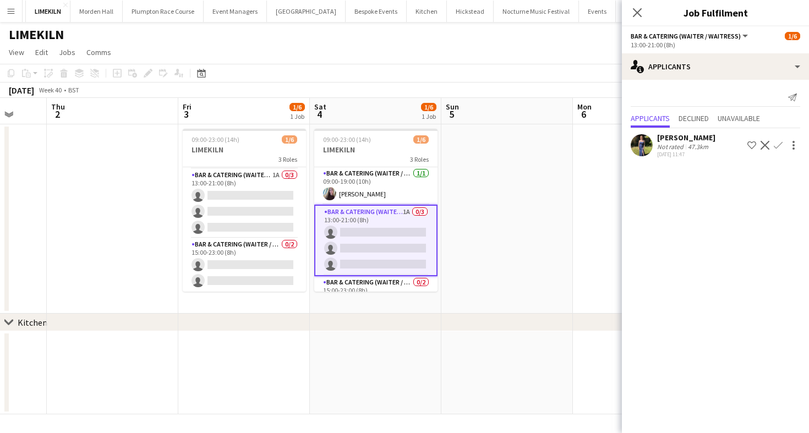
scroll to position [38, 0]
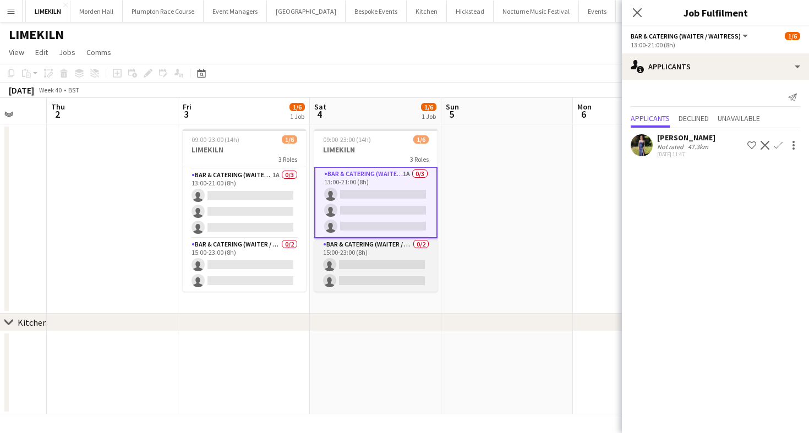
click at [396, 254] on app-card-role "Bar & Catering (Waiter / waitress) 0/2 15:00-23:00 (8h) single-neutral-actions …" at bounding box center [375, 264] width 123 height 53
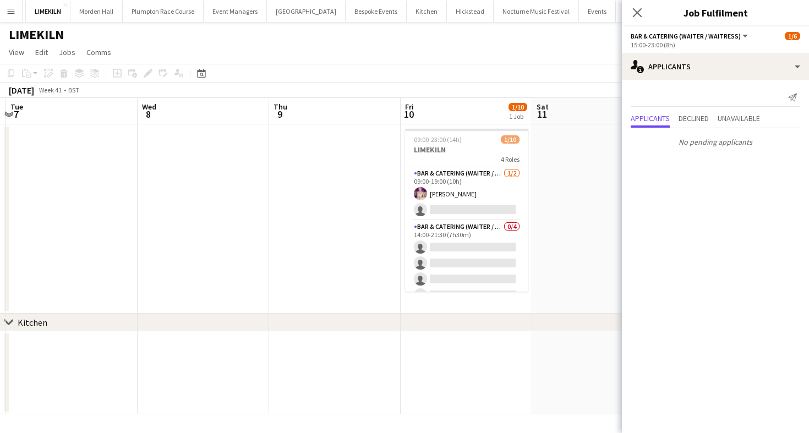
scroll to position [0, 441]
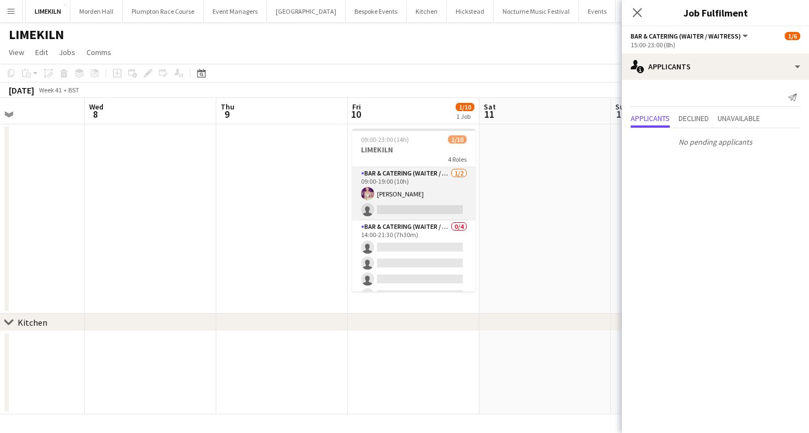
click at [435, 205] on app-card-role "Bar & Catering (Waiter / waitress) [DATE] 09:00-19:00 (10h) [PERSON_NAME] singl…" at bounding box center [413, 193] width 123 height 53
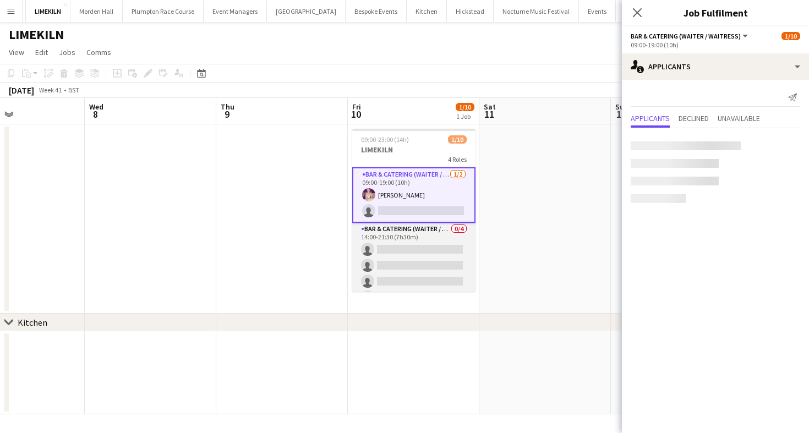
scroll to position [36, 0]
click at [451, 246] on app-card-role "Bar & Catering (Waiter / waitress) 0/4 14:00-21:30 (7h30m) single-neutral-actio…" at bounding box center [413, 265] width 123 height 85
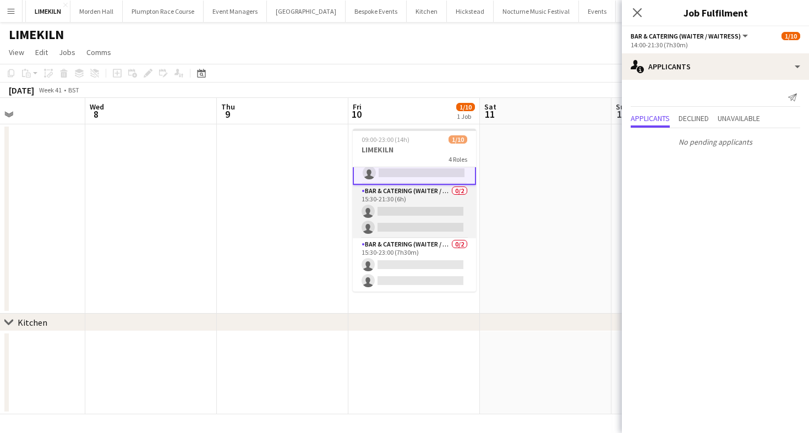
click at [415, 207] on app-card-role "Bar & Catering (Waiter / waitress) 0/2 15:30-21:30 (6h) single-neutral-actions …" at bounding box center [414, 211] width 123 height 53
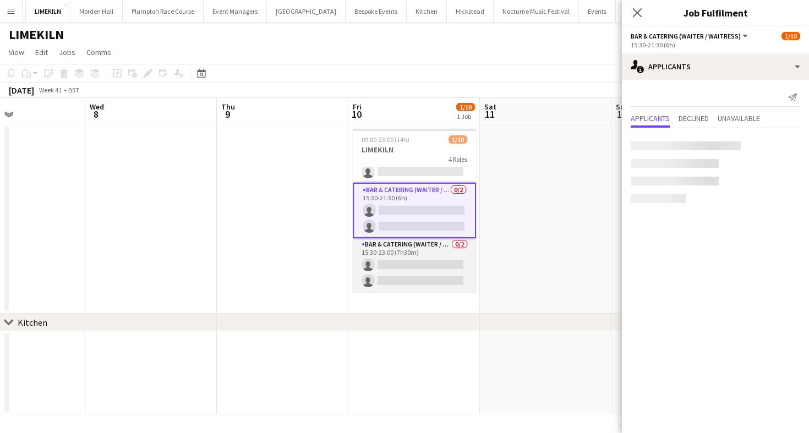
scroll to position [122, 0]
click at [415, 267] on app-card-role "Bar & Catering (Waiter / waitress) 0/2 15:30-23:00 (7h30m) single-neutral-actio…" at bounding box center [414, 265] width 123 height 53
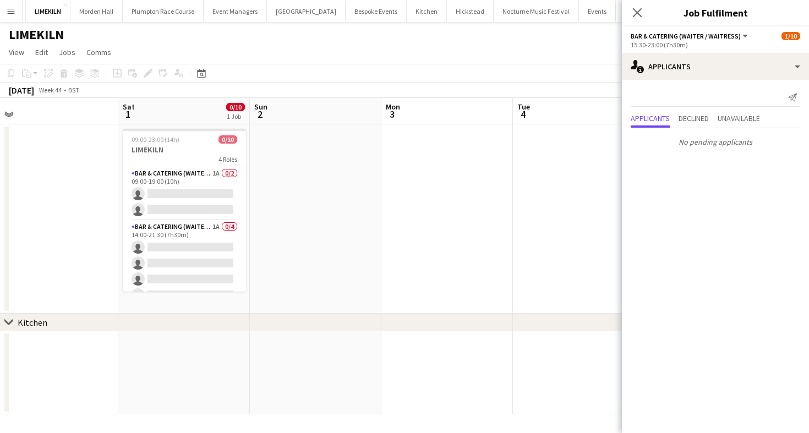
scroll to position [0, 343]
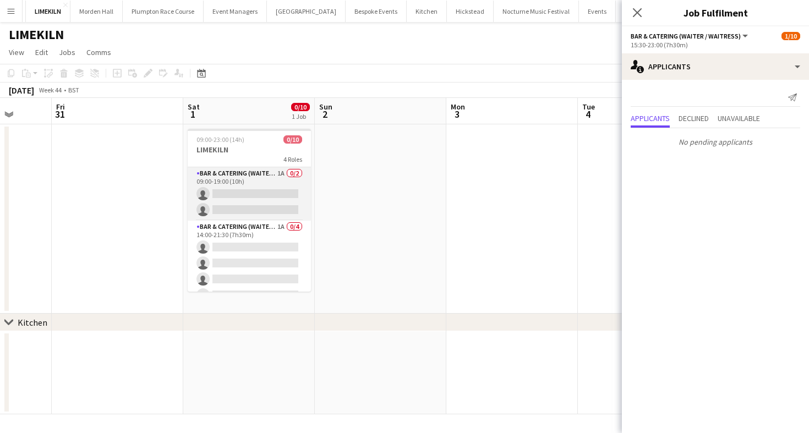
click at [226, 182] on app-card-role "Bar & Catering (Waiter / waitress) 1A 0/2 09:00-19:00 (10h) single-neutral-acti…" at bounding box center [249, 193] width 123 height 53
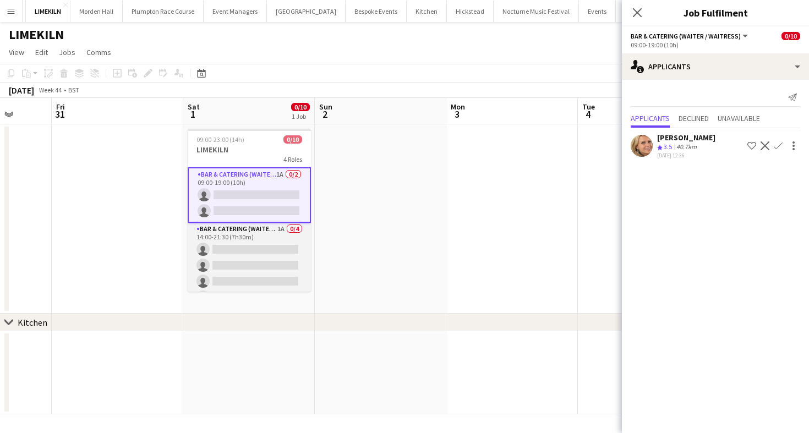
click at [286, 246] on app-card-role "Bar & Catering (Waiter / waitress) 1A 0/4 14:00-21:30 (7h30m) single-neutral-ac…" at bounding box center [249, 265] width 123 height 85
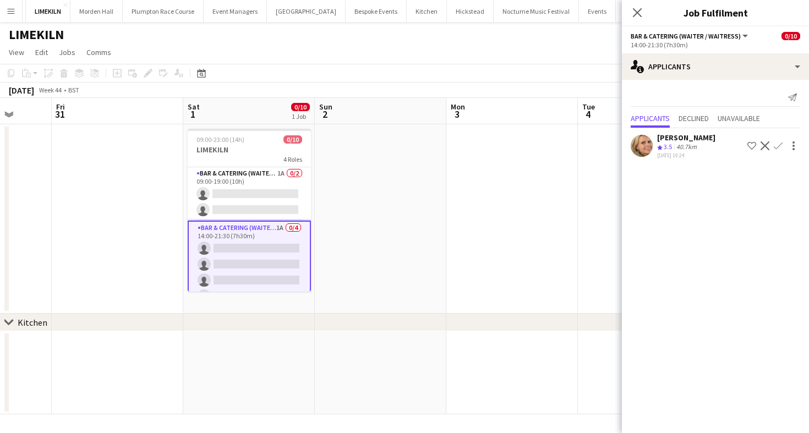
scroll to position [123, 0]
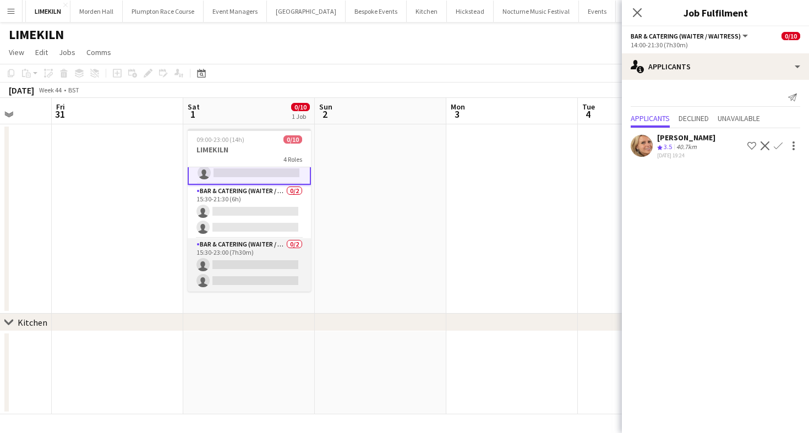
click at [276, 256] on app-card-role "Bar & Catering (Waiter / waitress) 0/2 15:30-23:00 (7h30m) single-neutral-actio…" at bounding box center [249, 264] width 123 height 53
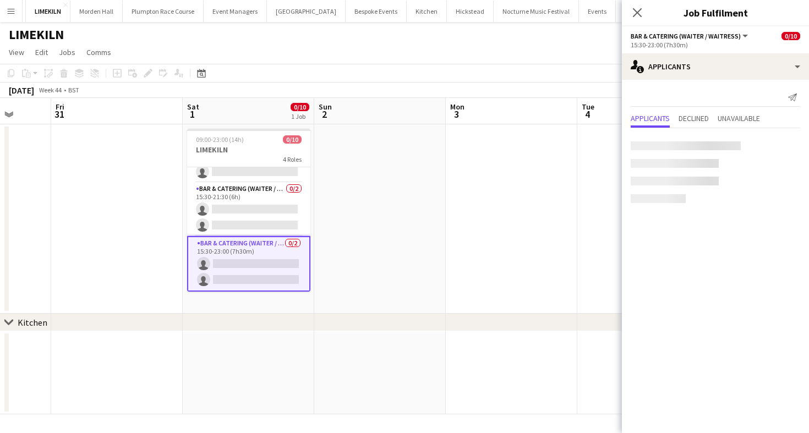
scroll to position [122, 0]
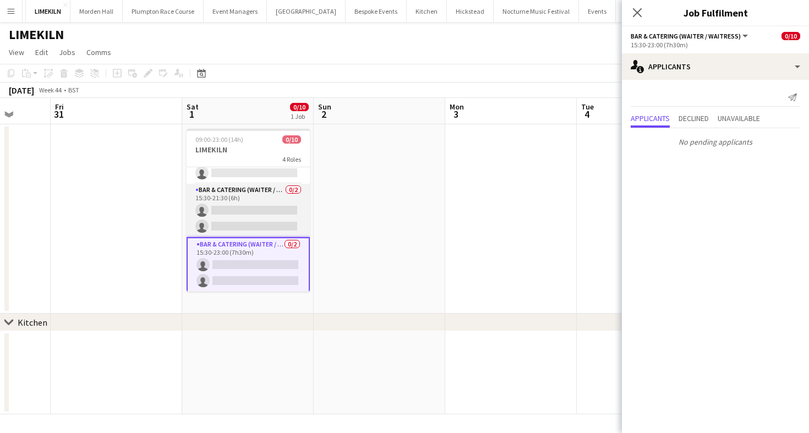
click at [257, 220] on app-card-role "Bar & Catering (Waiter / waitress) 0/2 15:30-21:30 (6h) single-neutral-actions …" at bounding box center [247, 210] width 123 height 53
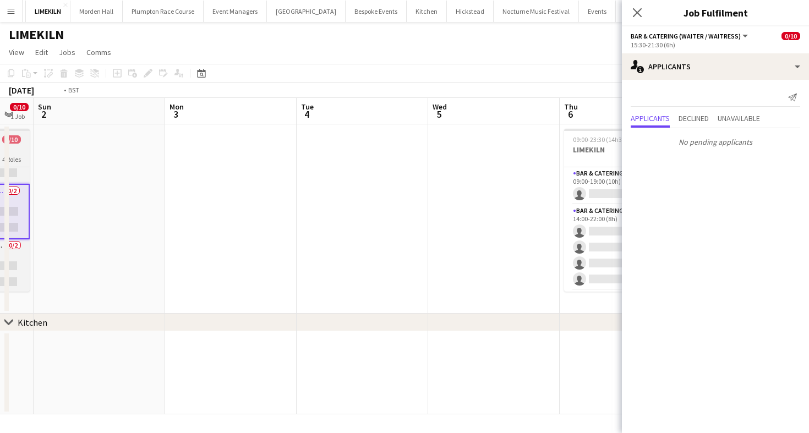
scroll to position [0, 304]
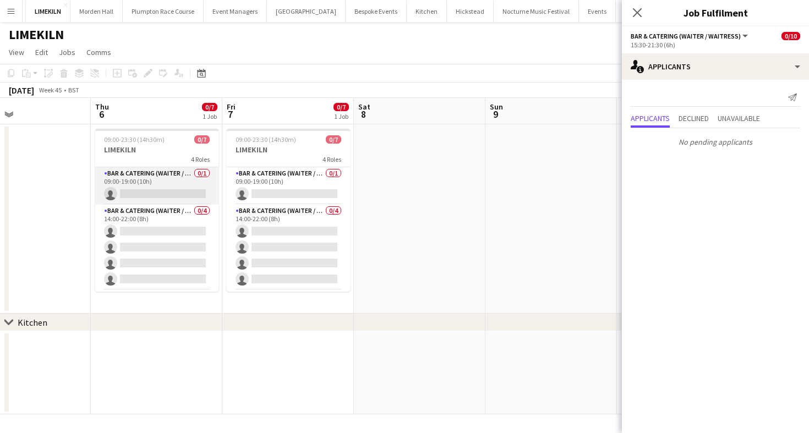
click at [163, 172] on app-card-role "Bar & Catering (Waiter / waitress) 0/1 09:00-19:00 (10h) single-neutral-actions" at bounding box center [156, 185] width 123 height 37
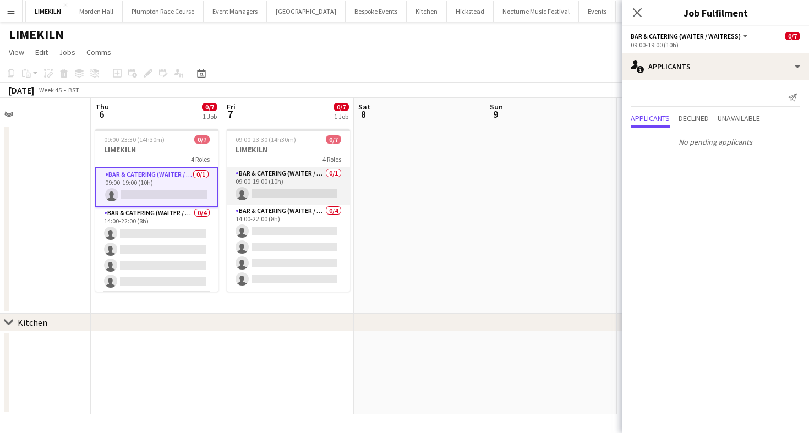
click at [331, 172] on app-card-role "Bar & Catering (Waiter / waitress) 0/1 09:00-19:00 (10h) single-neutral-actions" at bounding box center [288, 185] width 123 height 37
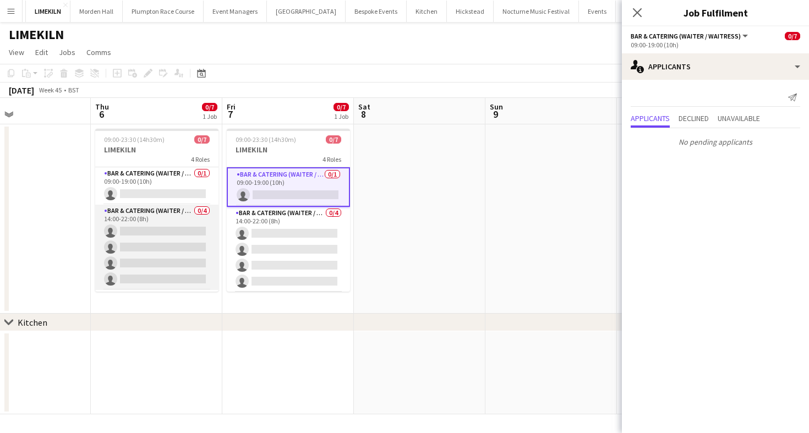
click at [135, 243] on app-card-role "Bar & Catering (Waiter / waitress) 0/4 14:00-22:00 (8h) single-neutral-actions …" at bounding box center [156, 247] width 123 height 85
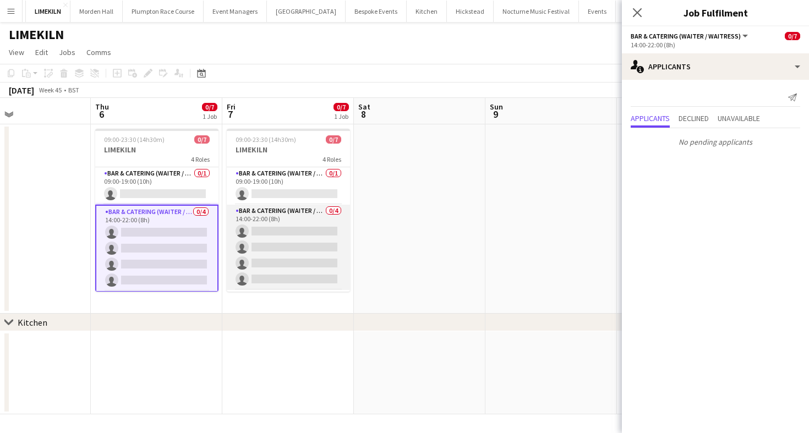
scroll to position [0, 303]
click at [349, 249] on app-card-role "Bar & Catering (Waiter / waitress) 0/4 14:00-22:00 (8h) single-neutral-actions …" at bounding box center [288, 247] width 123 height 85
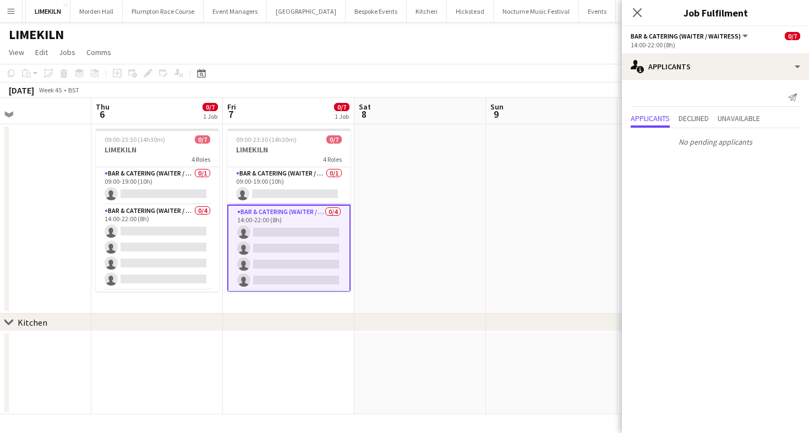
scroll to position [75, 0]
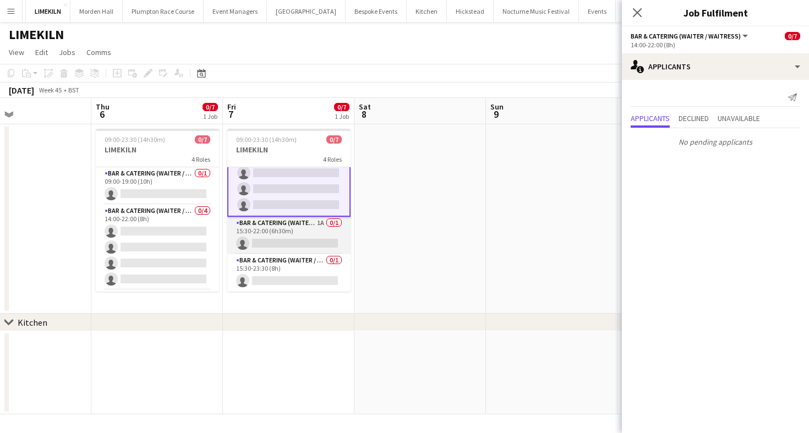
click at [329, 249] on app-card-role "Bar & Catering (Waiter / waitress) 1A 0/1 15:30-22:00 (6h30m) single-neutral-ac…" at bounding box center [288, 235] width 123 height 37
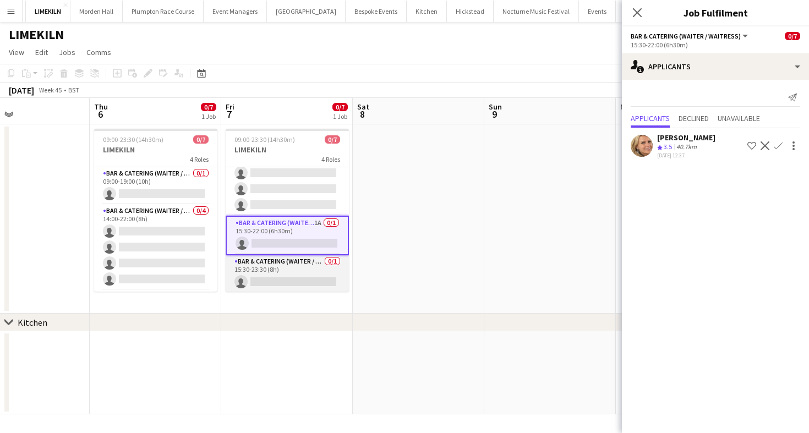
click at [283, 264] on app-card-role "Bar & Catering (Waiter / waitress) 0/1 15:30-23:30 (8h) single-neutral-actions" at bounding box center [287, 273] width 123 height 37
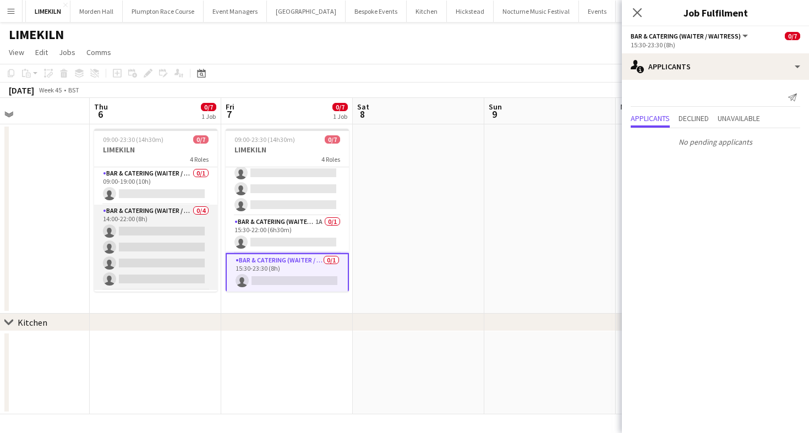
scroll to position [73, 0]
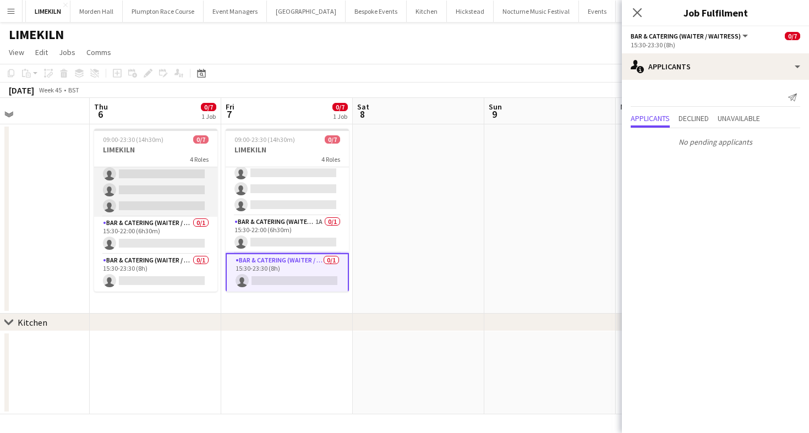
click at [138, 255] on app-card-role "Bar & Catering (Waiter / waitress) 0/1 15:30-23:30 (8h) single-neutral-actions" at bounding box center [155, 272] width 123 height 37
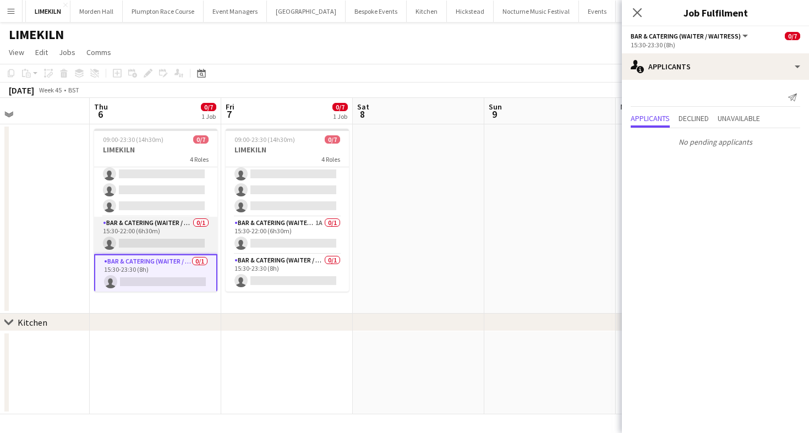
click at [125, 239] on app-card-role "Bar & Catering (Waiter / waitress) 0/1 15:30-22:00 (6h30m) single-neutral-actio…" at bounding box center [155, 235] width 123 height 37
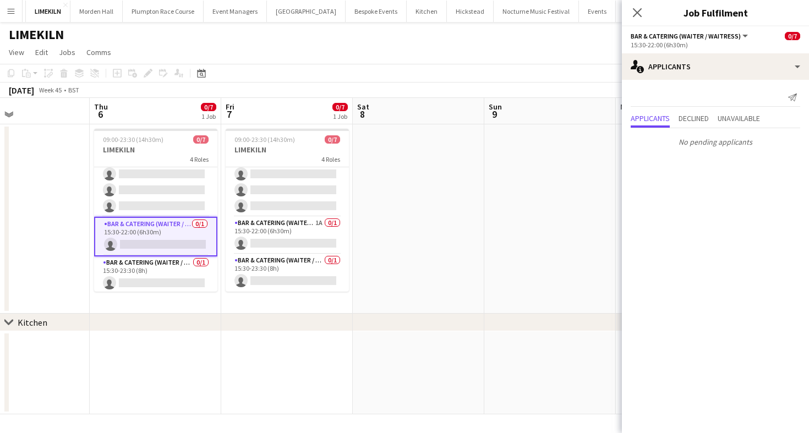
click at [182, 62] on app-page-menu "View Day view expanded Day view collapsed Month view Date picker Jump to [DATE]…" at bounding box center [404, 53] width 809 height 21
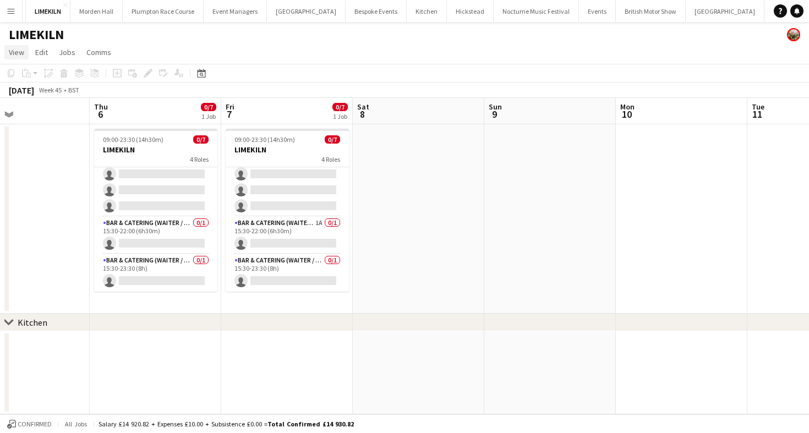
click at [22, 54] on span "View" at bounding box center [16, 52] width 15 height 10
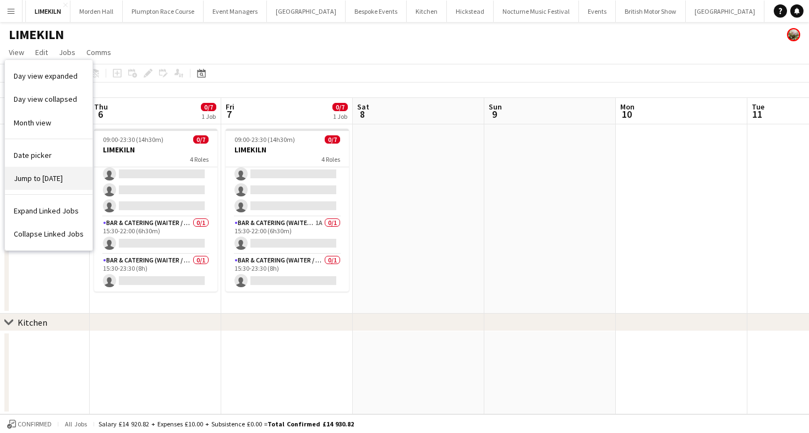
click at [38, 182] on span "Jump to [DATE]" at bounding box center [38, 178] width 49 height 10
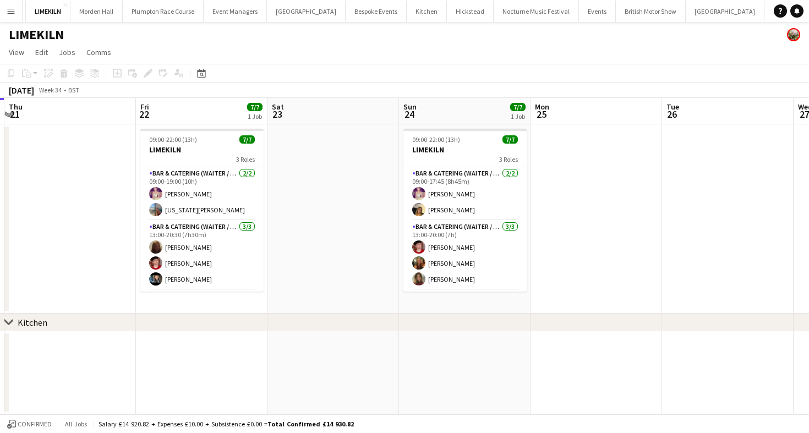
scroll to position [0, 539]
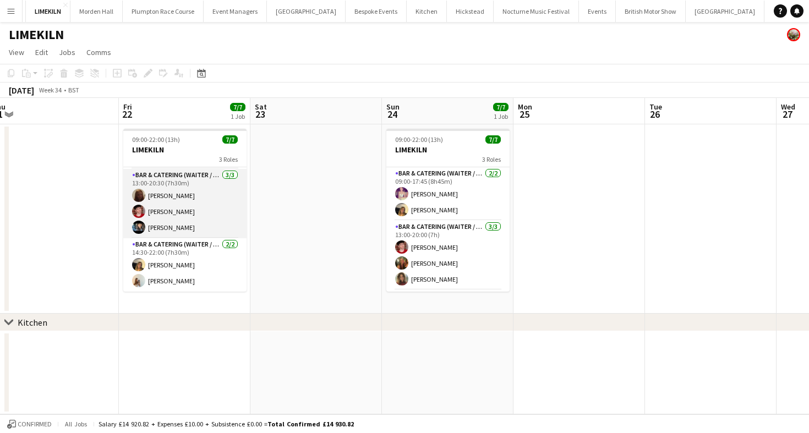
click at [190, 204] on app-card-role "Bar & Catering (Waiter / waitress) [DATE] 13:00-20:30 (7h30m) Maddie Leader [PE…" at bounding box center [184, 203] width 123 height 69
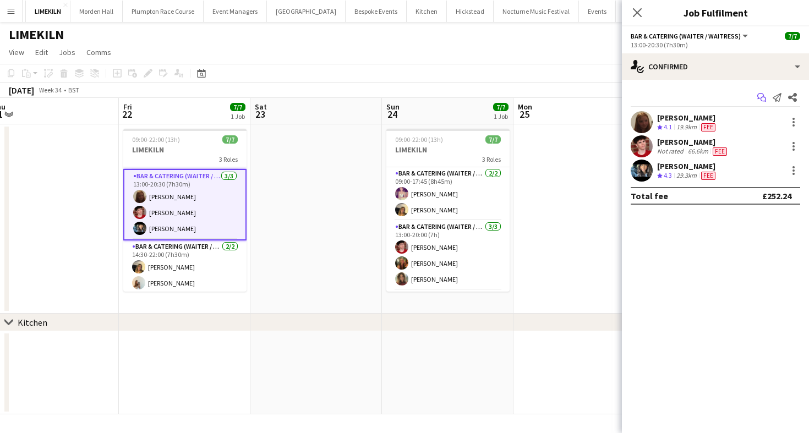
click at [762, 100] on icon "Start chat" at bounding box center [761, 97] width 9 height 9
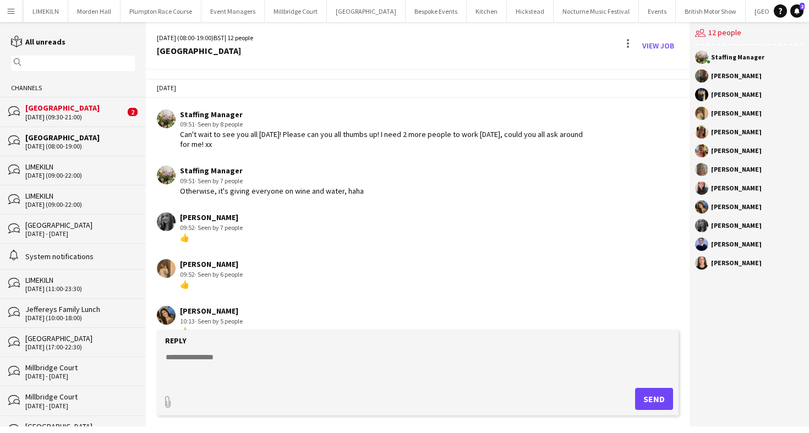
scroll to position [207, 0]
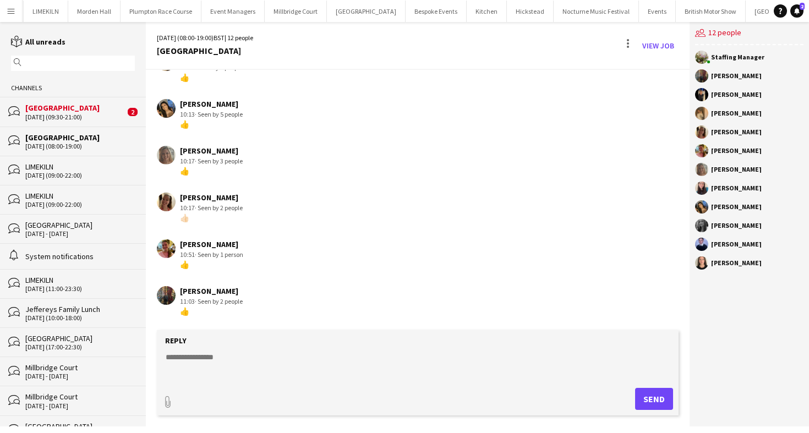
click at [91, 108] on div "[GEOGRAPHIC_DATA]" at bounding box center [75, 108] width 100 height 10
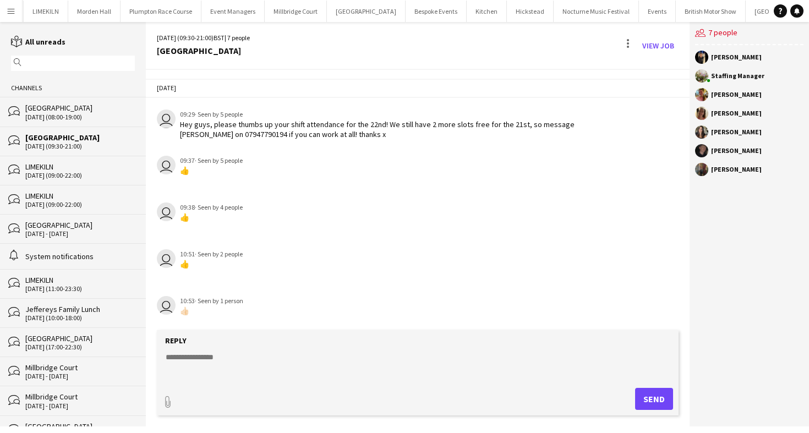
scroll to position [10, 0]
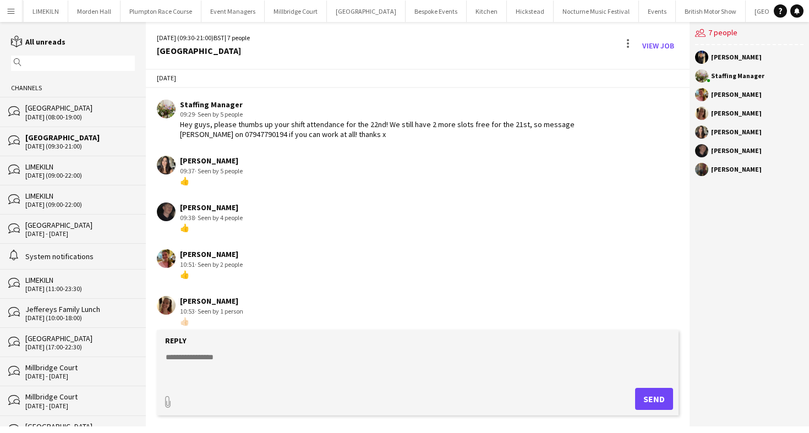
click at [58, 142] on div "[DATE] (09:30-21:00)" at bounding box center [79, 146] width 109 height 8
click at [76, 114] on div "[DATE] (08:00-19:00)" at bounding box center [79, 117] width 109 height 8
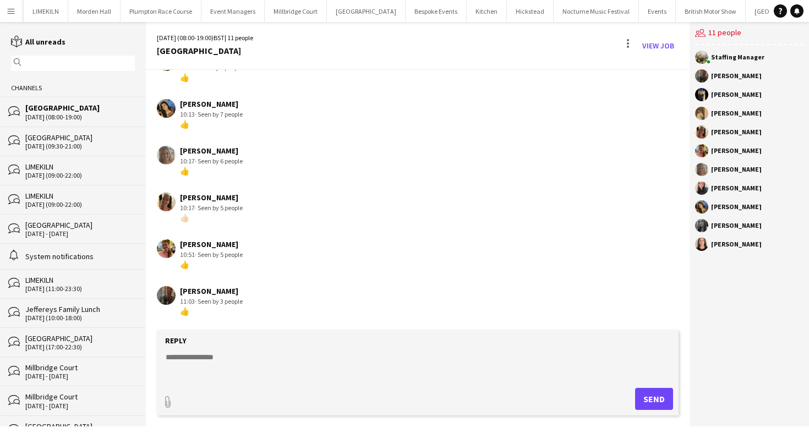
scroll to position [204, 0]
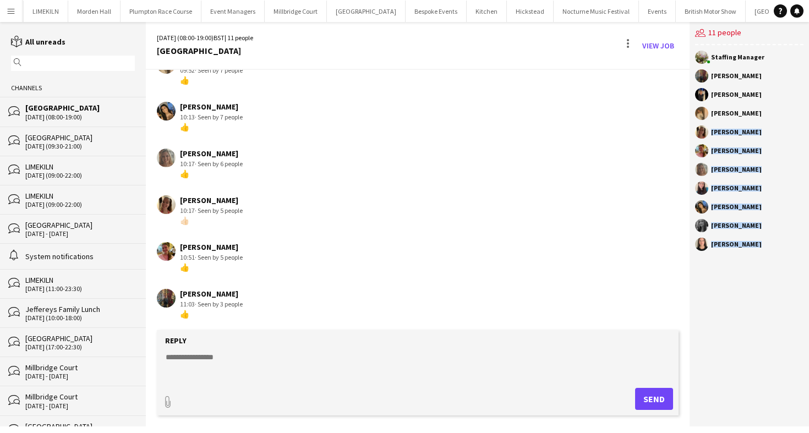
drag, startPoint x: 754, startPoint y: 249, endPoint x: 712, endPoint y: 140, distance: 116.4
click at [712, 140] on div "Staffing Manager Annabel Perry Wian Van der Merwe Lauren Dunstone Rebecca Dunst…" at bounding box center [748, 153] width 119 height 217
click at [712, 140] on app-chat-member "[PERSON_NAME]" at bounding box center [749, 134] width 108 height 19
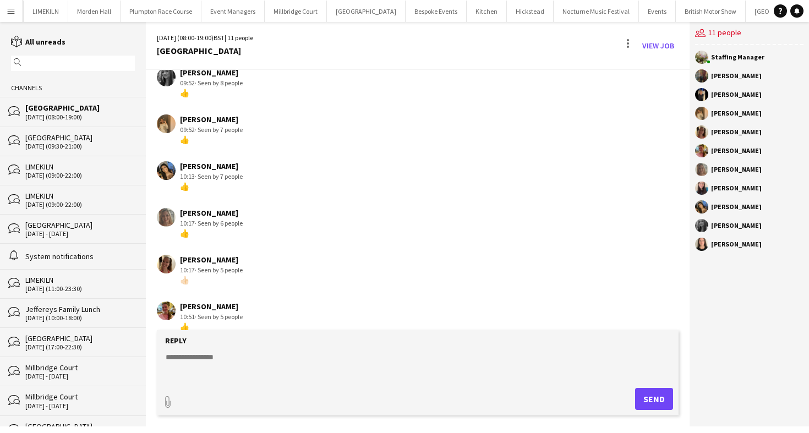
scroll to position [144, 0]
drag, startPoint x: 195, startPoint y: 264, endPoint x: 257, endPoint y: 264, distance: 61.6
click at [257, 264] on div "Rebecca Dunstone 10:17 · Seen by 5 people 👍🏻" at bounding box center [374, 270] width 435 height 30
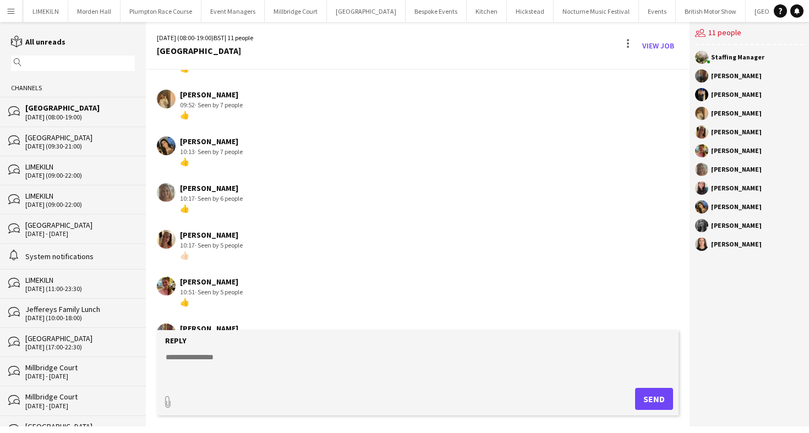
scroll to position [177, 0]
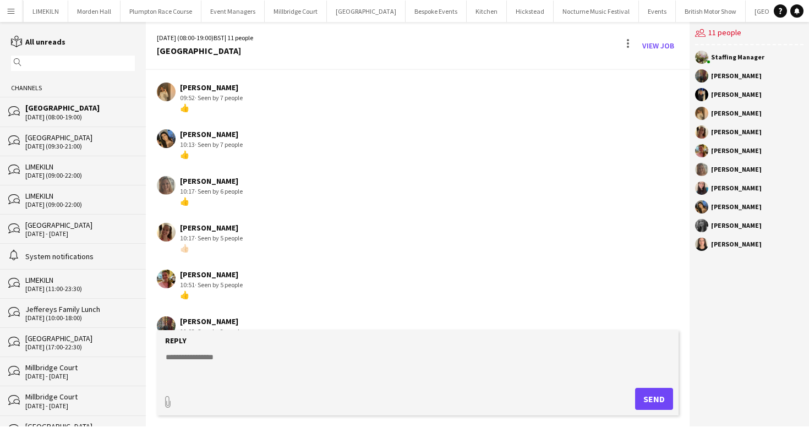
drag, startPoint x: 193, startPoint y: 275, endPoint x: 253, endPoint y: 275, distance: 60.5
click at [254, 275] on div "Alexandra Wilshere 10:51 · Seen by 5 people 👍" at bounding box center [374, 285] width 435 height 30
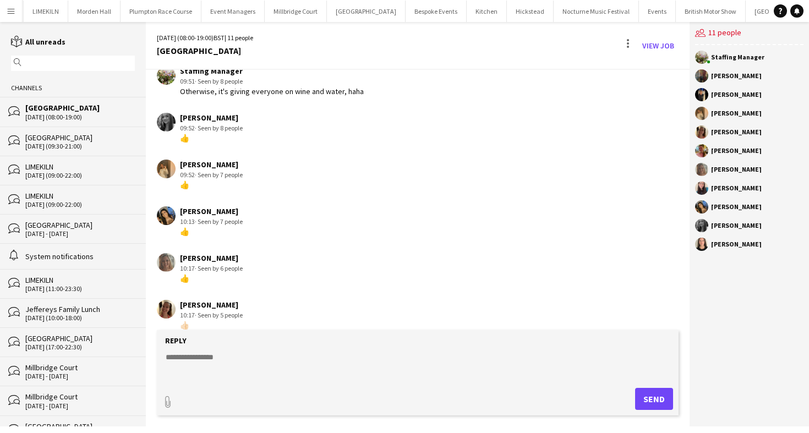
scroll to position [50, 0]
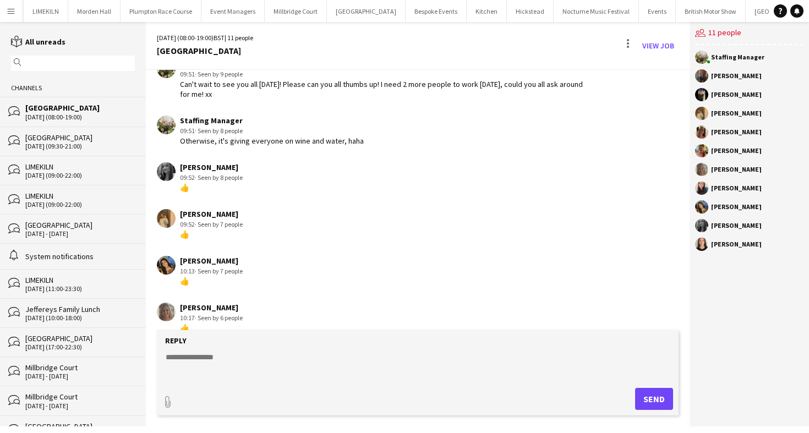
drag, startPoint x: 224, startPoint y: 264, endPoint x: 171, endPoint y: 264, distance: 53.4
click at [171, 264] on div "Alisha Tailor 10:13 · Seen by 7 people 👍" at bounding box center [374, 271] width 435 height 30
drag, startPoint x: 240, startPoint y: 182, endPoint x: 163, endPoint y: 167, distance: 78.4
click at [163, 167] on div "Alice Ruttley 09:52 · Seen by 8 people 👍" at bounding box center [374, 177] width 435 height 30
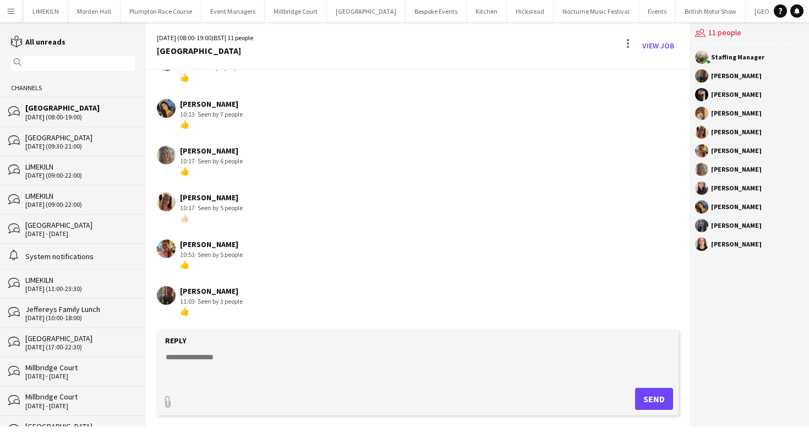
click at [349, 191] on app-chat-message "Rebecca Dunstone 10:17 · Seen by 5 people 👍🏻" at bounding box center [418, 207] width 544 height 41
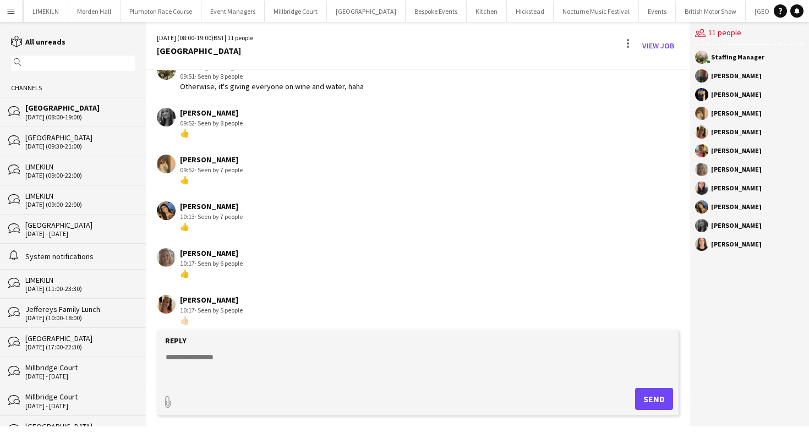
scroll to position [48, 0]
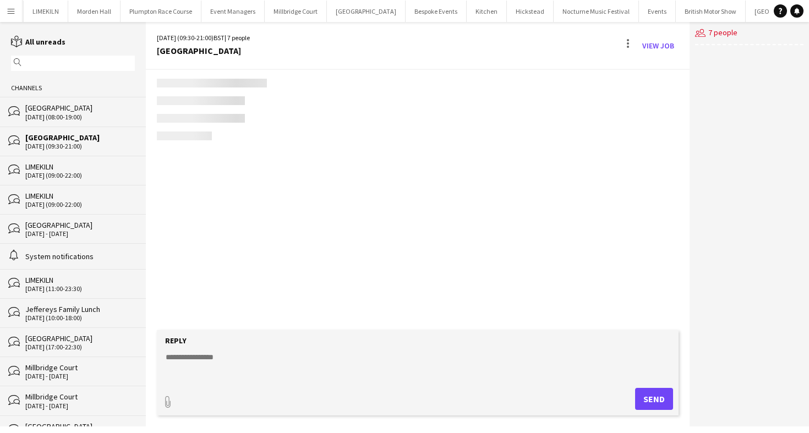
scroll to position [20, 0]
